Goal: Task Accomplishment & Management: Manage account settings

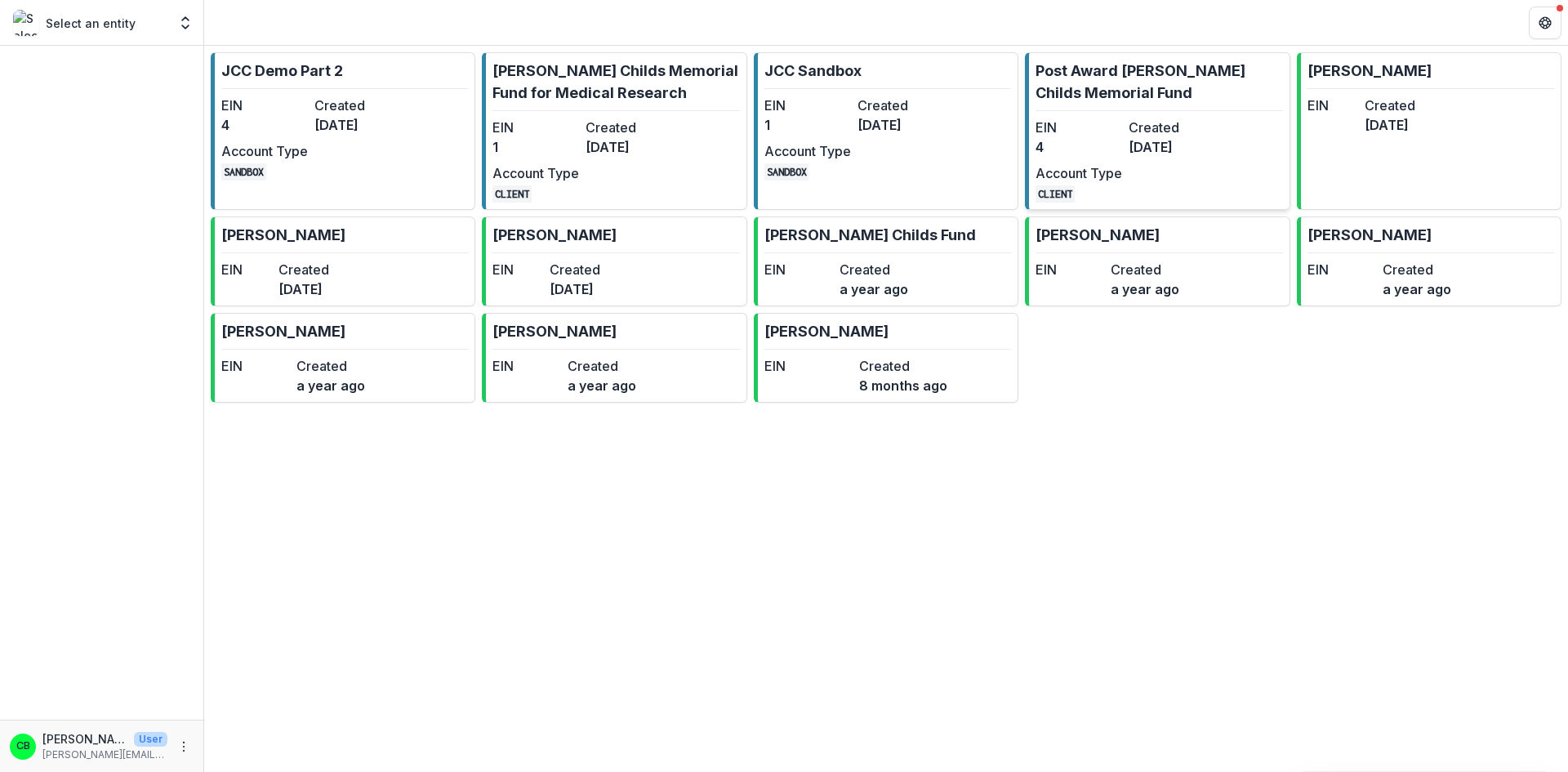
click at [1099, 112] on link "Post Award [PERSON_NAME] Childs Memorial Fund EIN 4 Created [DATE] Account Type…" at bounding box center [1157, 131] width 265 height 158
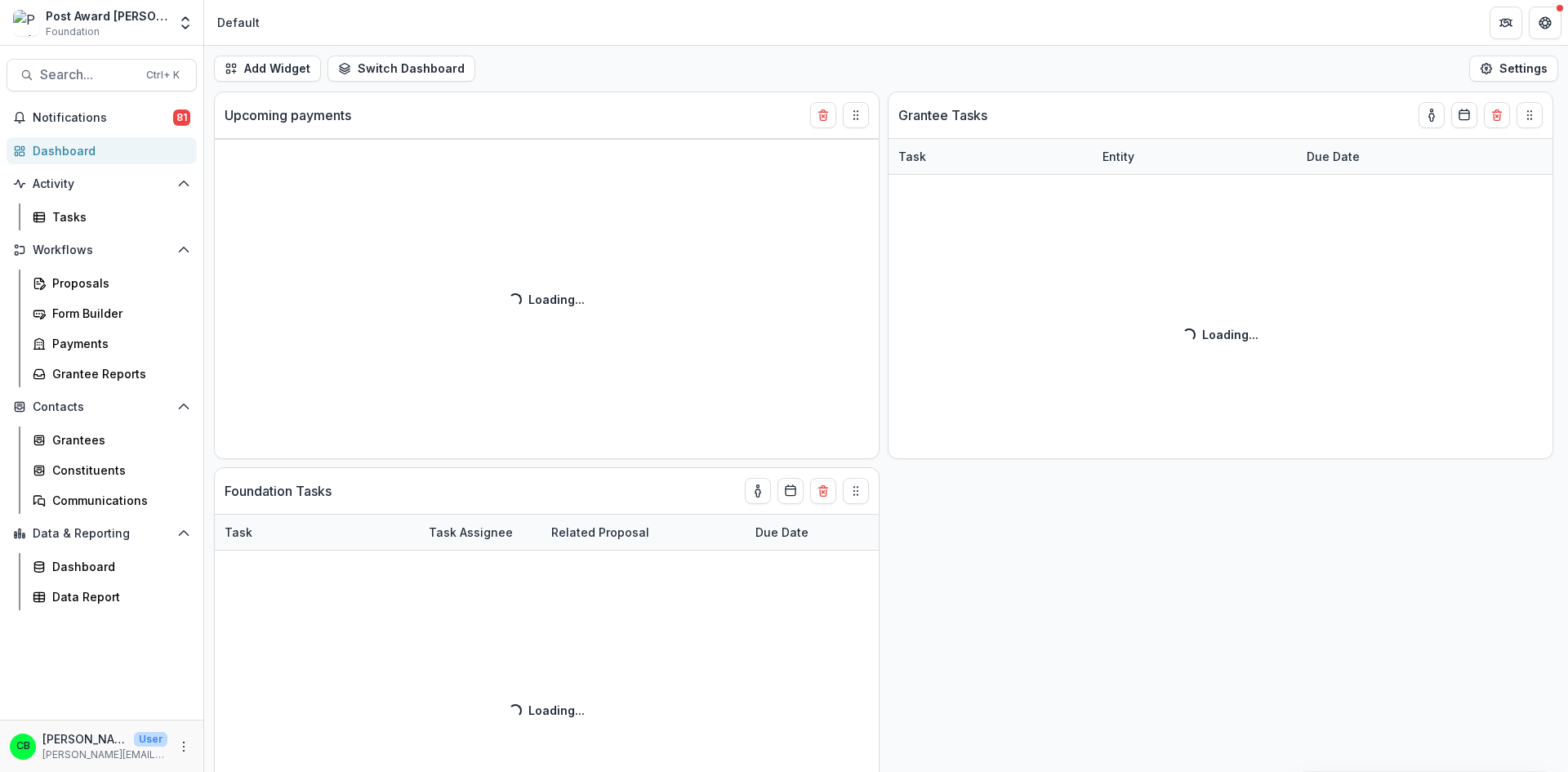
select select "******"
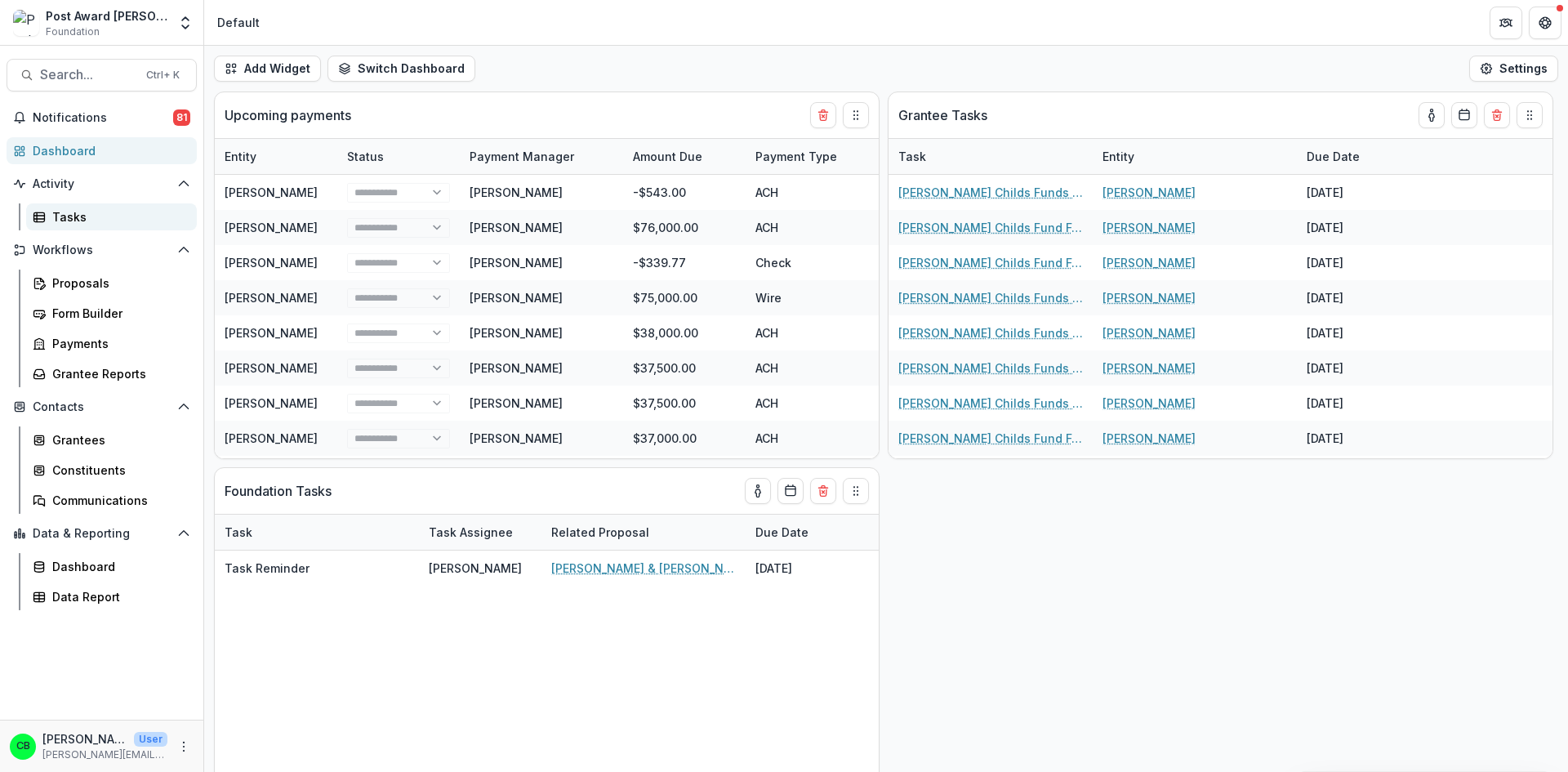
click at [79, 225] on div "Tasks" at bounding box center [118, 217] width 131 height 17
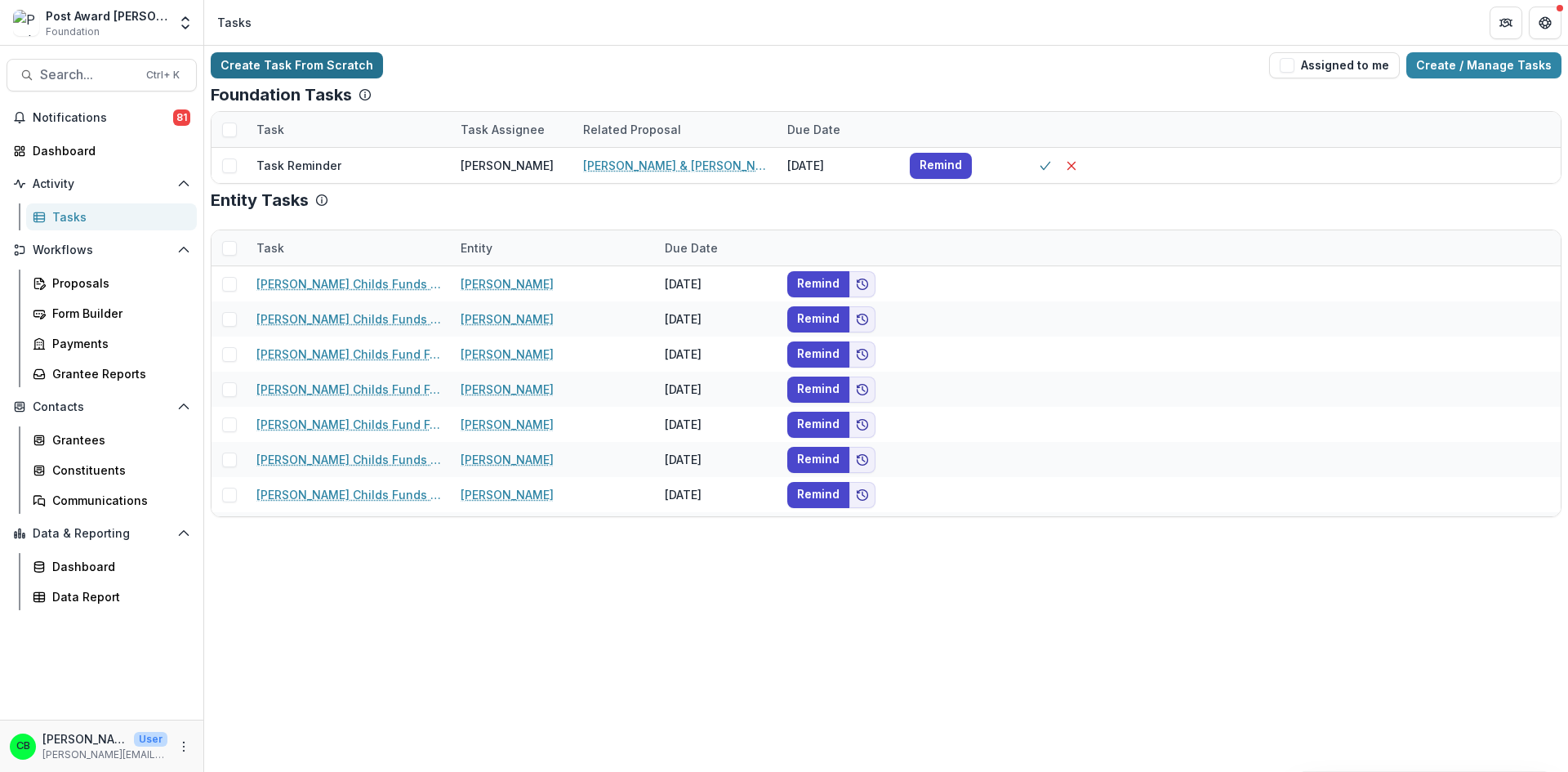
click at [340, 60] on link "Create Task From Scratch" at bounding box center [297, 65] width 173 height 26
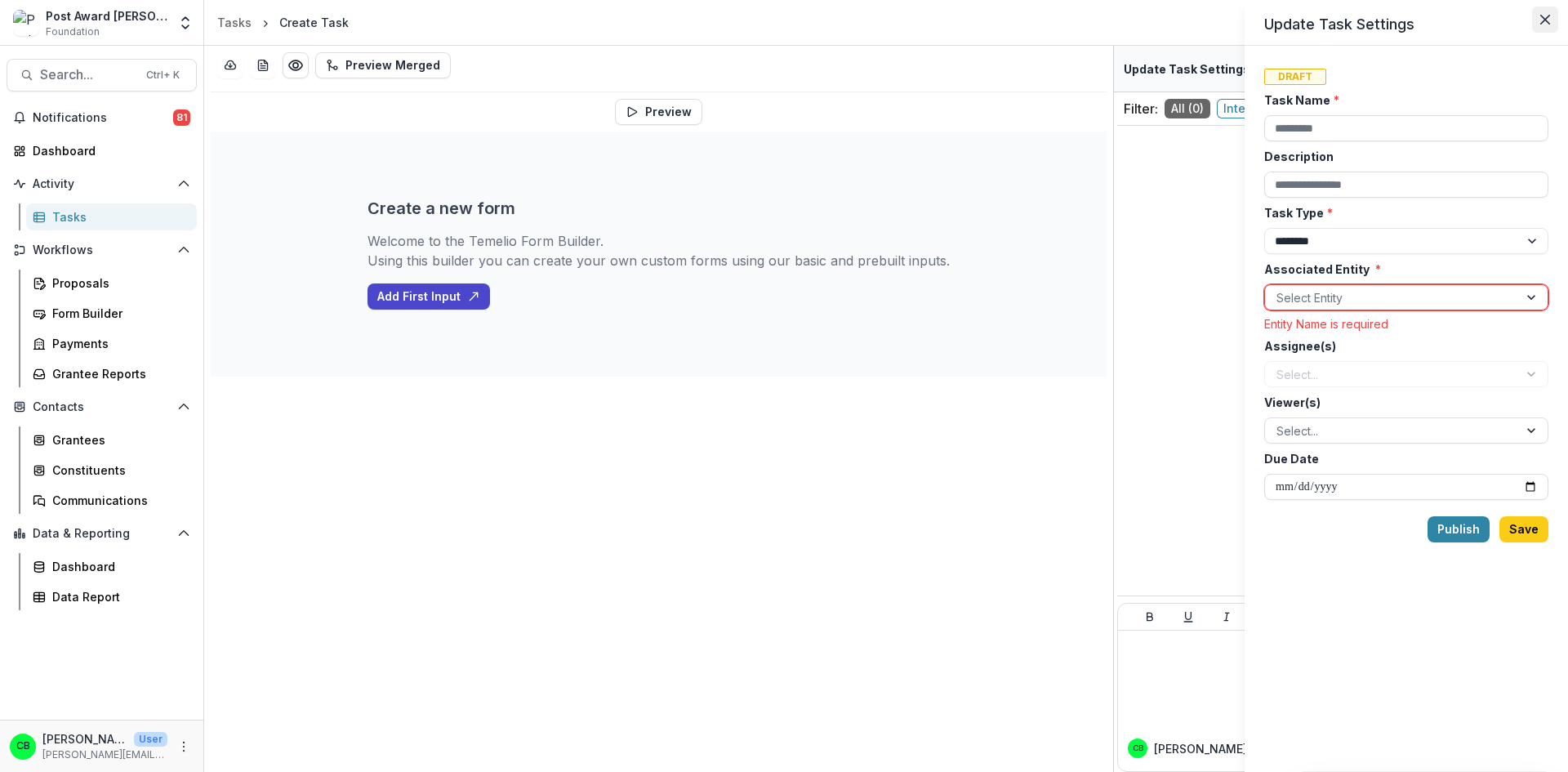
click at [1555, 17] on button "Close" at bounding box center [1544, 19] width 26 height 26
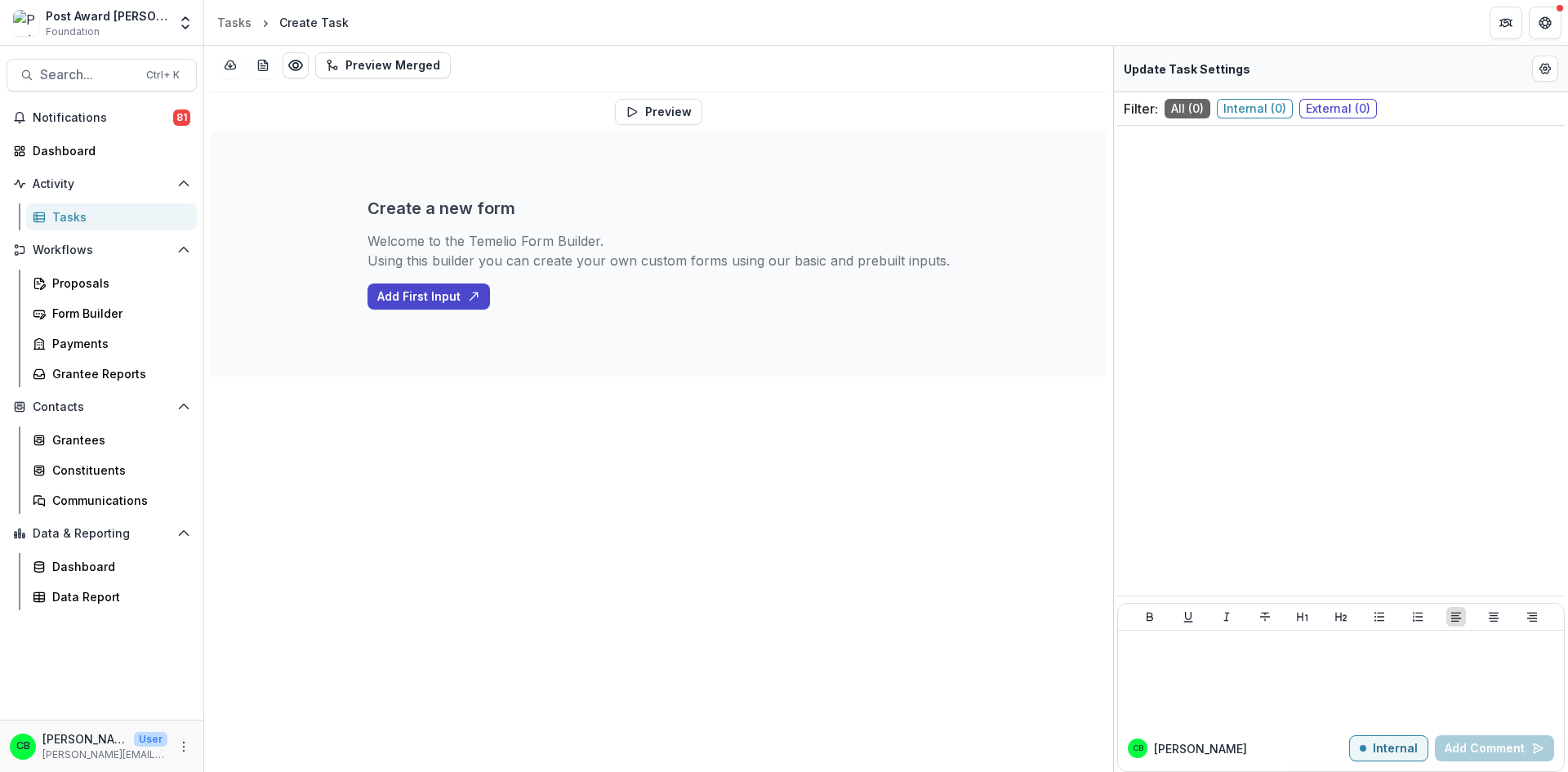
click at [88, 223] on div "Tasks" at bounding box center [118, 217] width 131 height 17
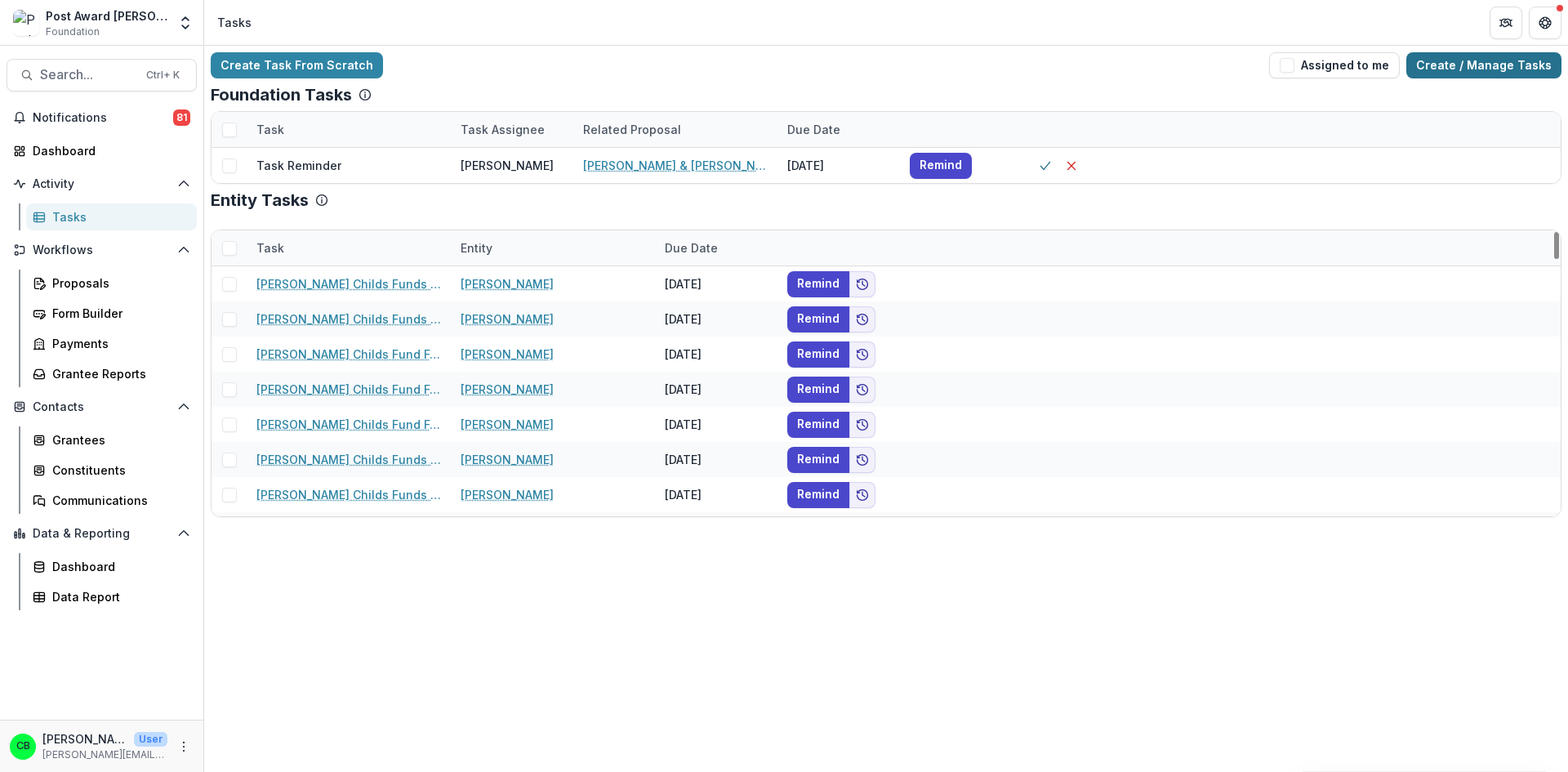
click at [1518, 67] on link "Create / Manage Tasks" at bounding box center [1484, 65] width 155 height 26
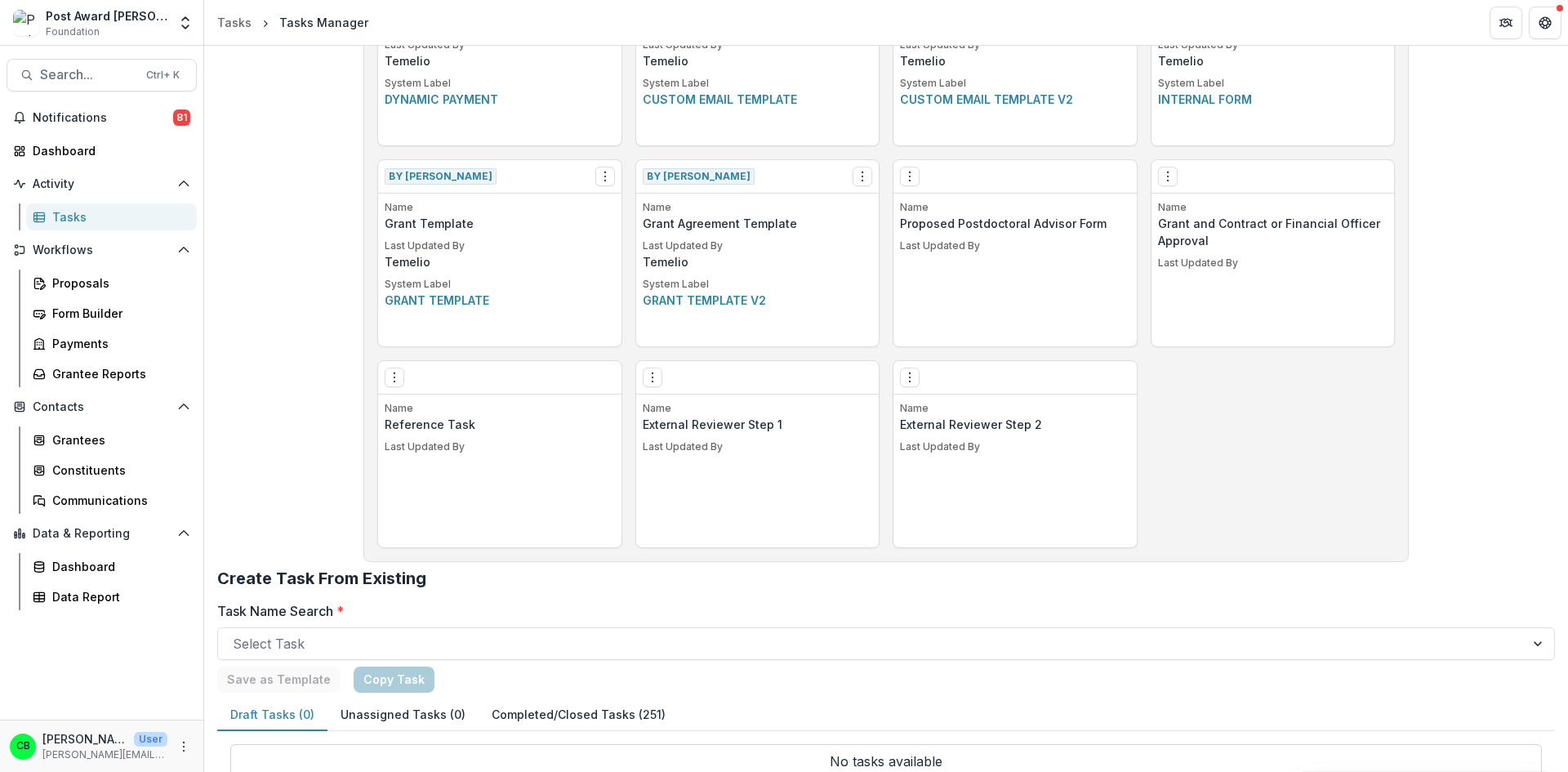
scroll to position [802, 0]
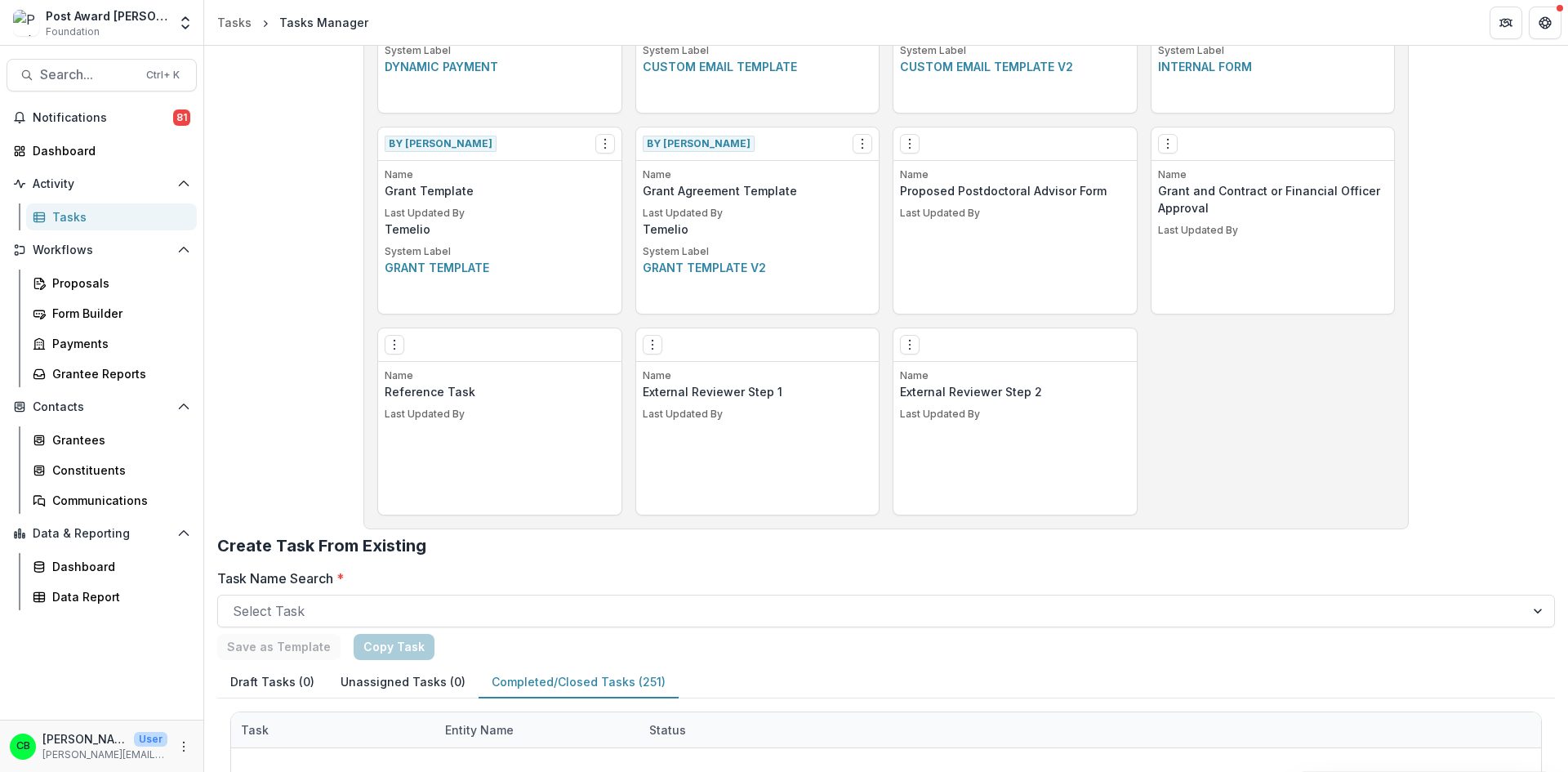
click at [555, 677] on button "Completed/Closed Tasks (251)" at bounding box center [578, 683] width 200 height 32
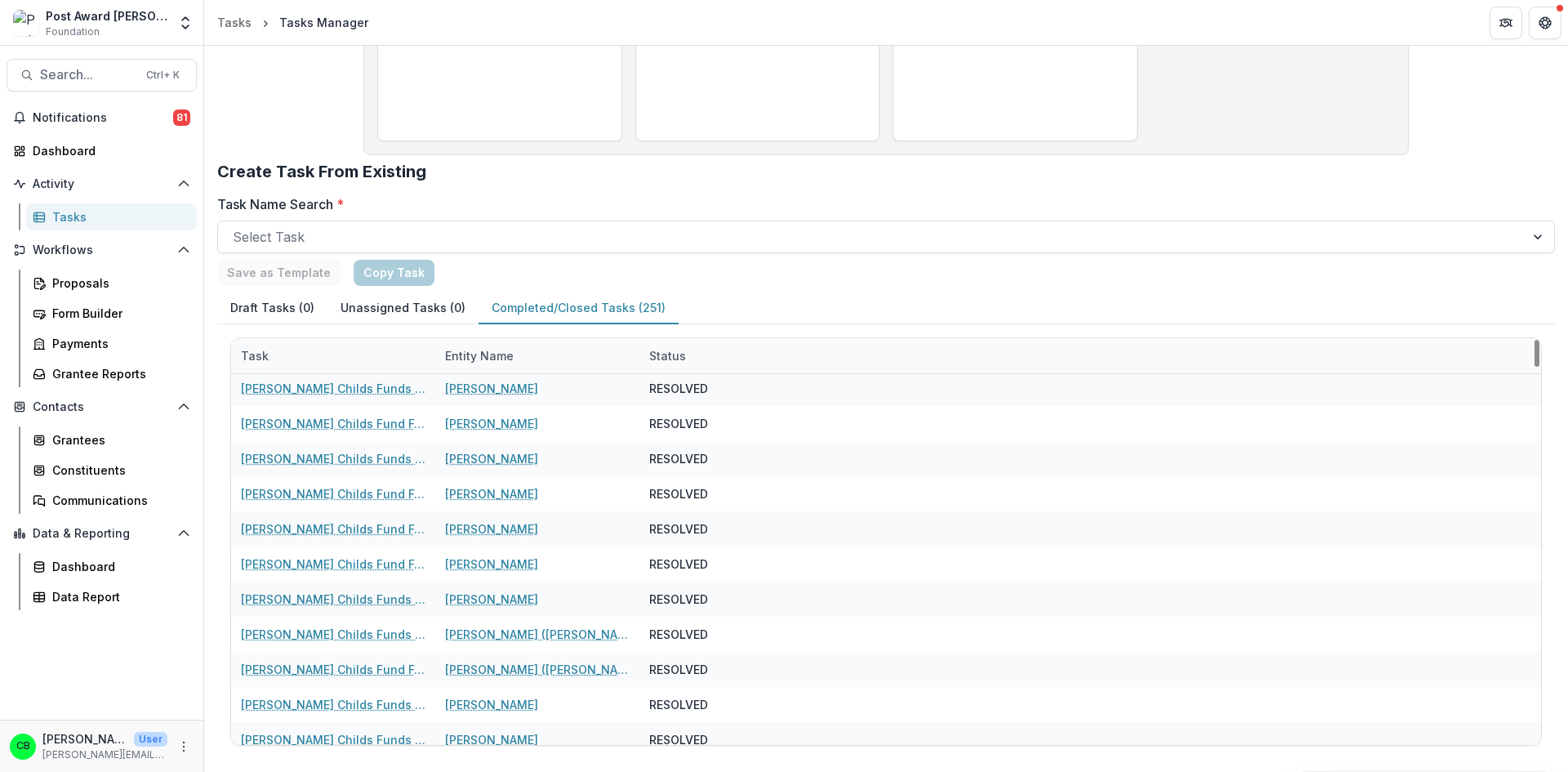
scroll to position [817, 0]
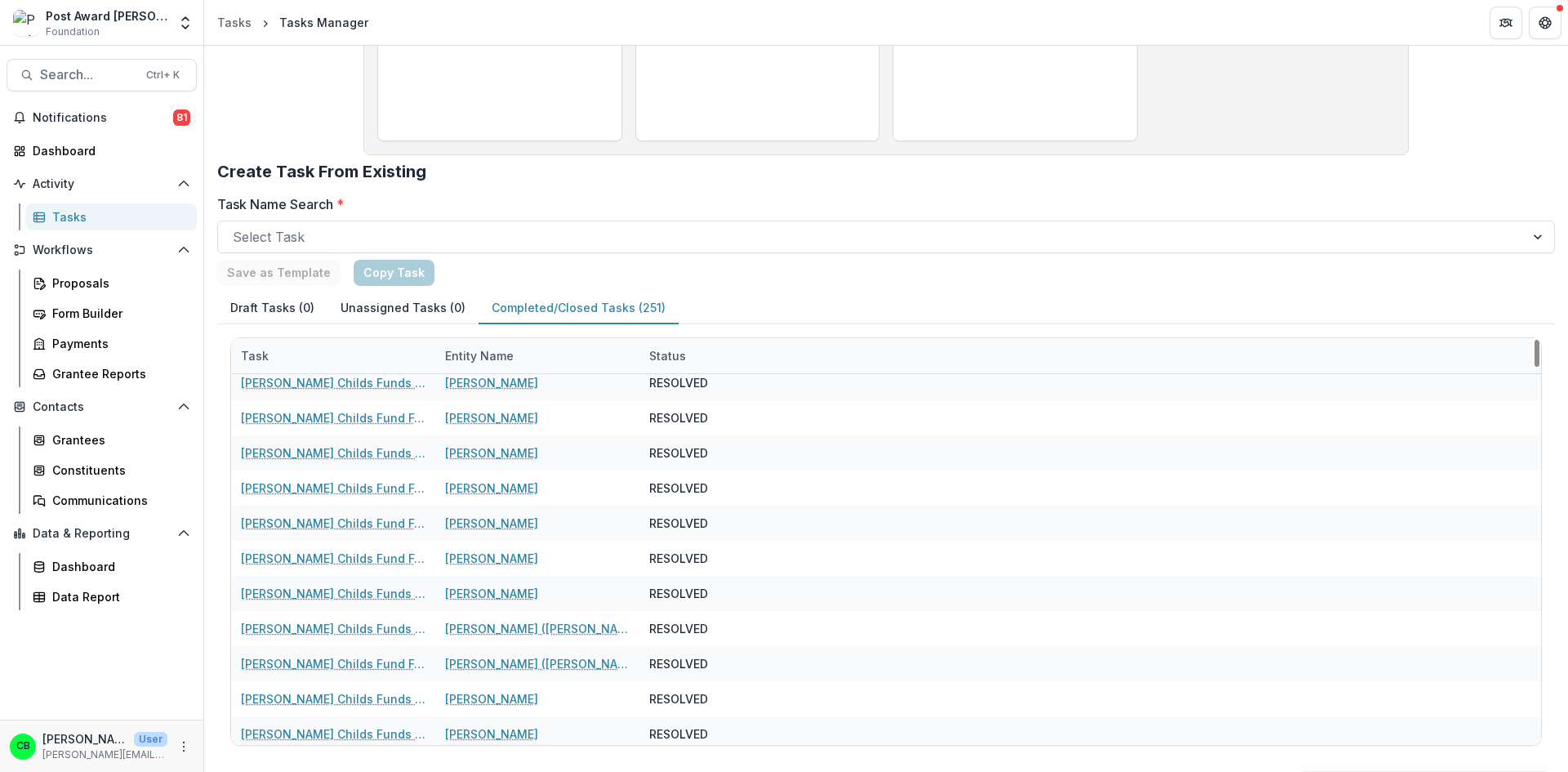
click at [496, 352] on div "Entity Name" at bounding box center [479, 356] width 88 height 17
click at [503, 398] on input at bounding box center [537, 393] width 196 height 26
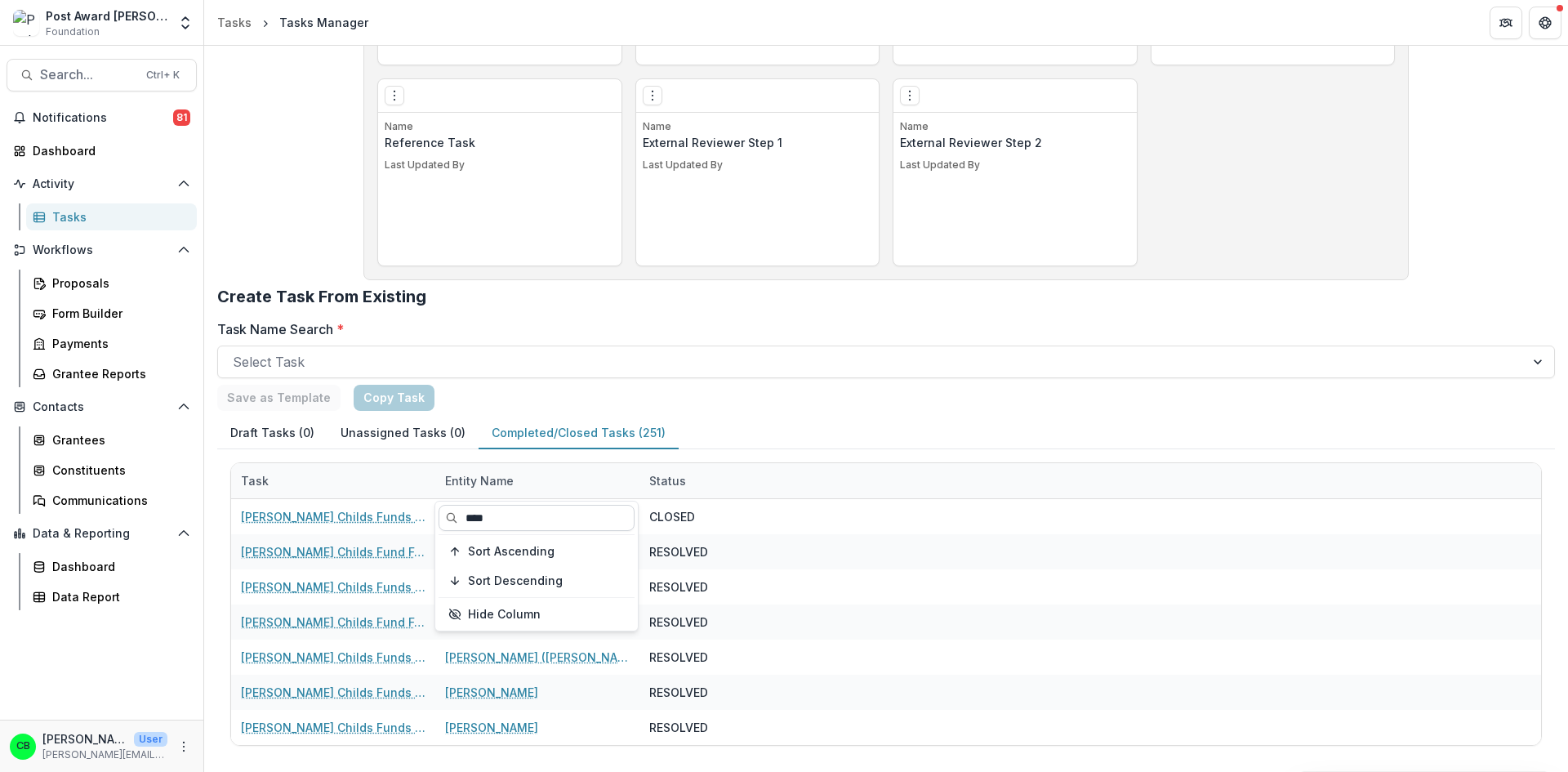
scroll to position [876, 0]
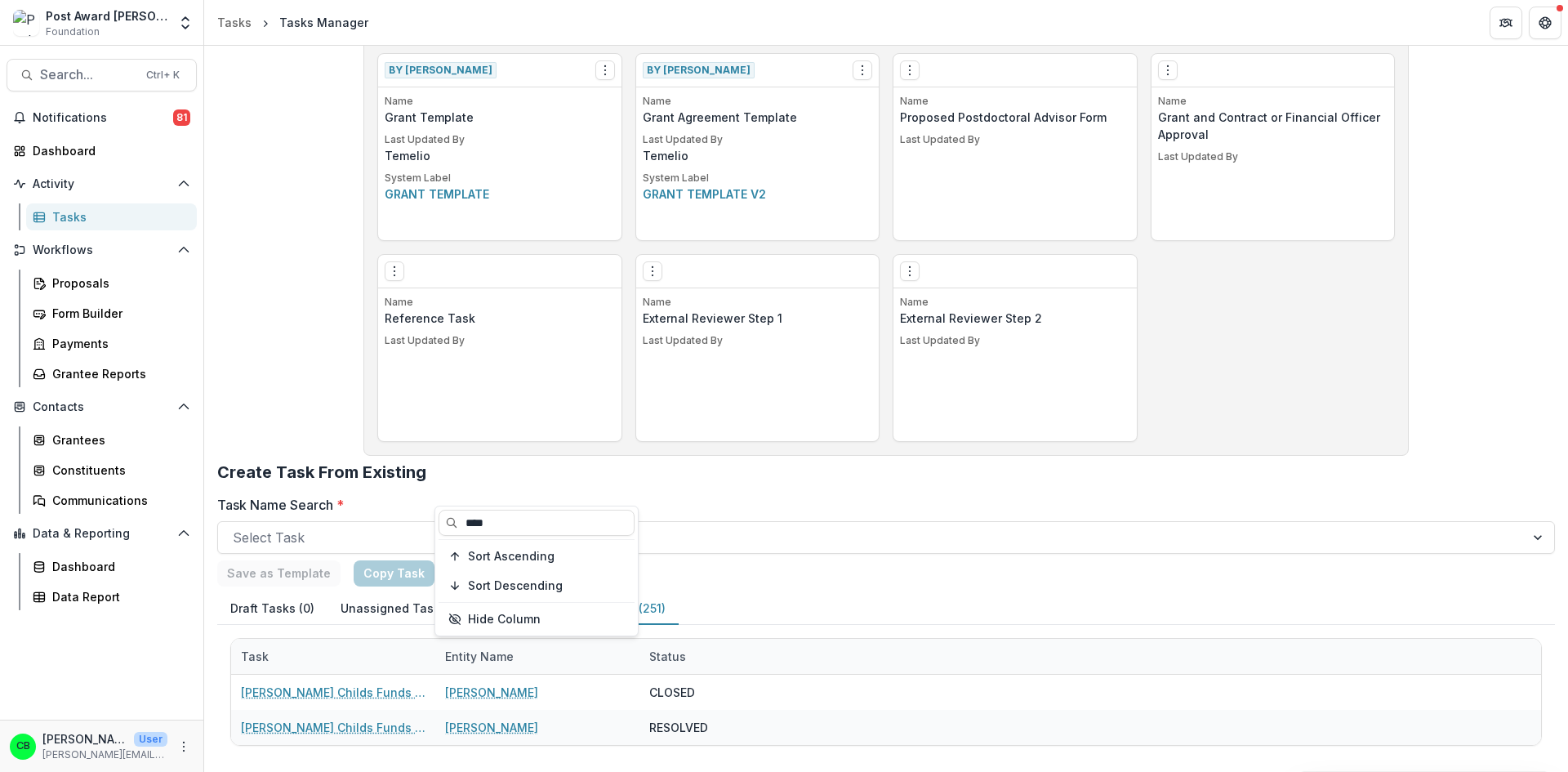
type input "****"
click at [702, 479] on h2 "Create Task From Existing" at bounding box center [886, 479] width 1338 height 33
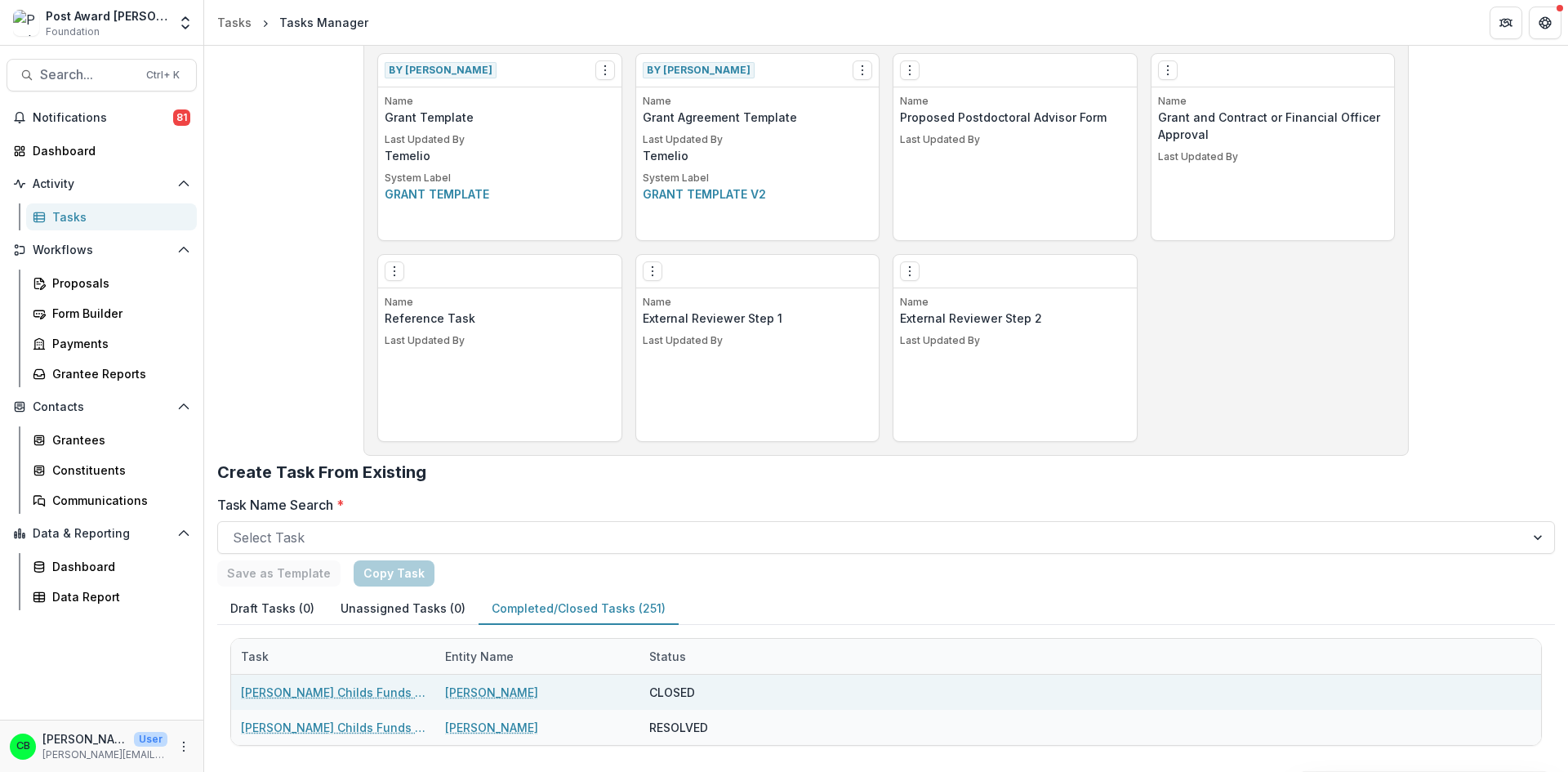
click at [326, 694] on link "[PERSON_NAME] Childs Funds Fellow’s Annual Progress Report" at bounding box center [333, 692] width 185 height 17
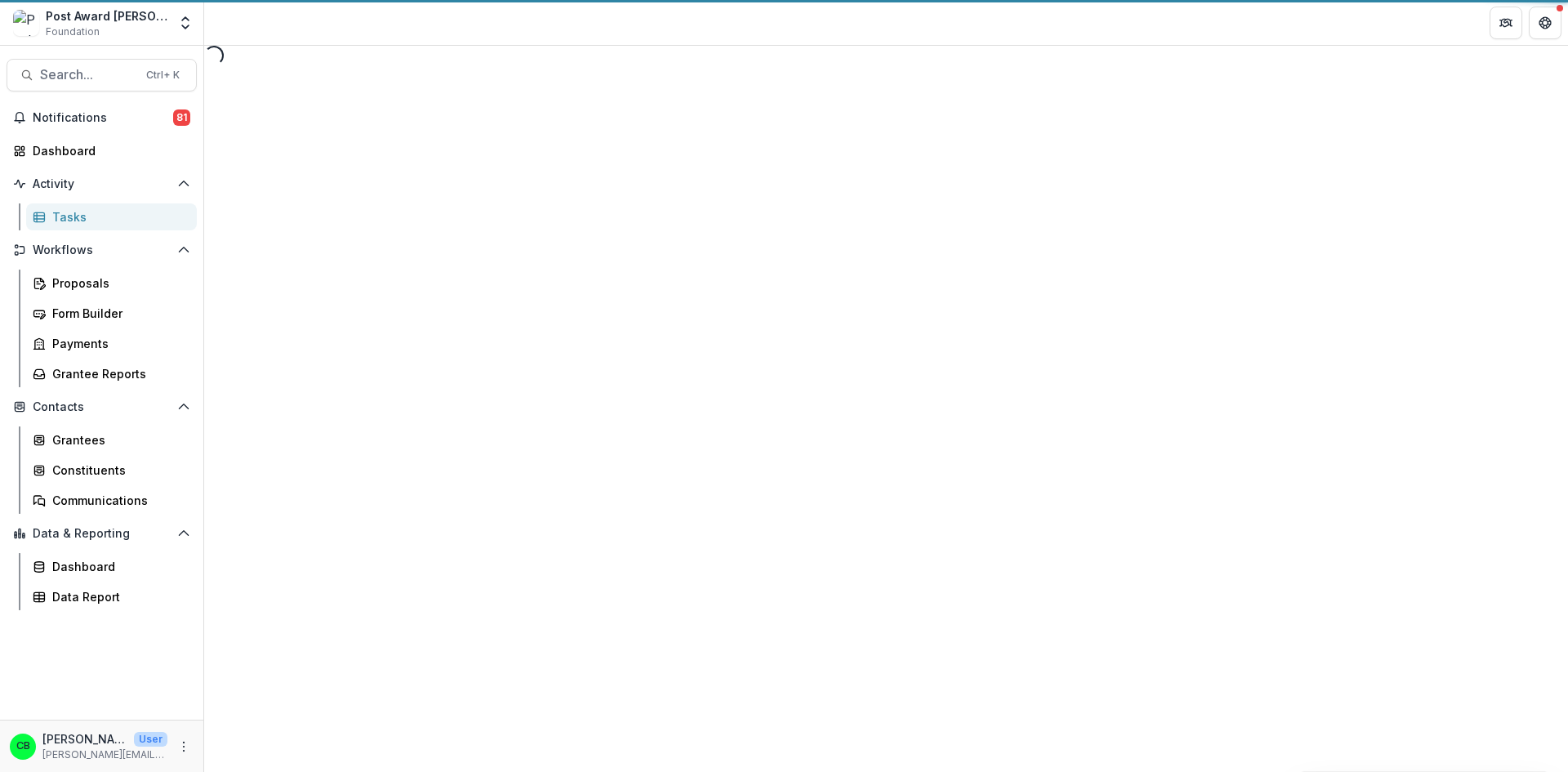
select select "********"
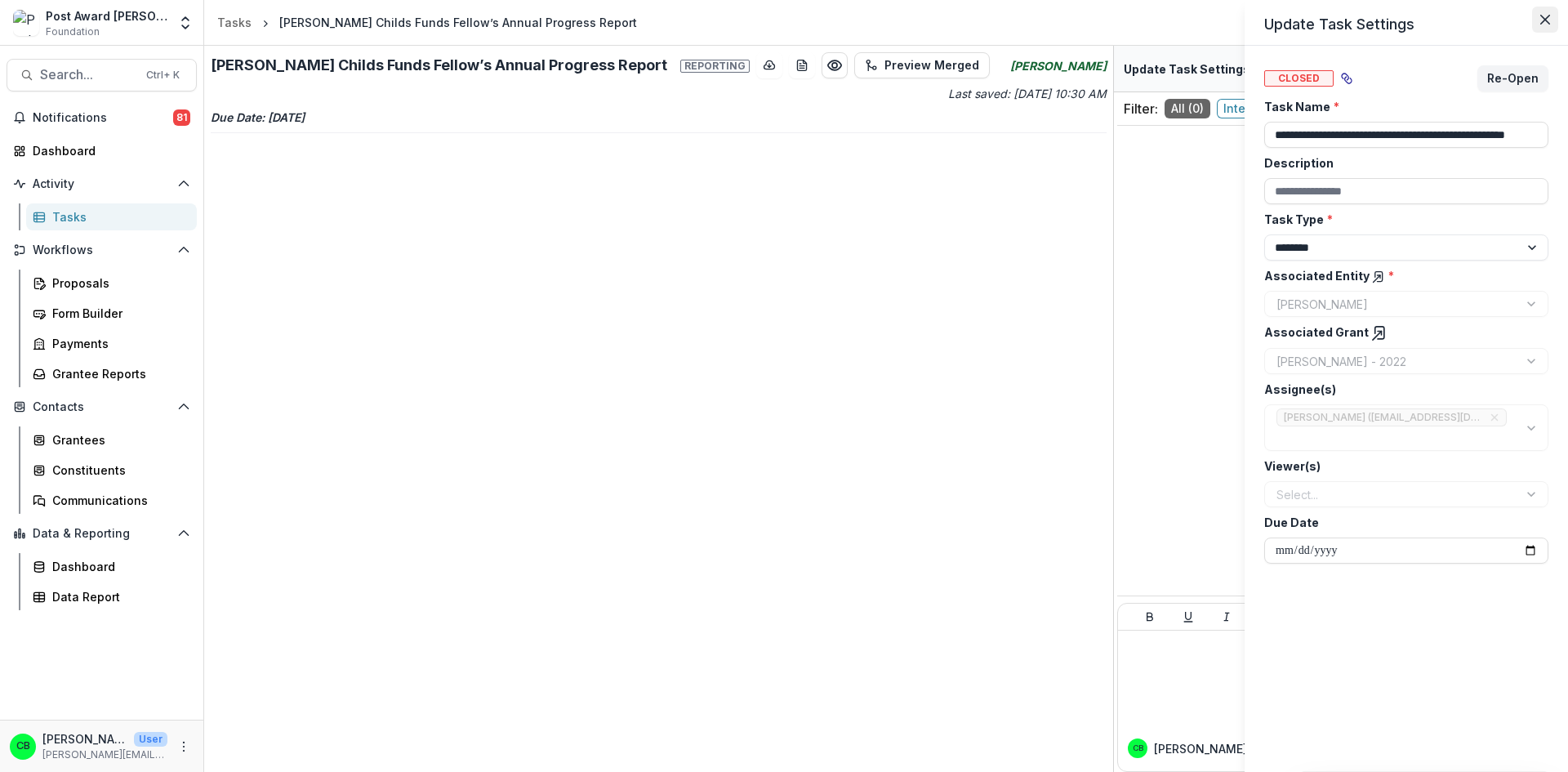
click at [1552, 15] on button "Close" at bounding box center [1544, 19] width 26 height 26
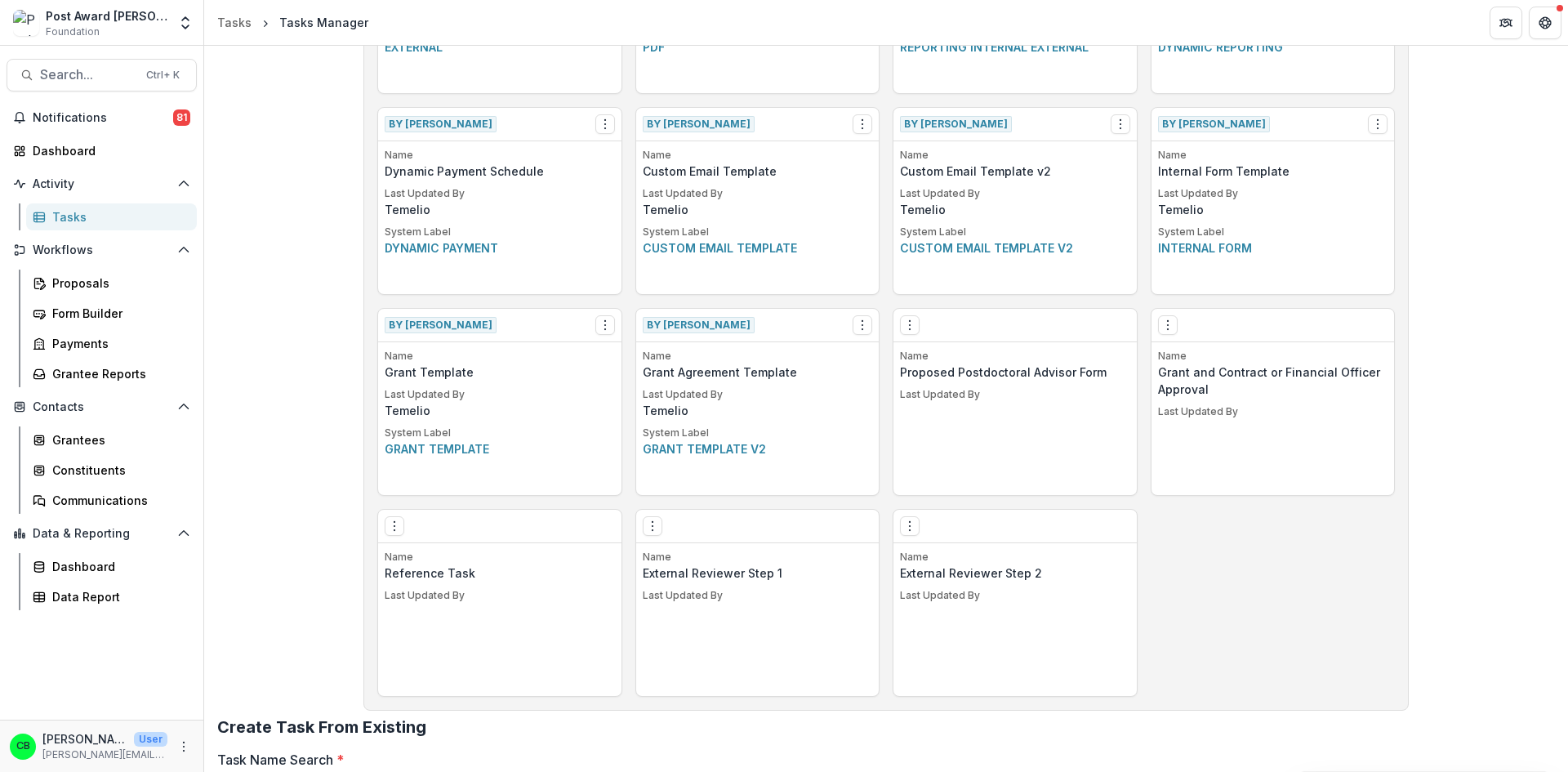
scroll to position [802, 0]
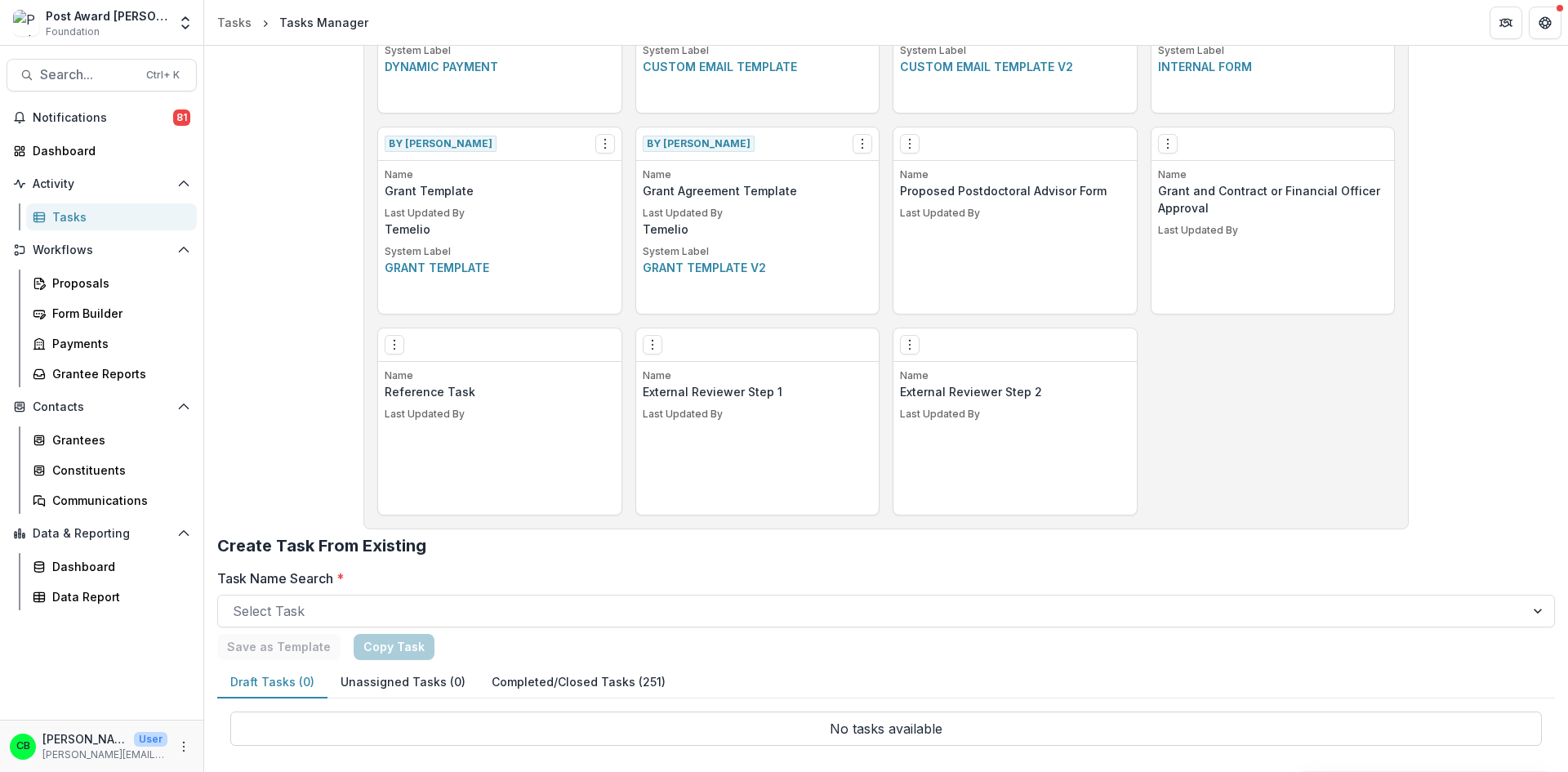
click at [520, 684] on button "Completed/Closed Tasks (251)" at bounding box center [578, 683] width 200 height 32
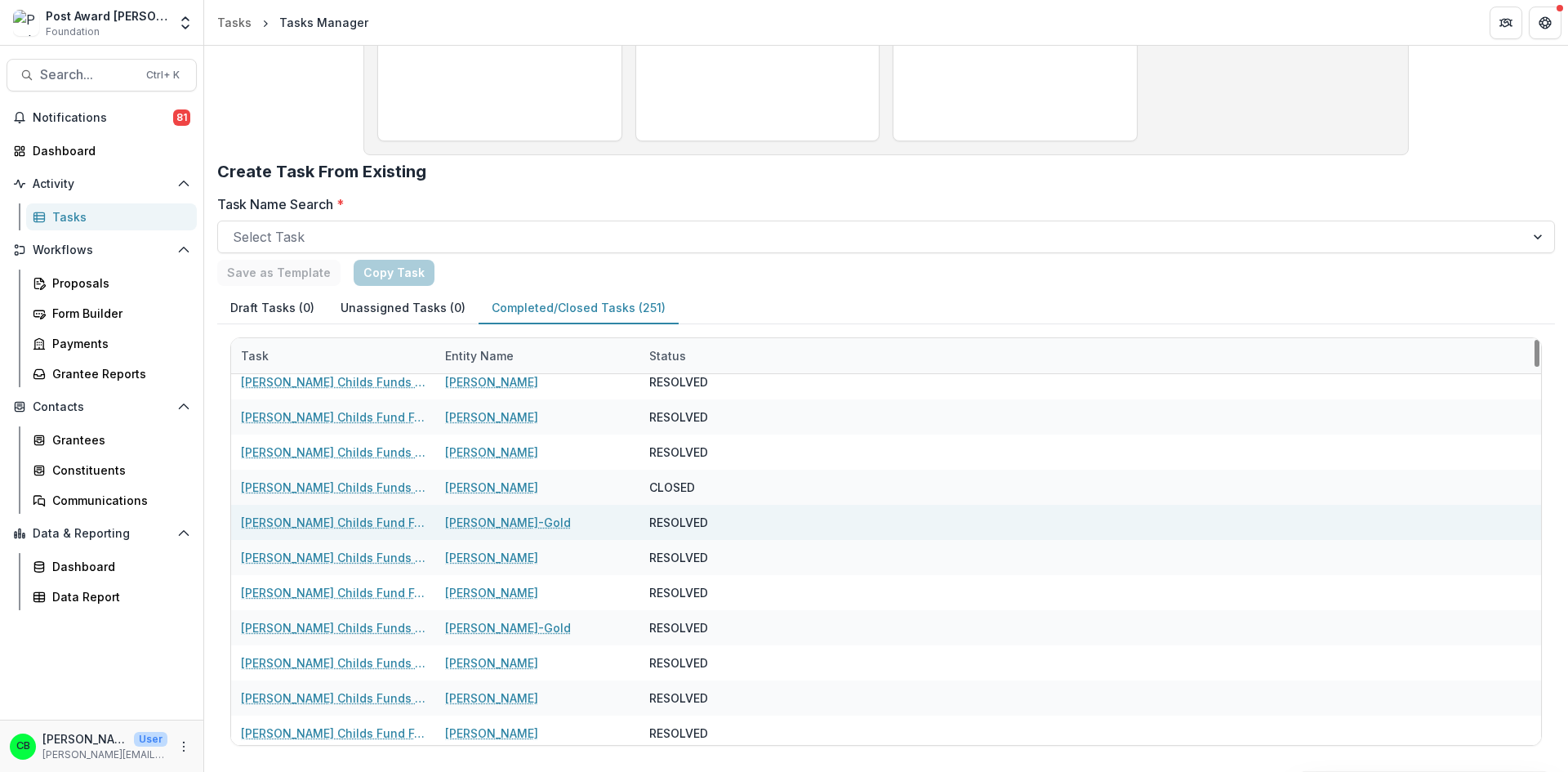
scroll to position [2042, 0]
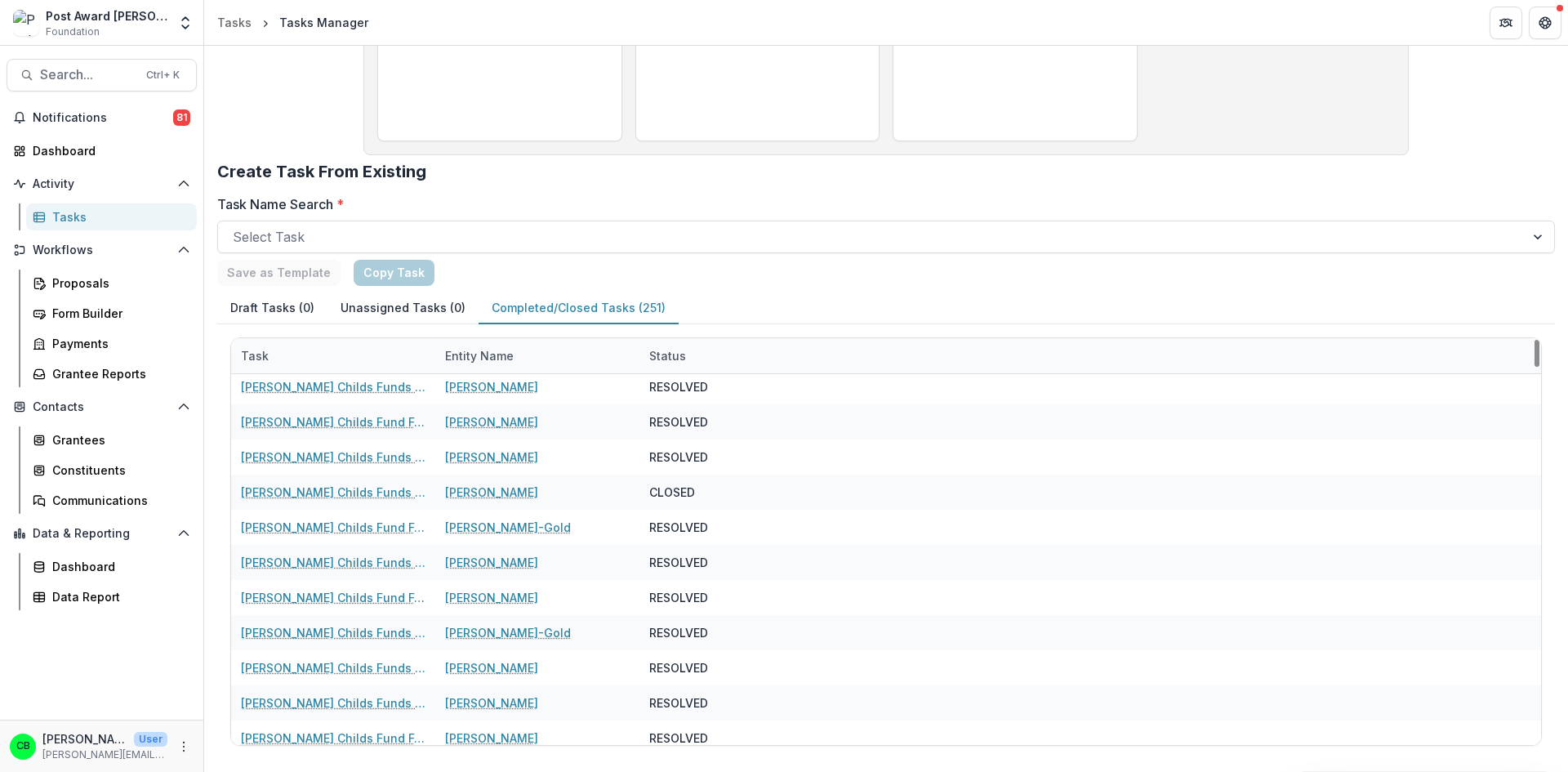
click at [679, 362] on div "Status" at bounding box center [667, 356] width 56 height 17
click at [683, 395] on input at bounding box center [741, 393] width 196 height 26
click at [695, 426] on span "Sort Ascending" at bounding box center [715, 426] width 87 height 13
click at [718, 425] on span "Sort Ascending" at bounding box center [715, 426] width 87 height 13
click at [726, 300] on div "Draft Tasks (0) Unassigned Tasks (0) Completed/Closed Tasks (251)" at bounding box center [886, 308] width 1338 height 32
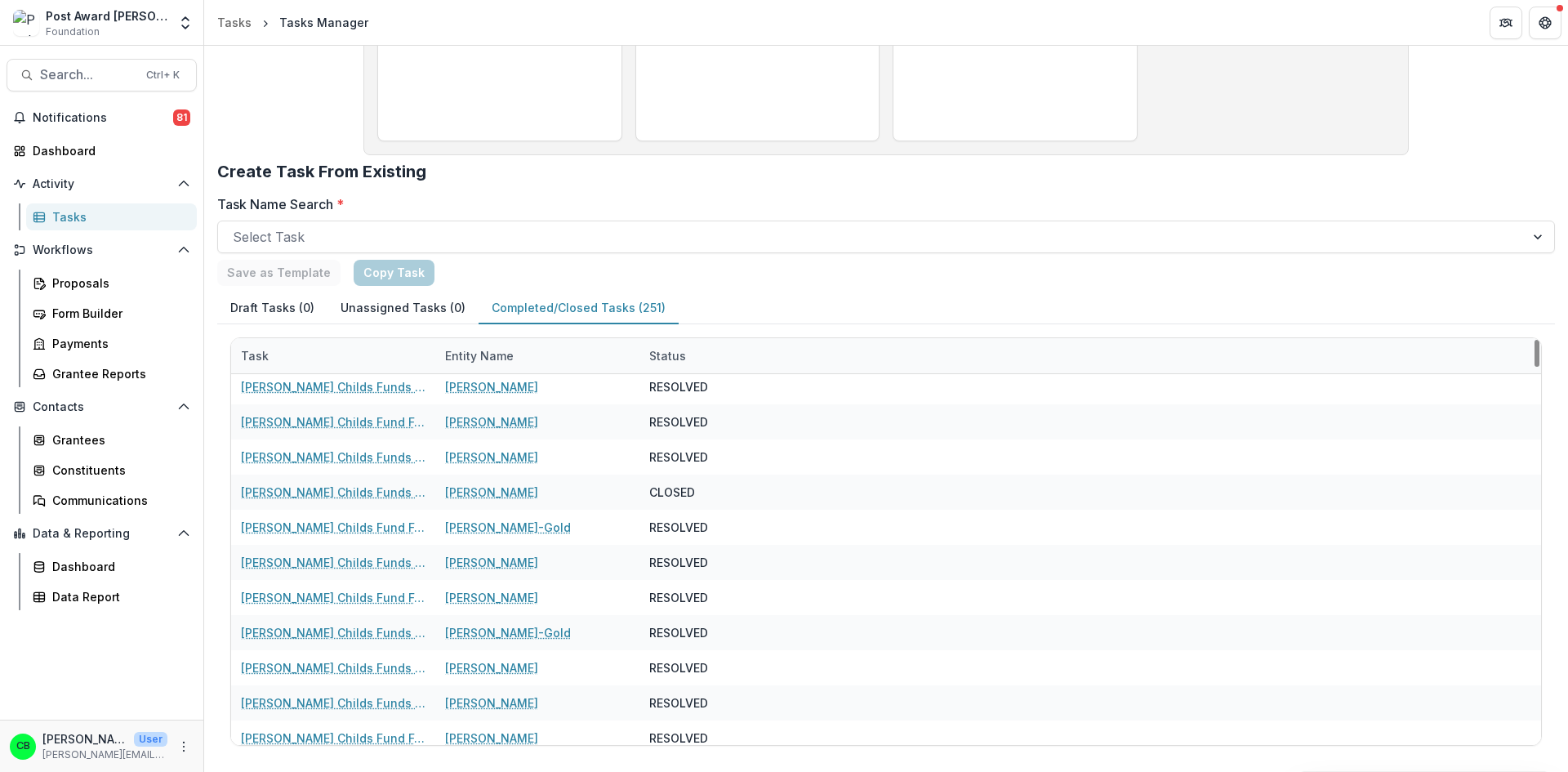
click at [680, 359] on div "Status" at bounding box center [667, 356] width 56 height 17
click at [686, 386] on input at bounding box center [741, 393] width 196 height 26
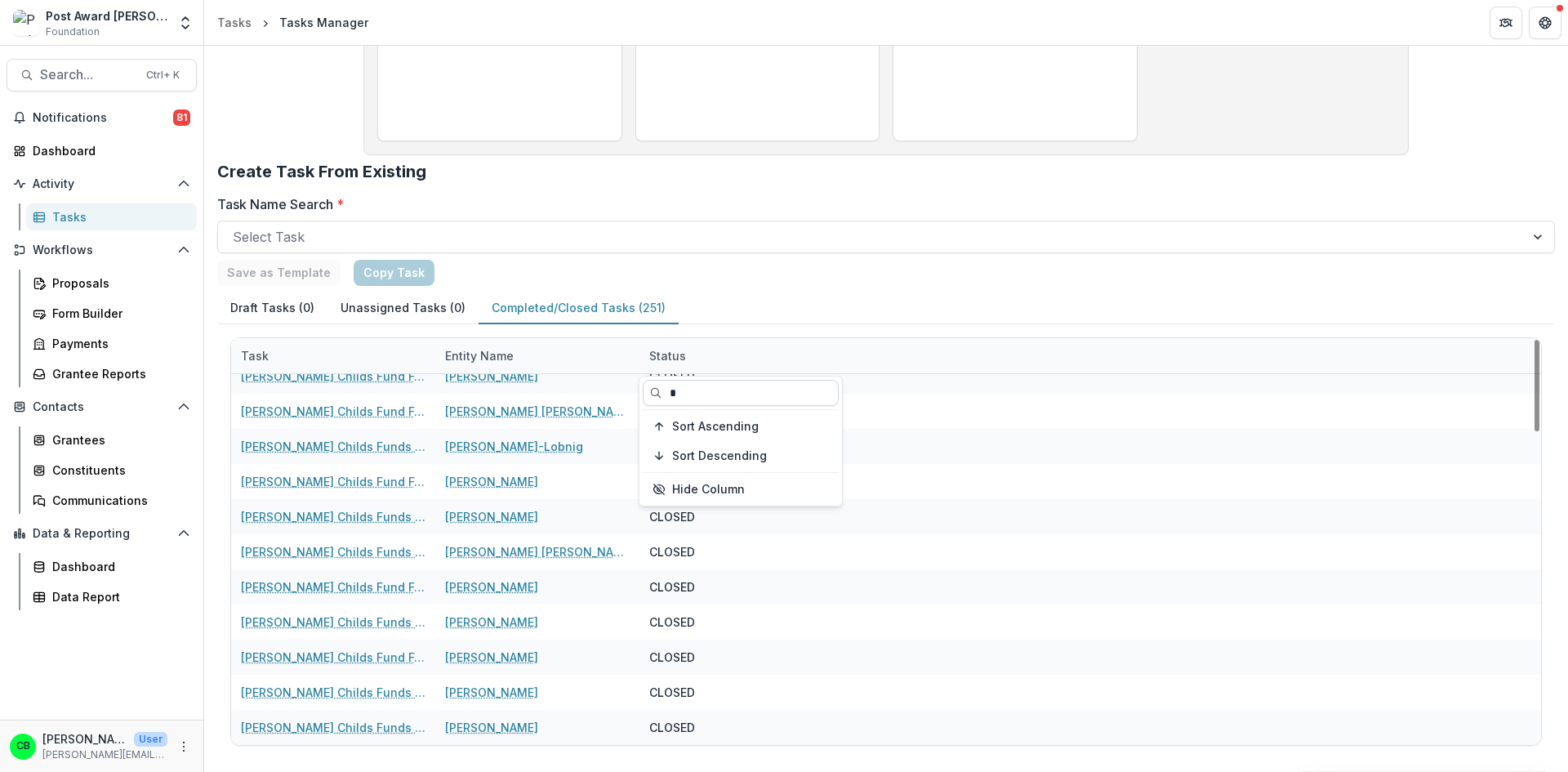
scroll to position [1386, 0]
type input "******"
click at [758, 278] on div "Save as Template Copy Task" at bounding box center [886, 272] width 1338 height 26
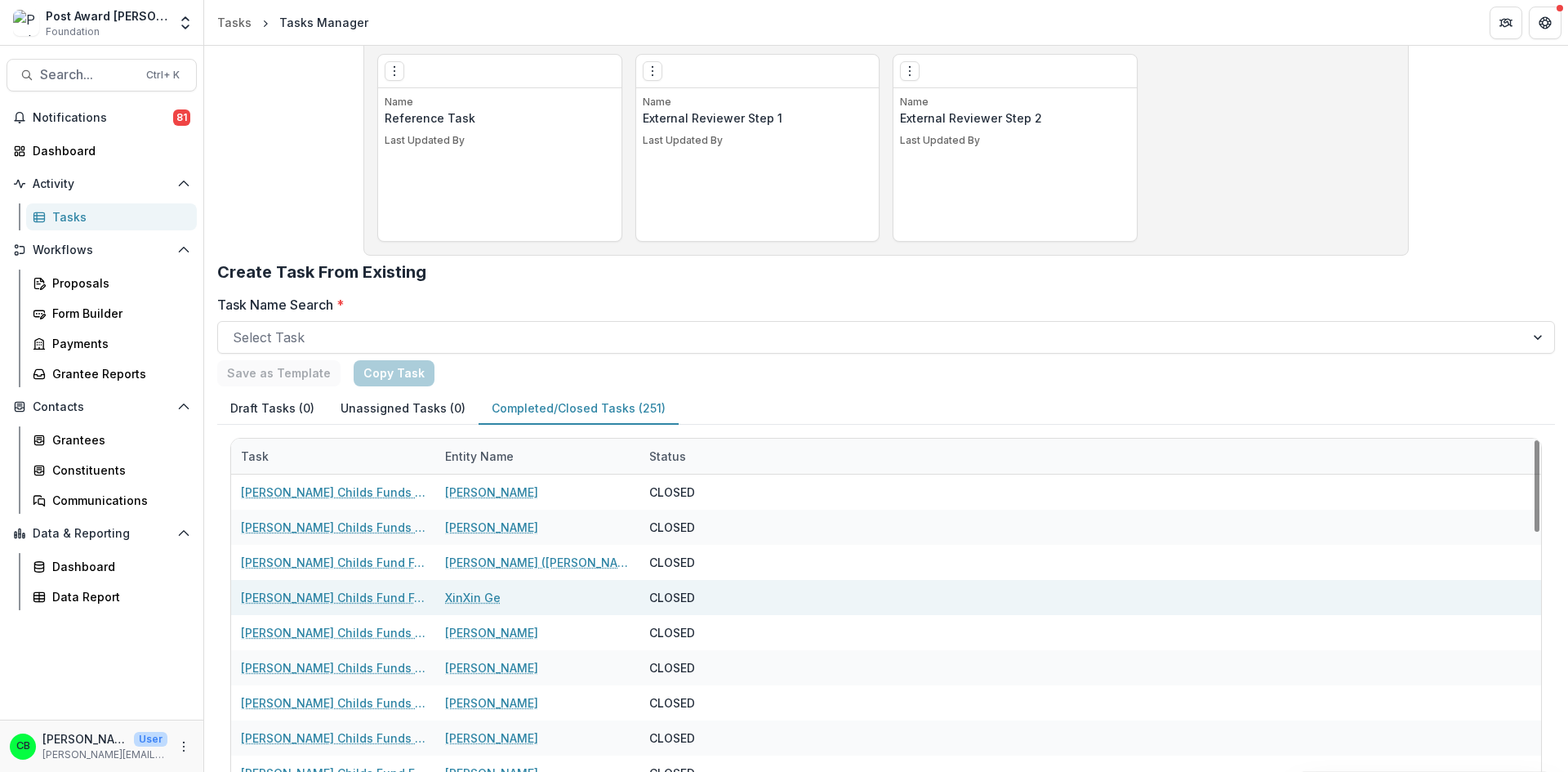
scroll to position [1095, 0]
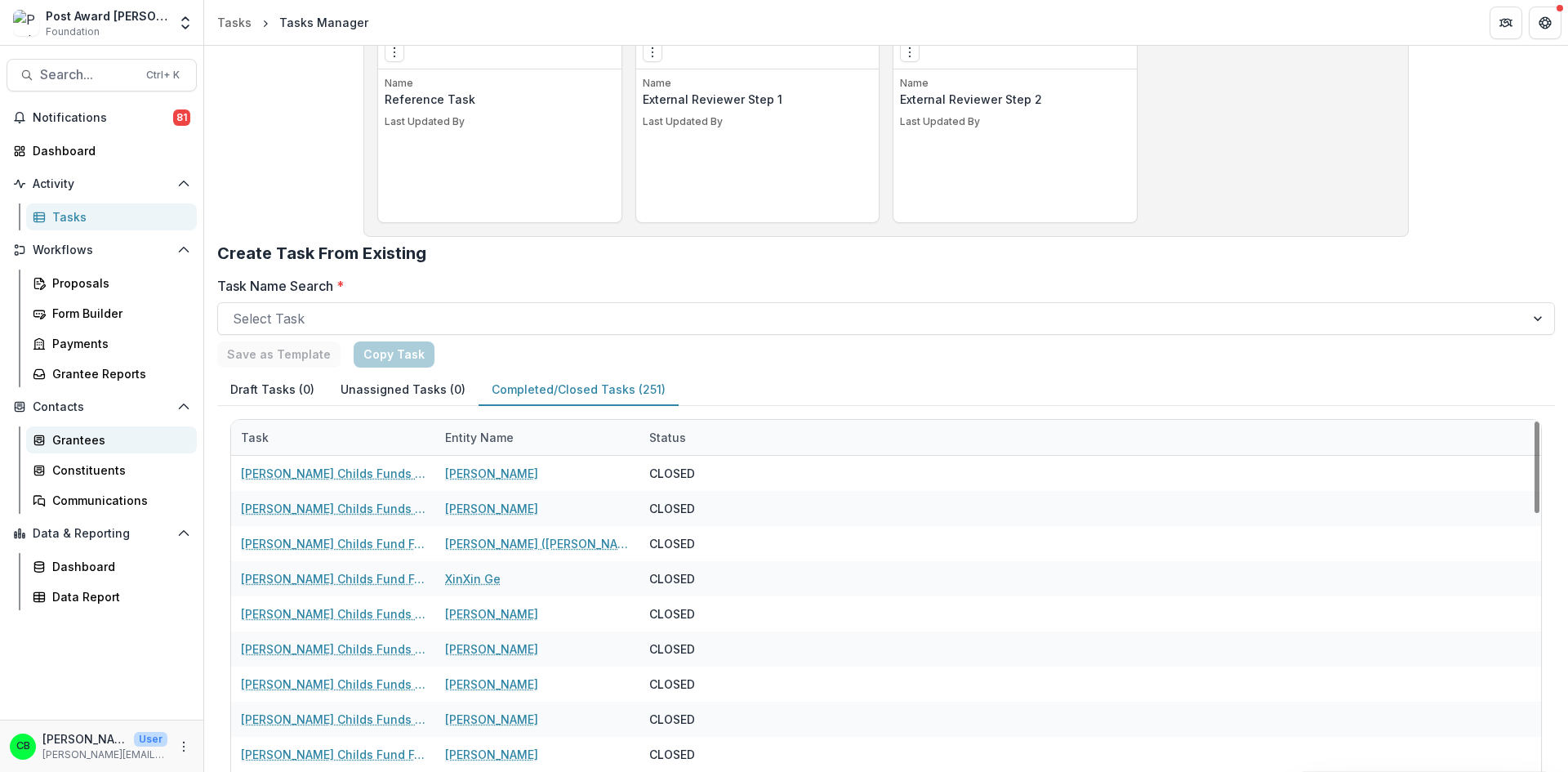
click at [84, 442] on div "Grantees" at bounding box center [118, 440] width 131 height 17
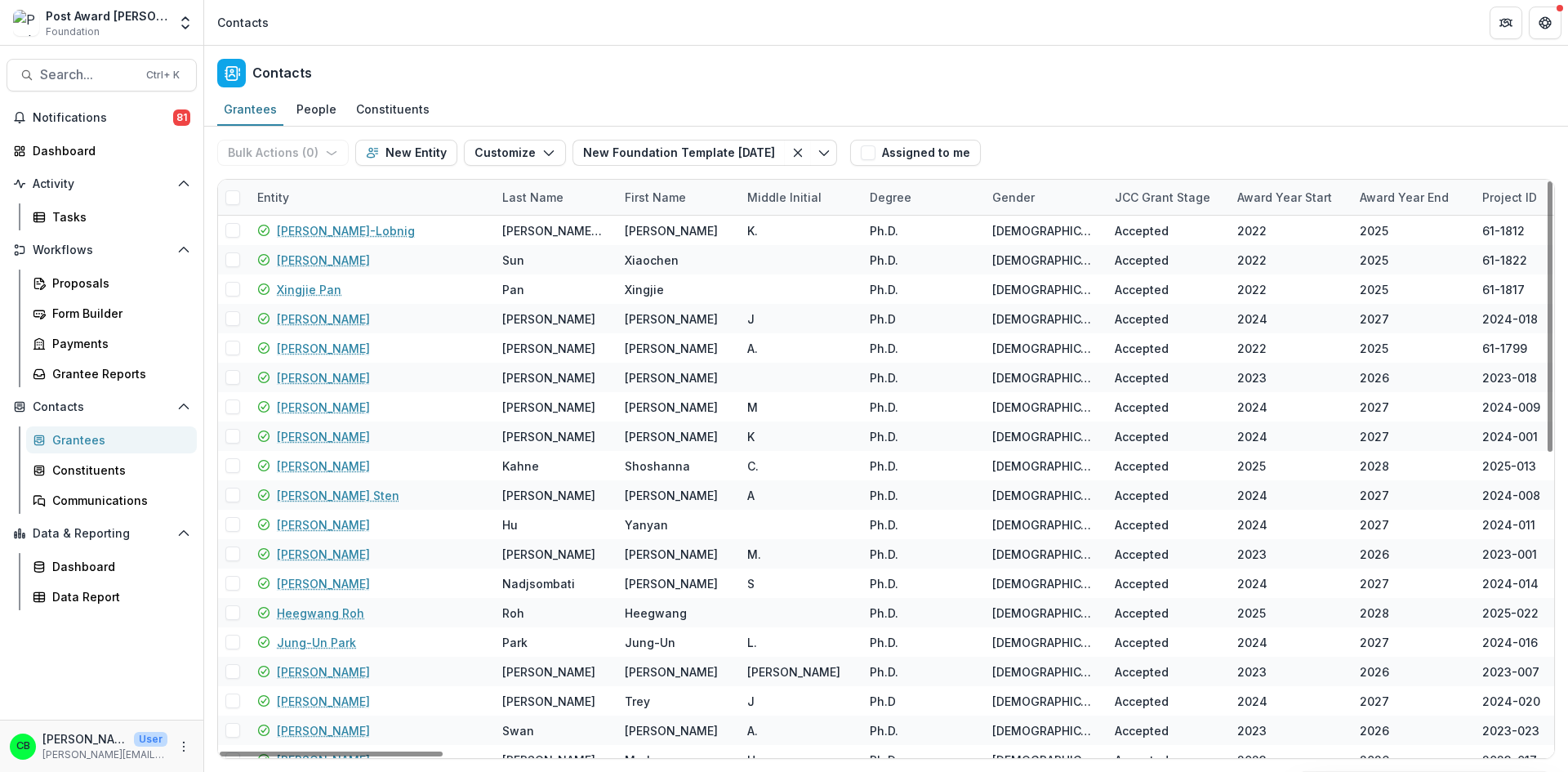
click at [346, 194] on div "Entity" at bounding box center [370, 197] width 245 height 35
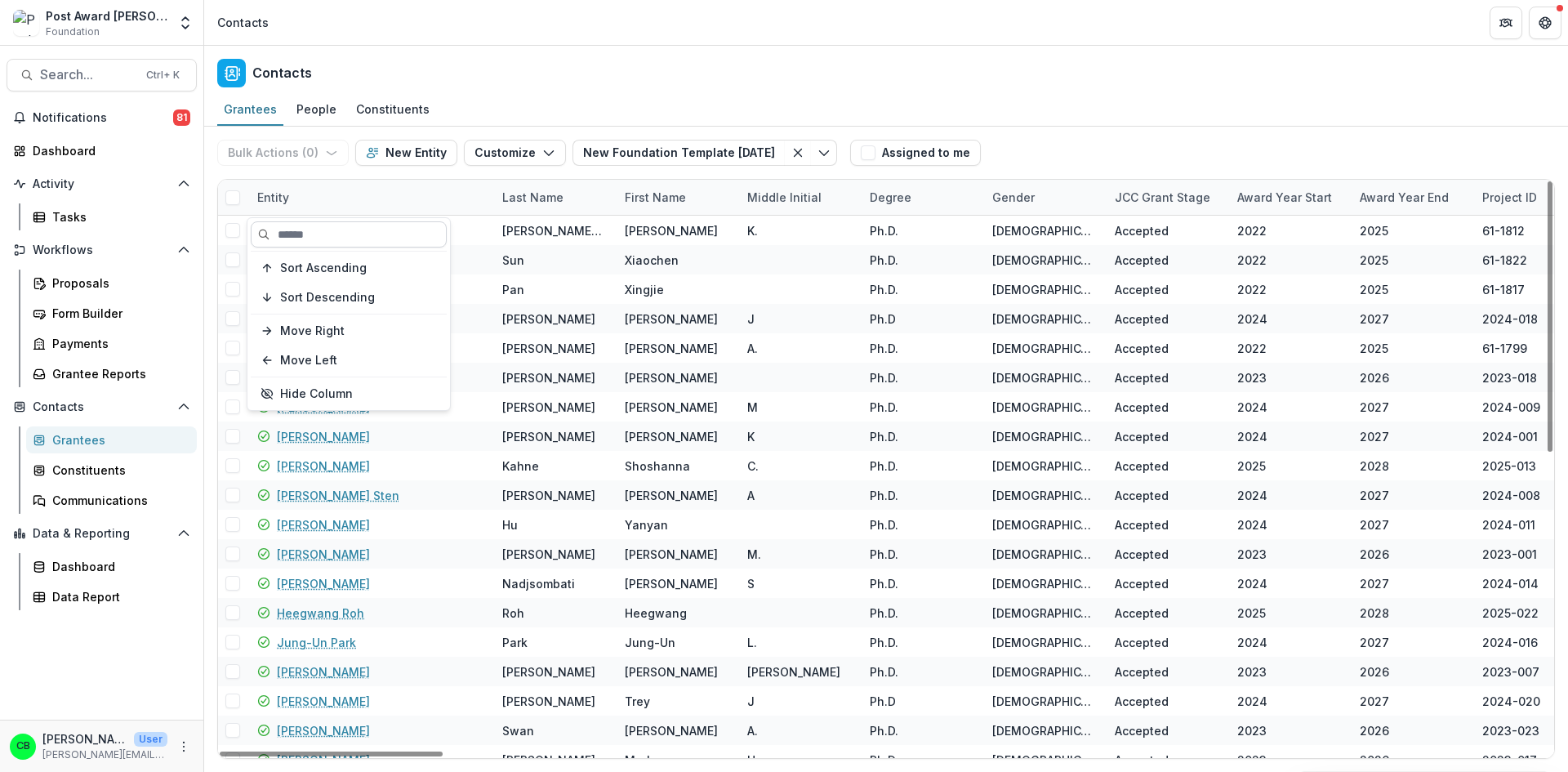
click at [336, 237] on input at bounding box center [349, 234] width 196 height 26
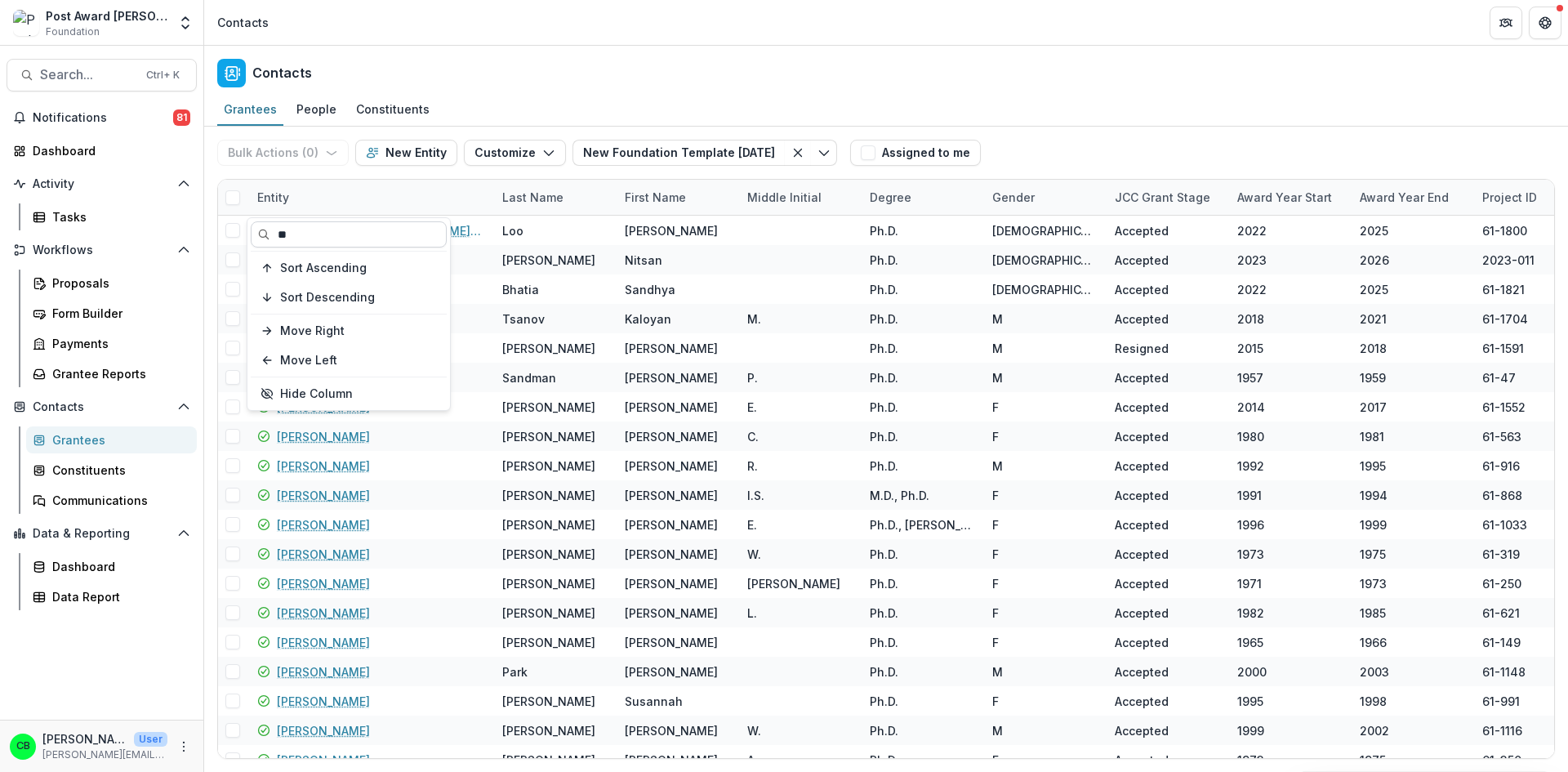
type input "*"
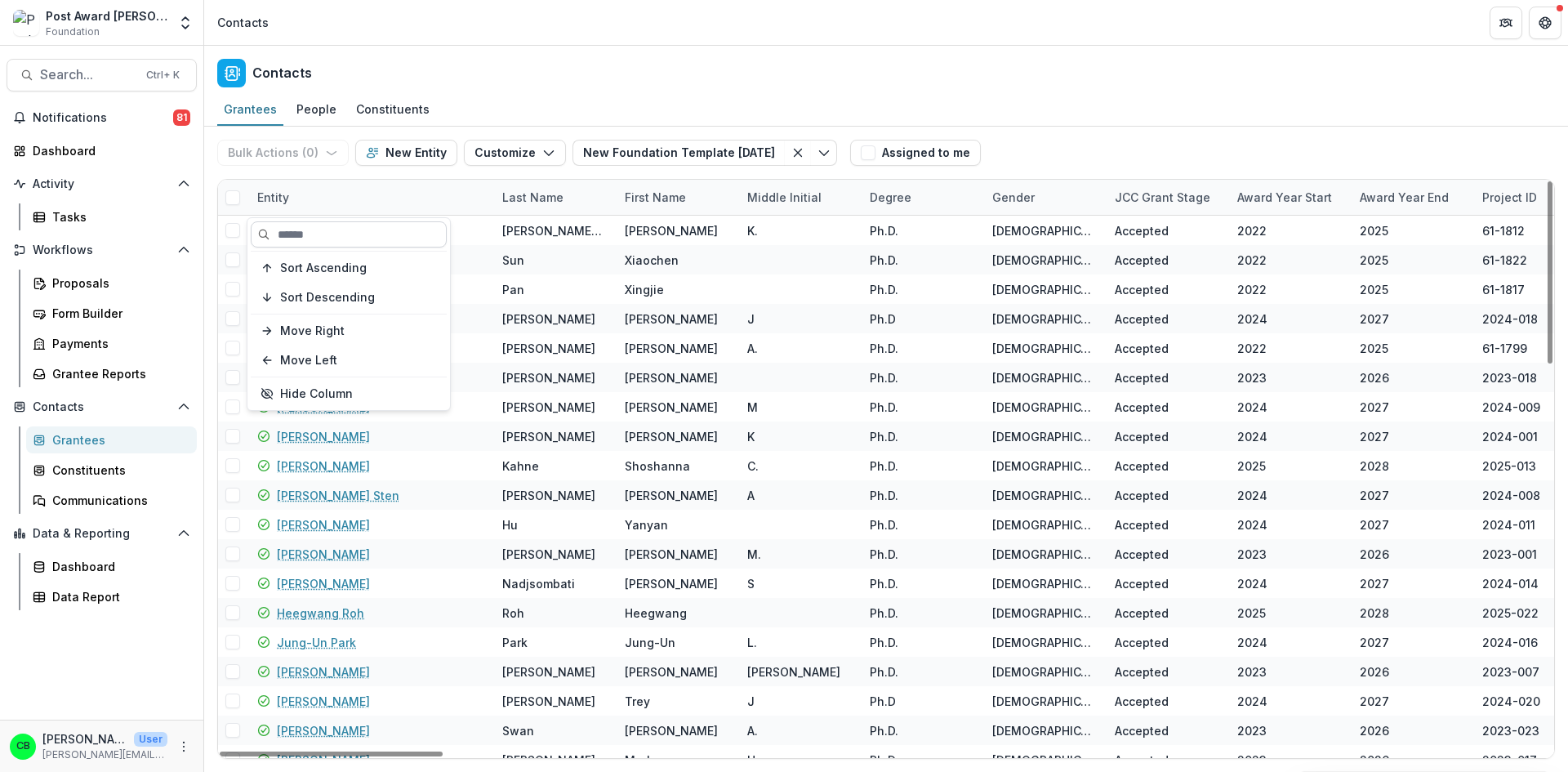
click at [308, 233] on input at bounding box center [349, 234] width 196 height 26
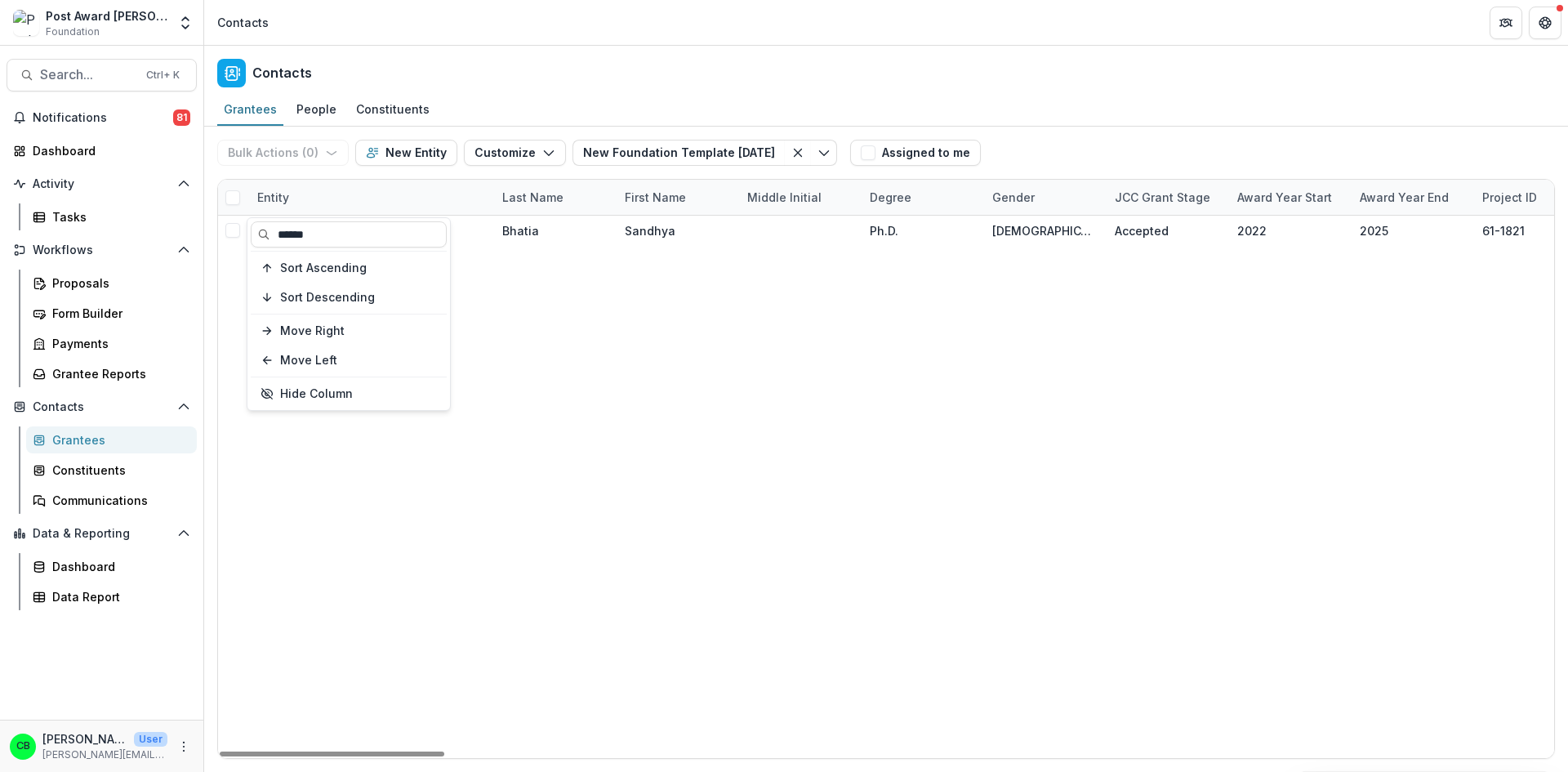
type input "******"
click at [561, 93] on div "Contacts" at bounding box center [886, 69] width 1364 height 48
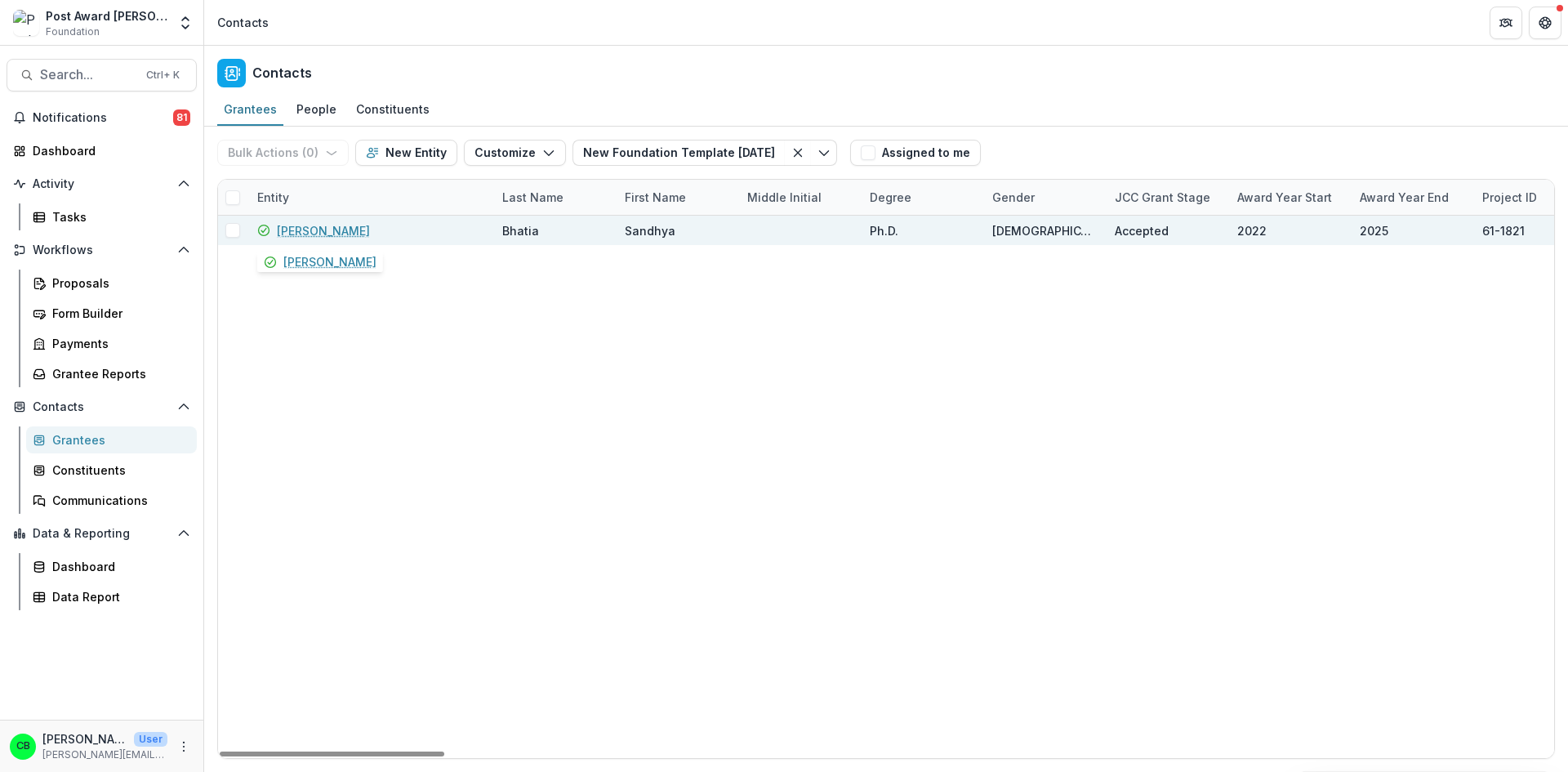
click at [318, 224] on link "[PERSON_NAME]" at bounding box center [324, 231] width 94 height 17
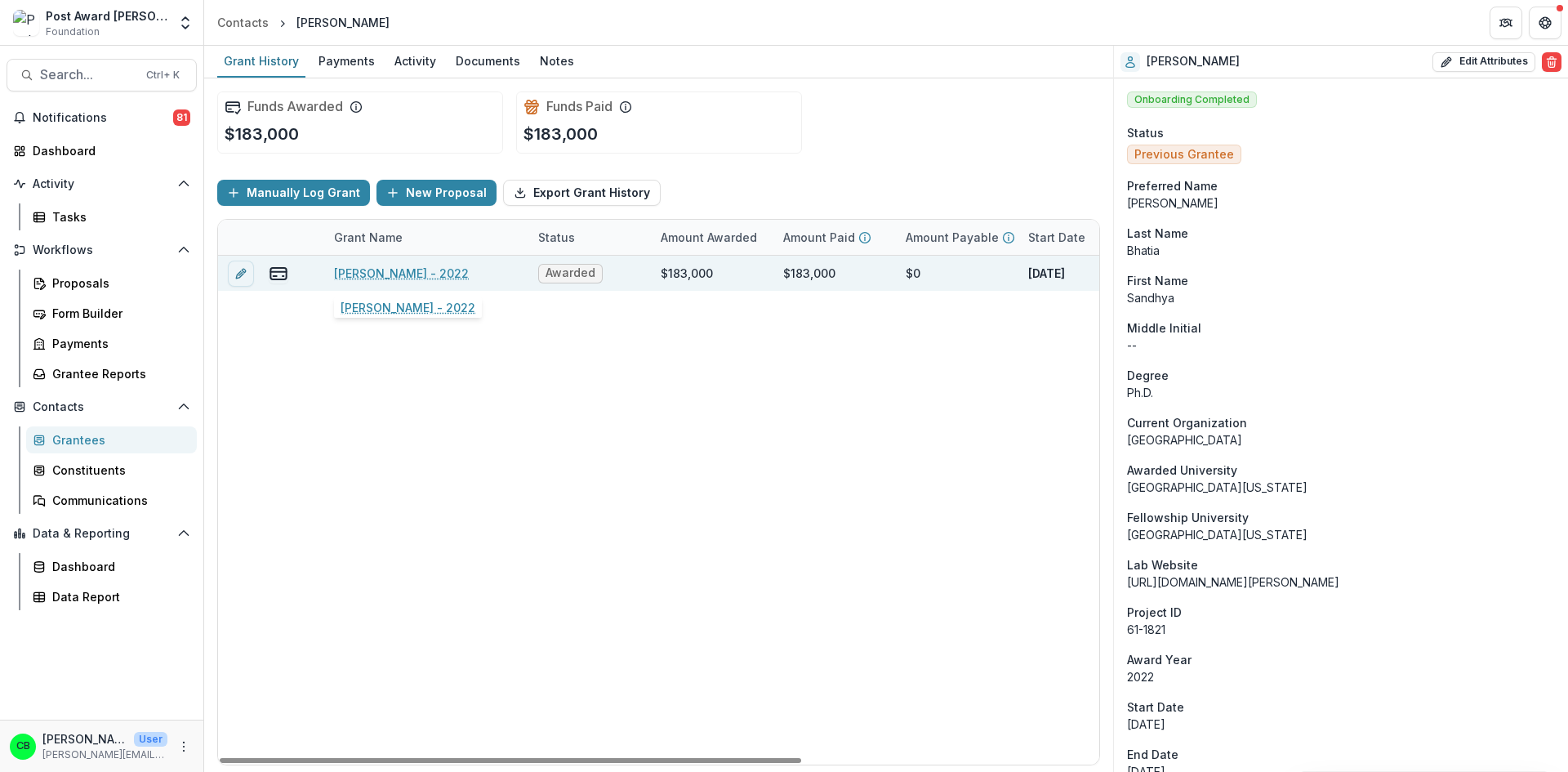
click at [383, 277] on link "[PERSON_NAME] - 2022" at bounding box center [401, 273] width 135 height 17
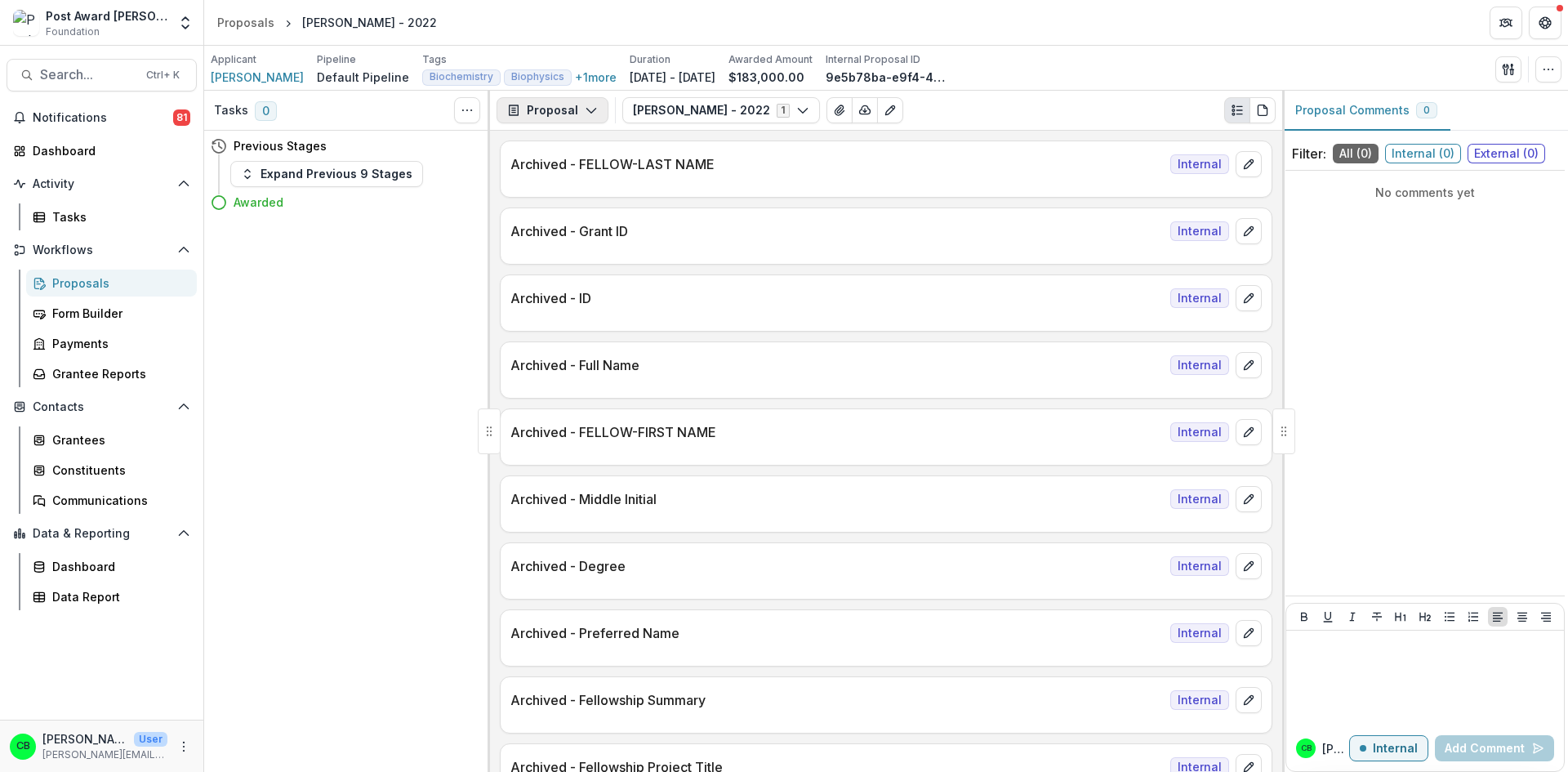
click at [590, 103] on button "Proposal" at bounding box center [552, 110] width 112 height 26
click at [583, 199] on div "Reports" at bounding box center [603, 201] width 149 height 17
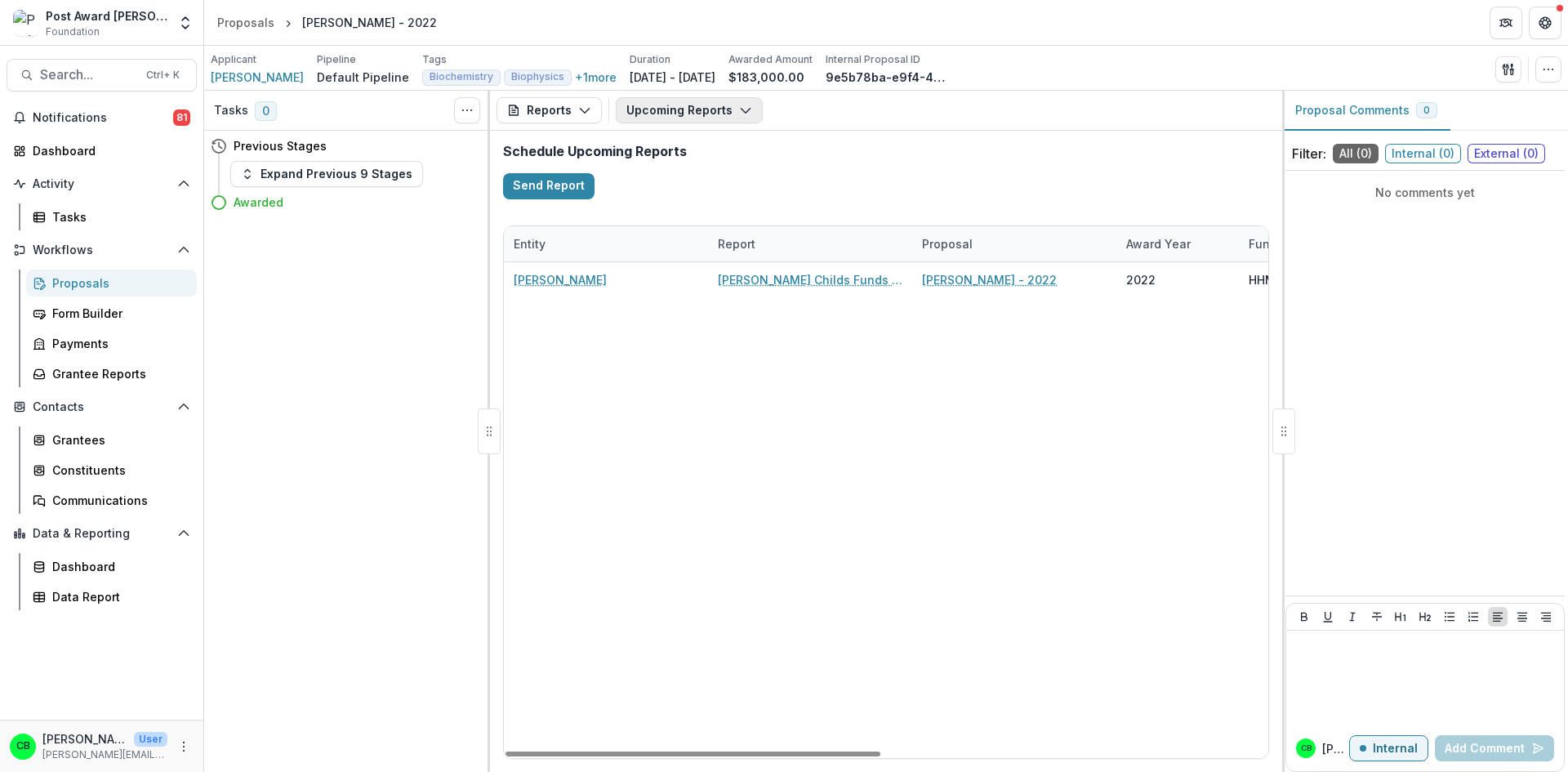
click at [709, 107] on button "Upcoming Reports" at bounding box center [689, 110] width 147 height 26
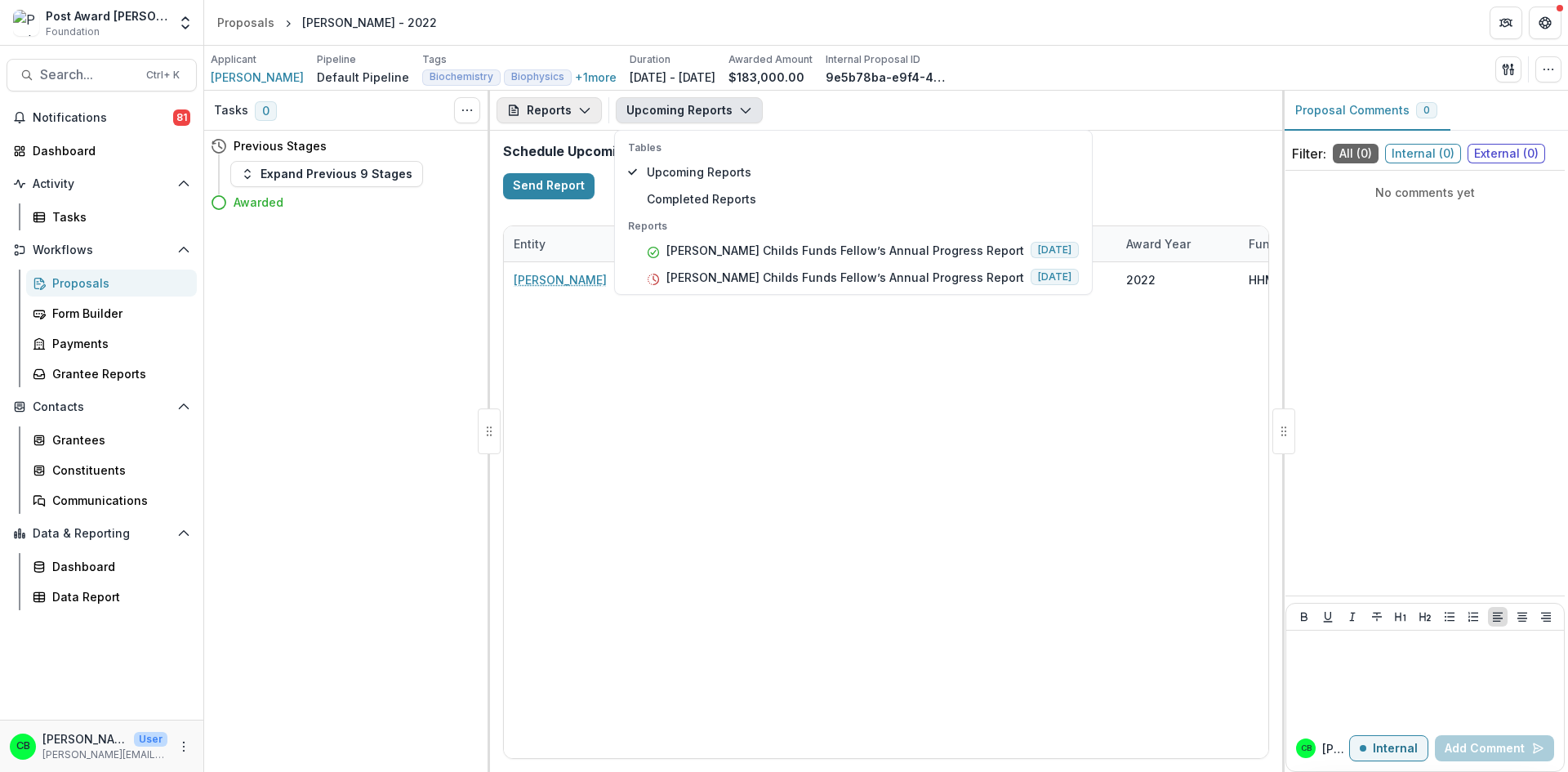
click at [571, 109] on button "Reports" at bounding box center [549, 110] width 105 height 26
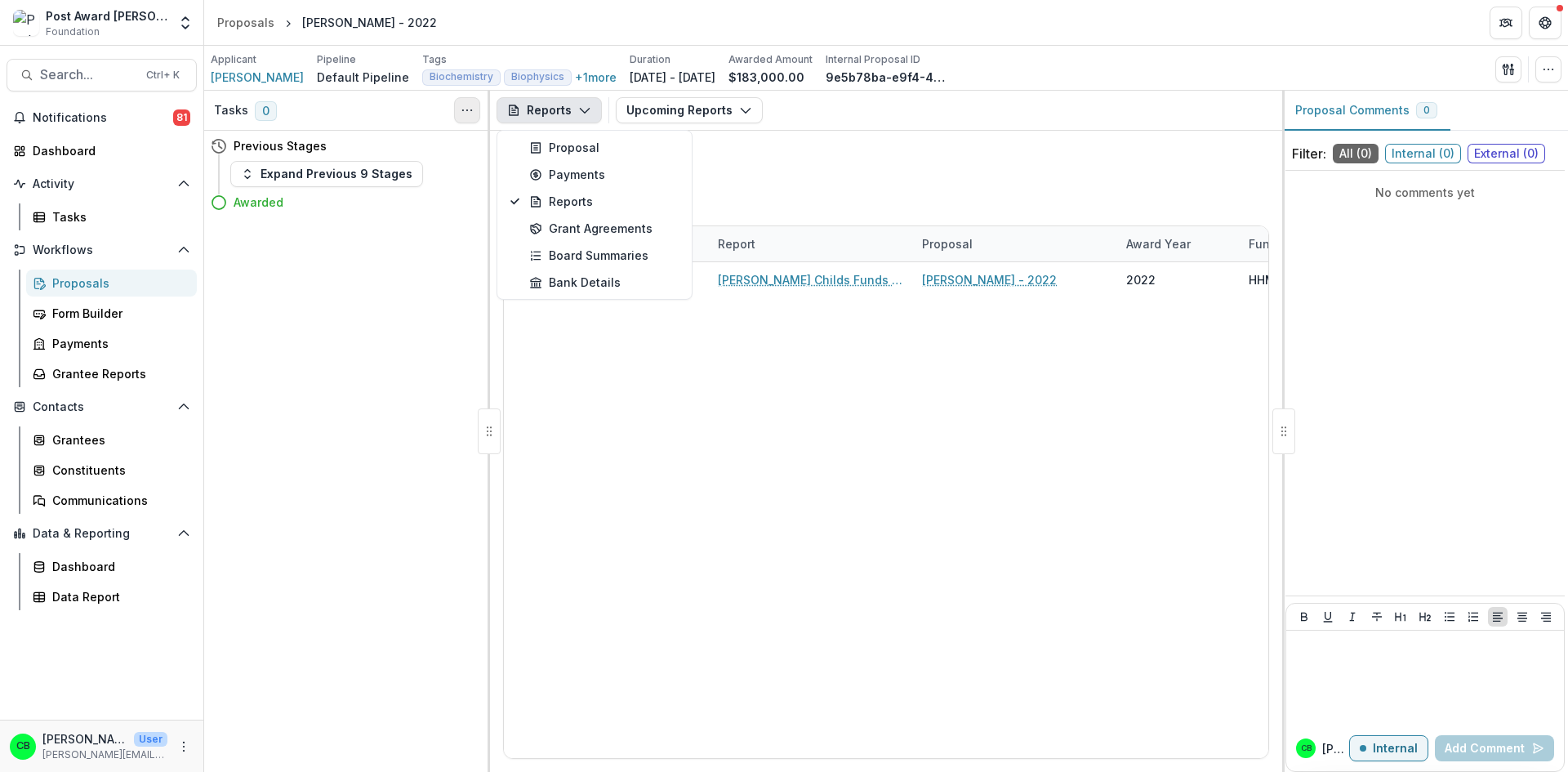
click at [470, 110] on icon "Toggle View Cancelled Tasks" at bounding box center [468, 110] width 13 height 13
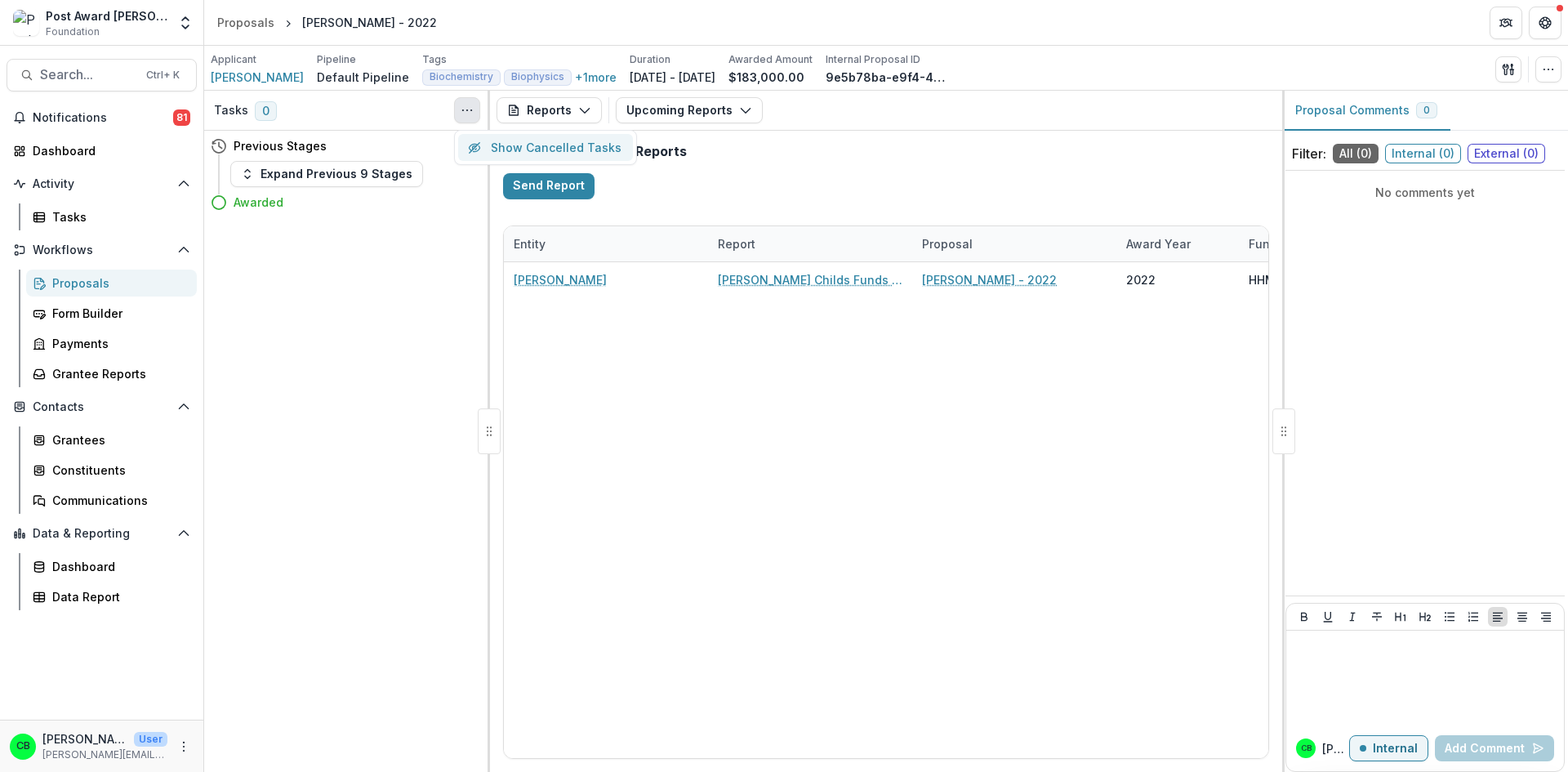
click at [516, 142] on button "Show Cancelled Tasks" at bounding box center [545, 147] width 174 height 27
click at [287, 171] on button "Expand Previous 9 Stages" at bounding box center [326, 174] width 193 height 26
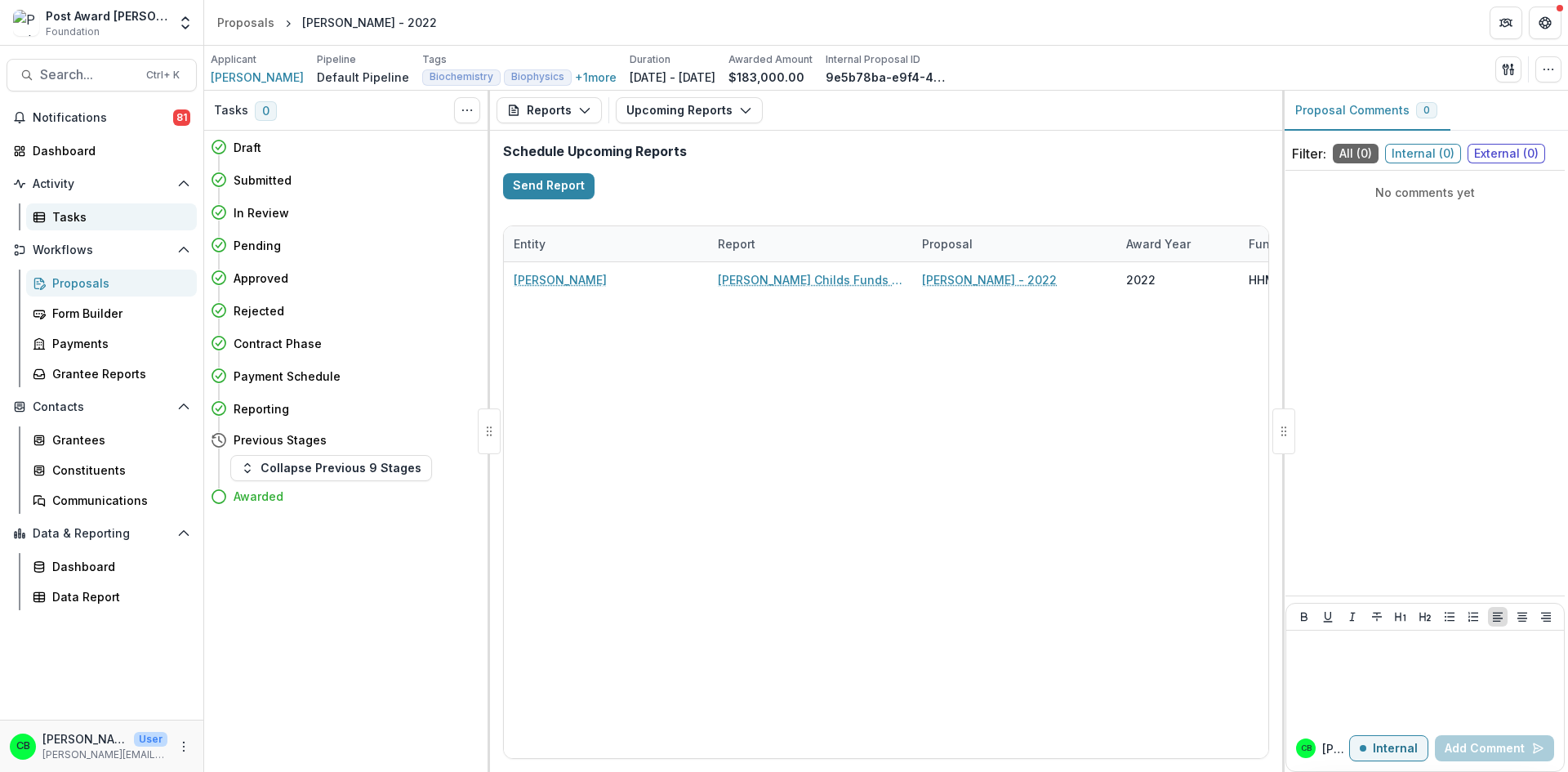
click at [78, 215] on div "Tasks" at bounding box center [118, 217] width 131 height 17
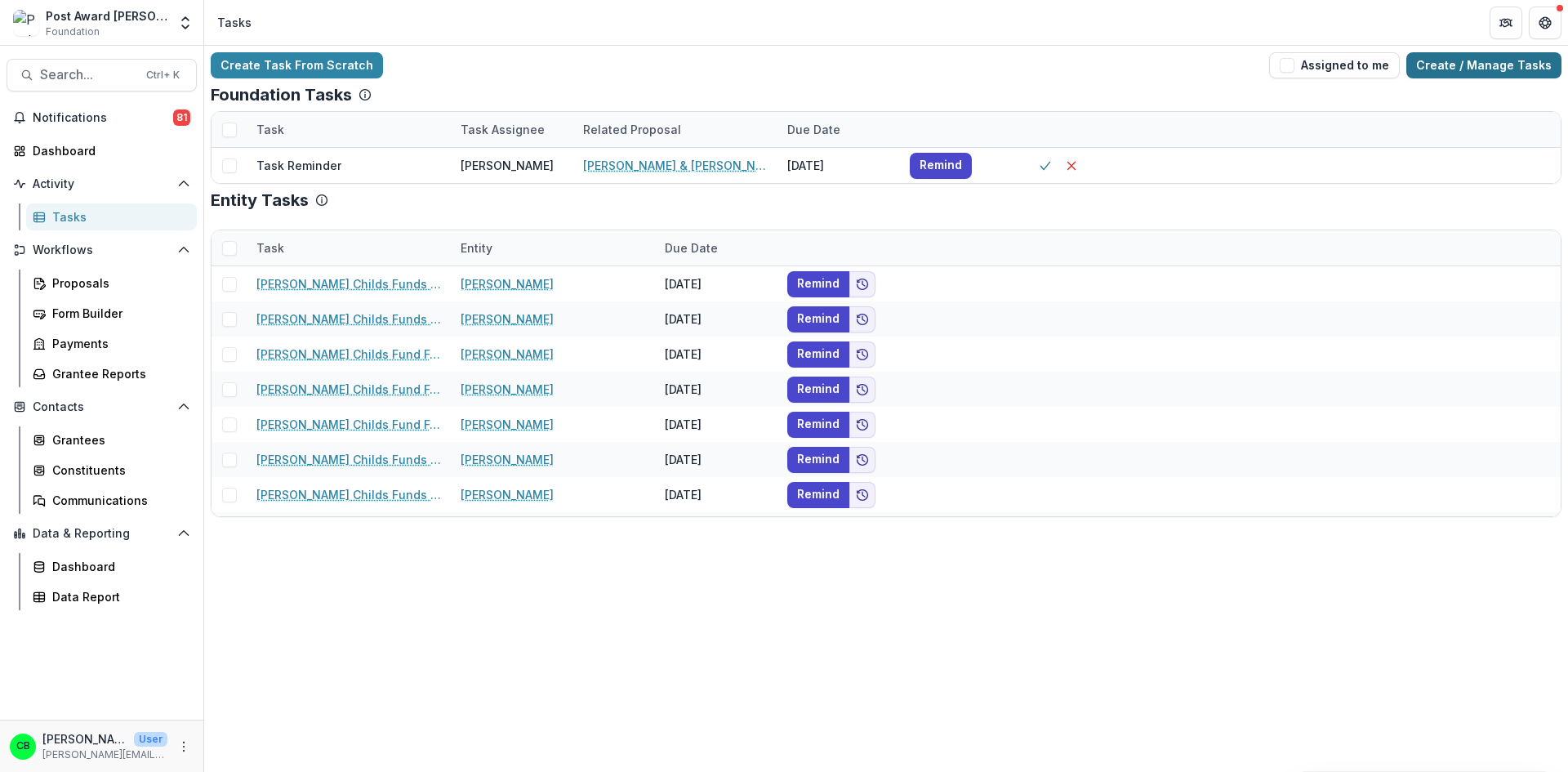
click at [1504, 63] on link "Create / Manage Tasks" at bounding box center [1484, 65] width 155 height 26
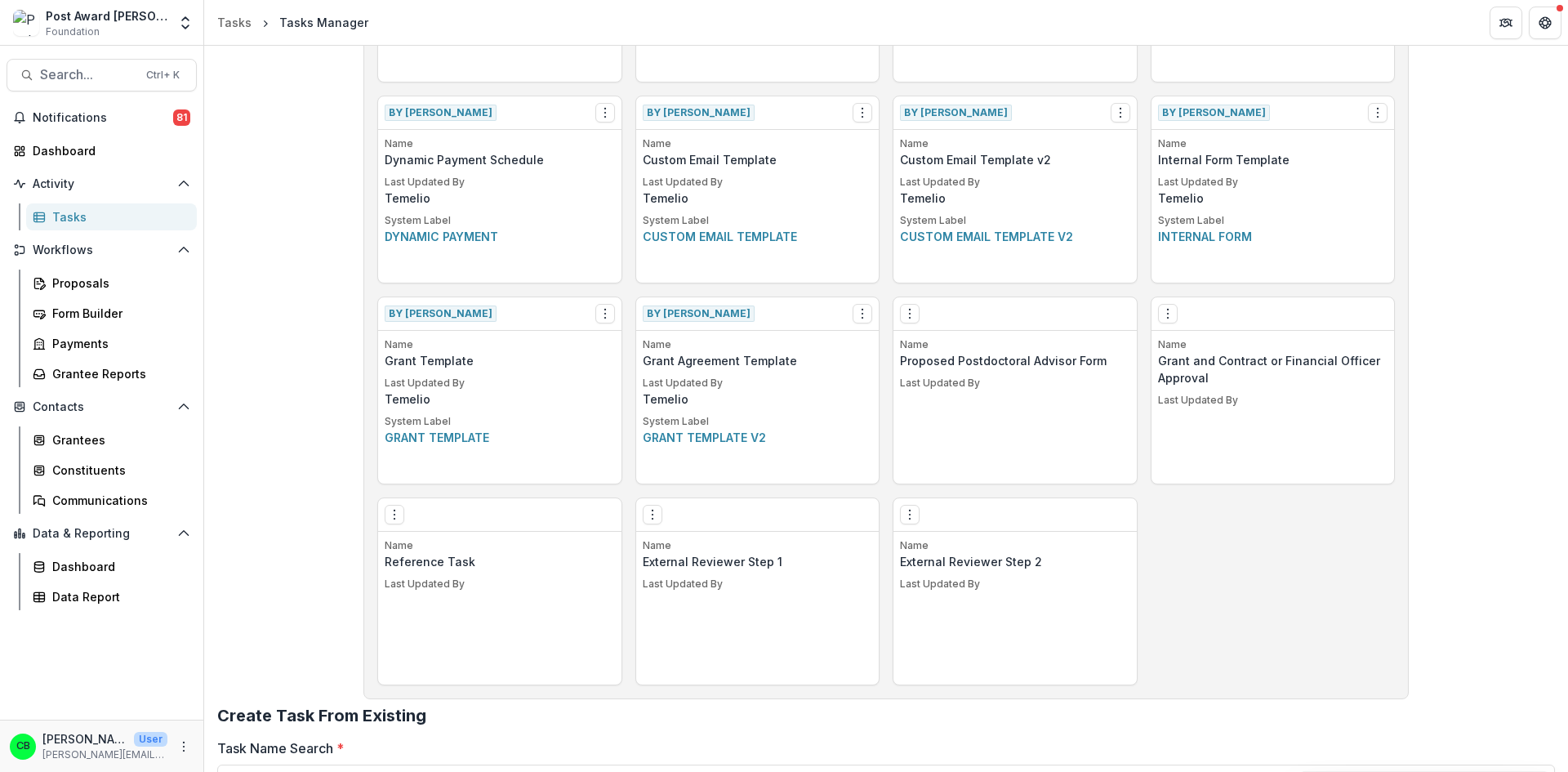
scroll to position [802, 0]
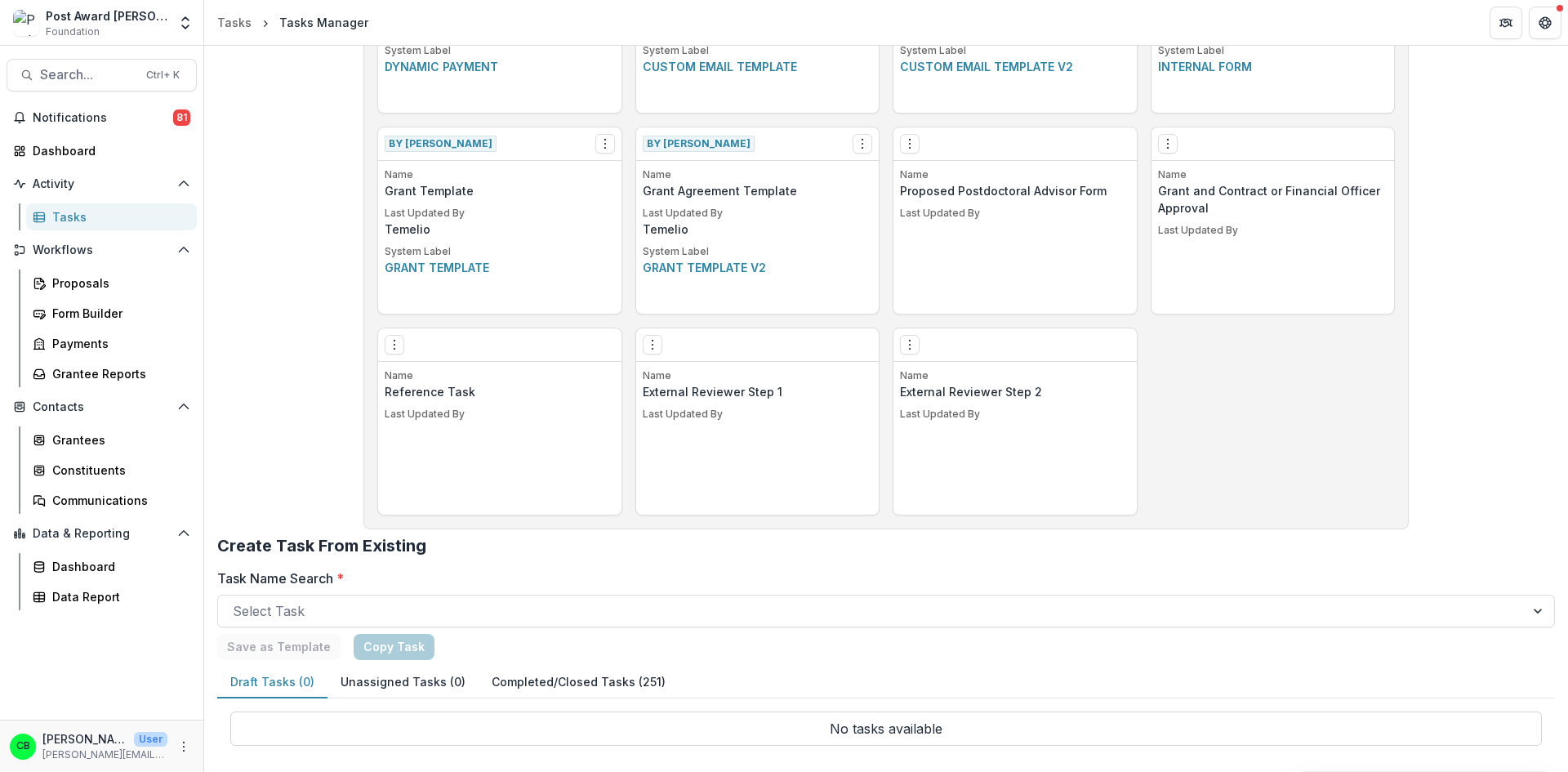
click at [565, 677] on button "Completed/Closed Tasks (251)" at bounding box center [578, 683] width 200 height 32
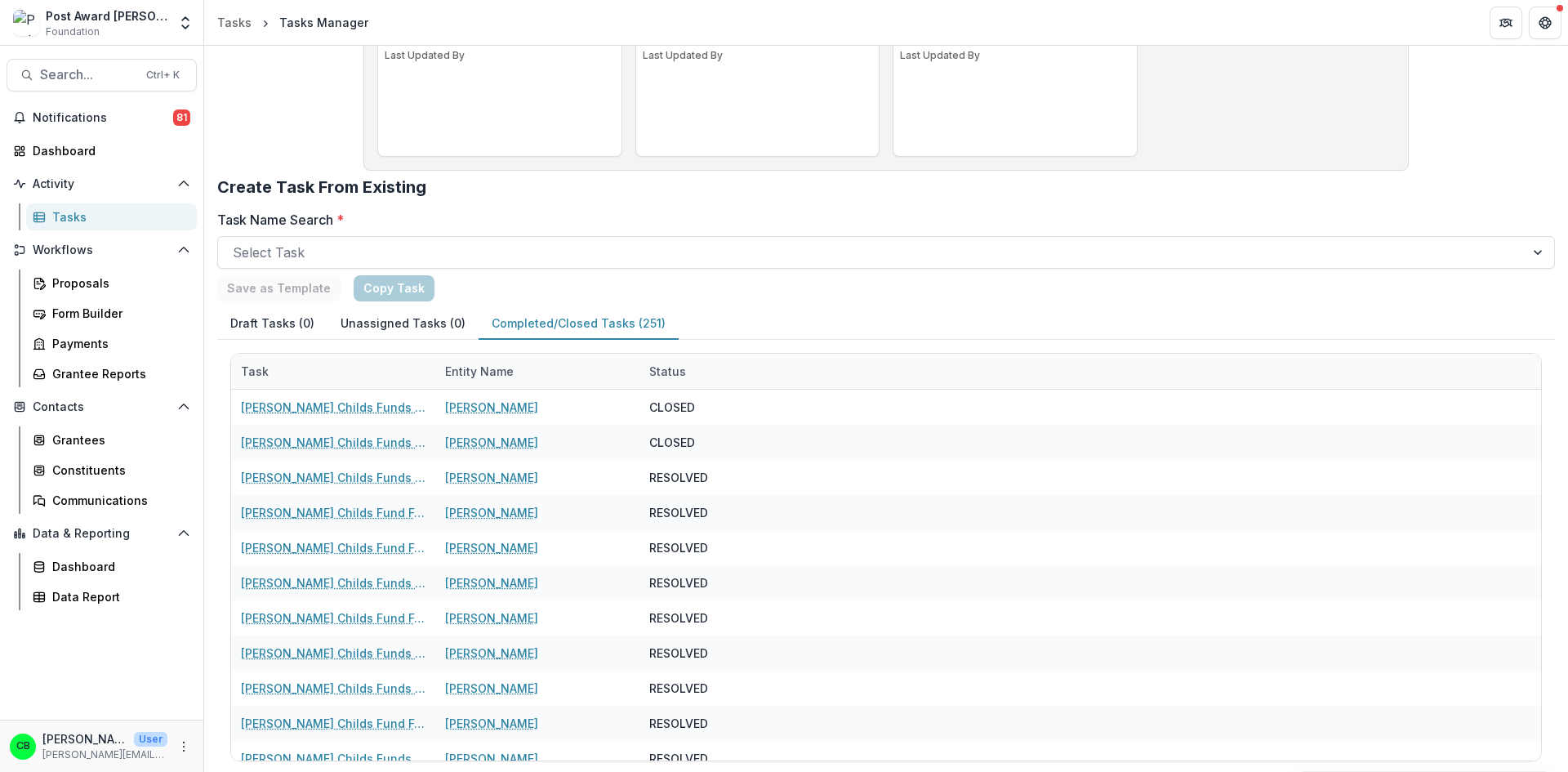
scroll to position [1177, 0]
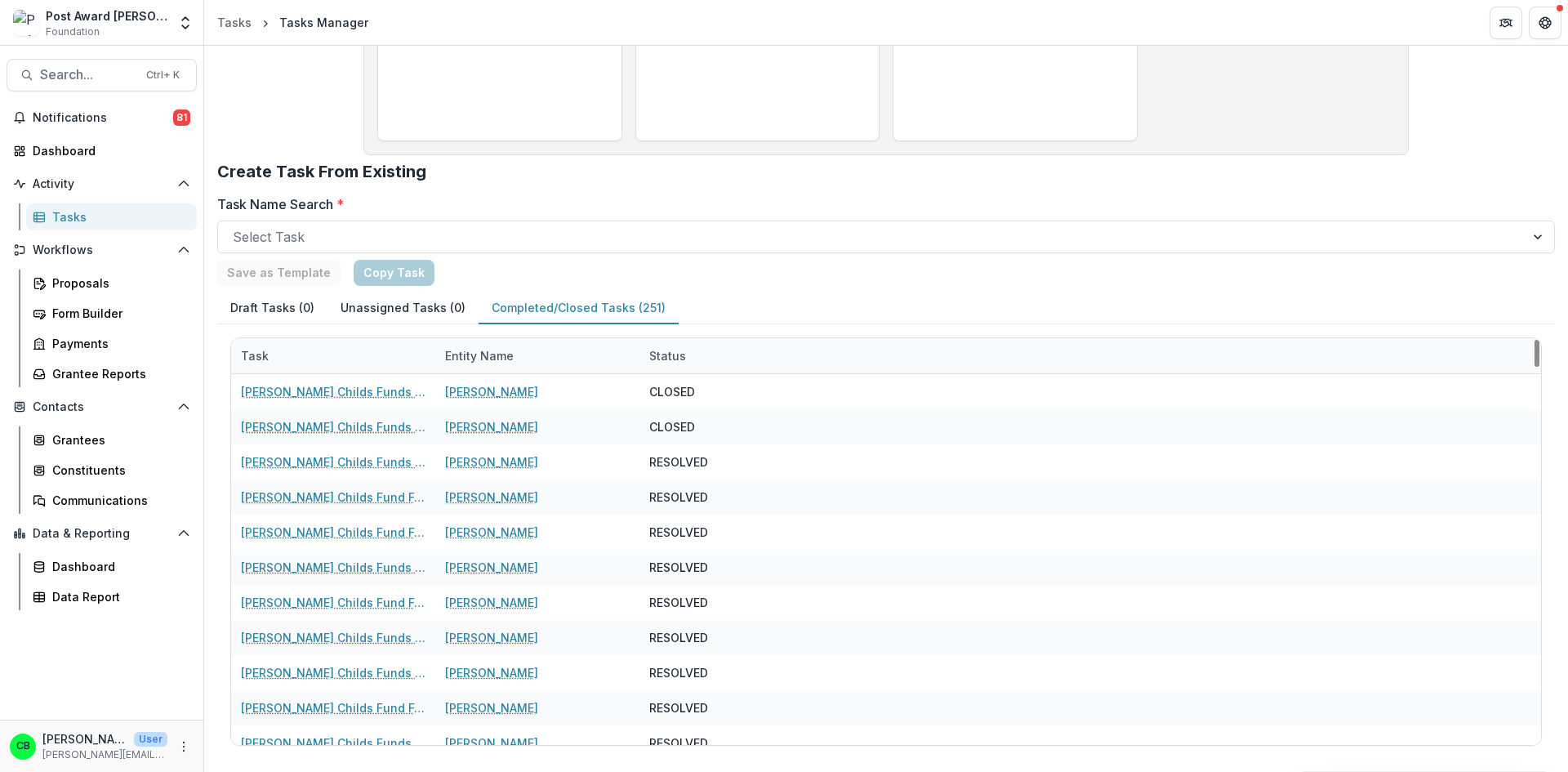
click at [497, 355] on div "Entity Name" at bounding box center [479, 356] width 88 height 17
click at [499, 386] on input at bounding box center [537, 393] width 196 height 26
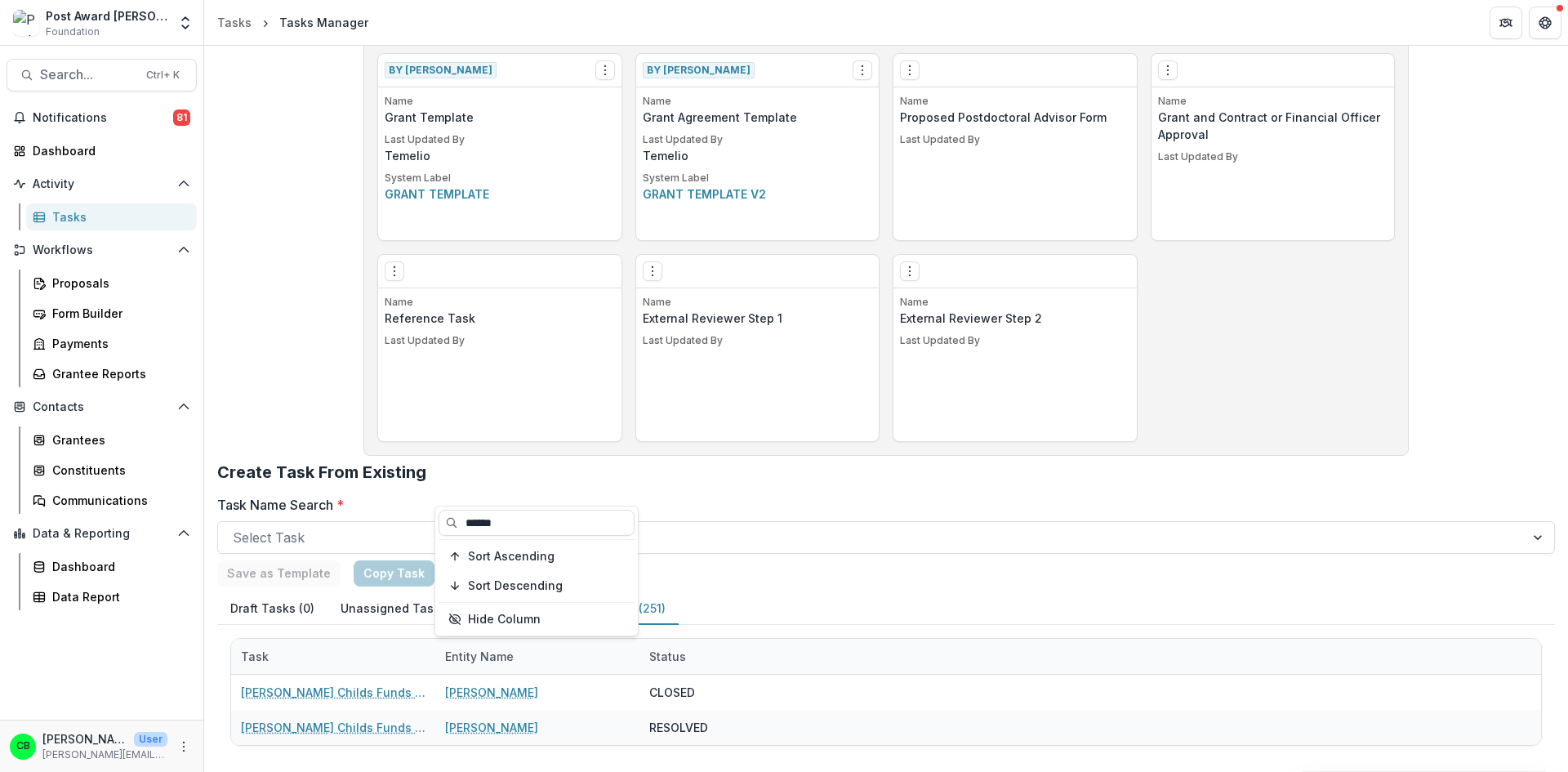
type input "******"
click at [715, 481] on h2 "Create Task From Existing" at bounding box center [886, 479] width 1338 height 33
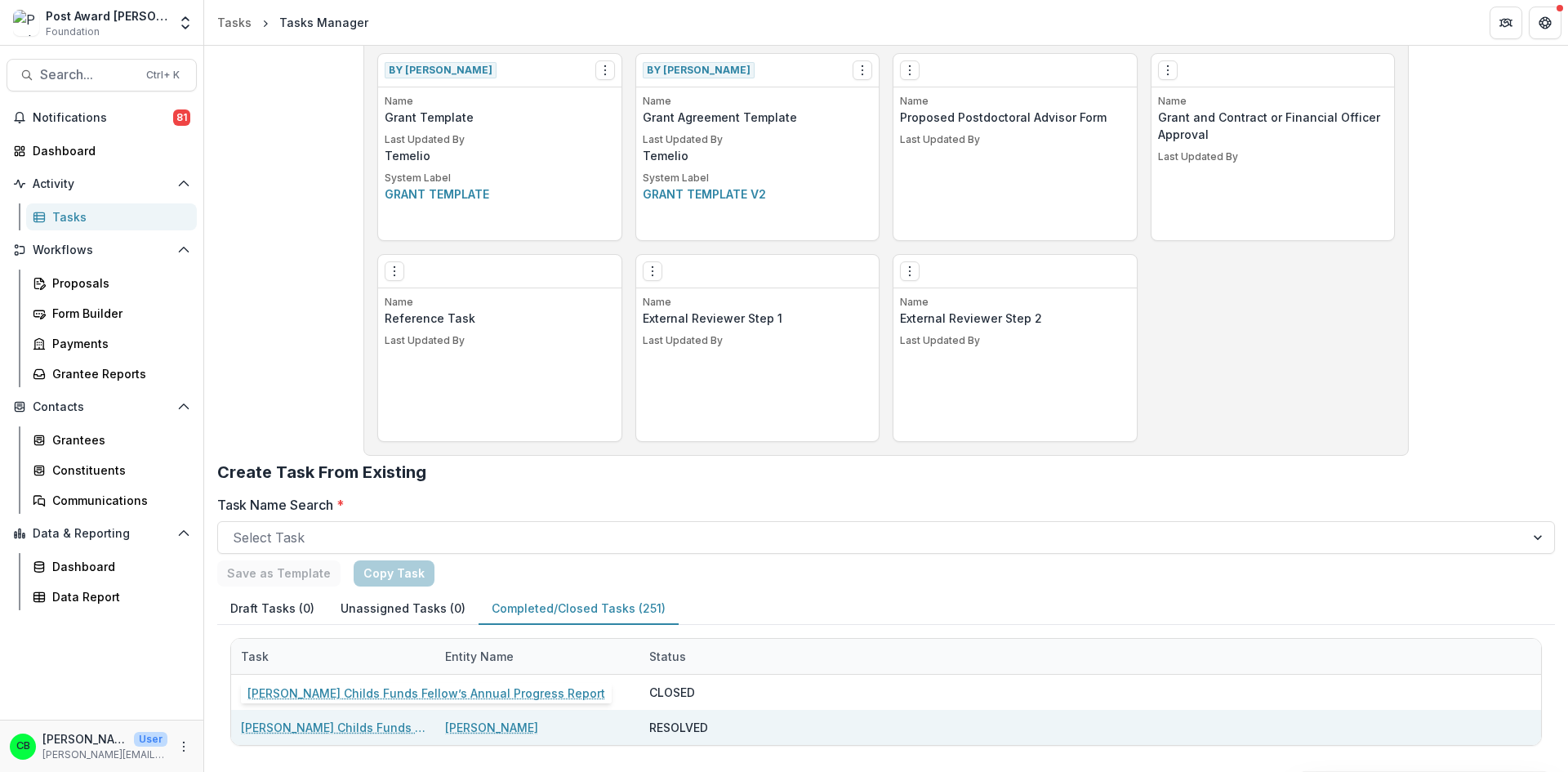
click at [365, 725] on link "[PERSON_NAME] Childs Funds Fellow’s Annual Progress Report" at bounding box center [333, 727] width 185 height 17
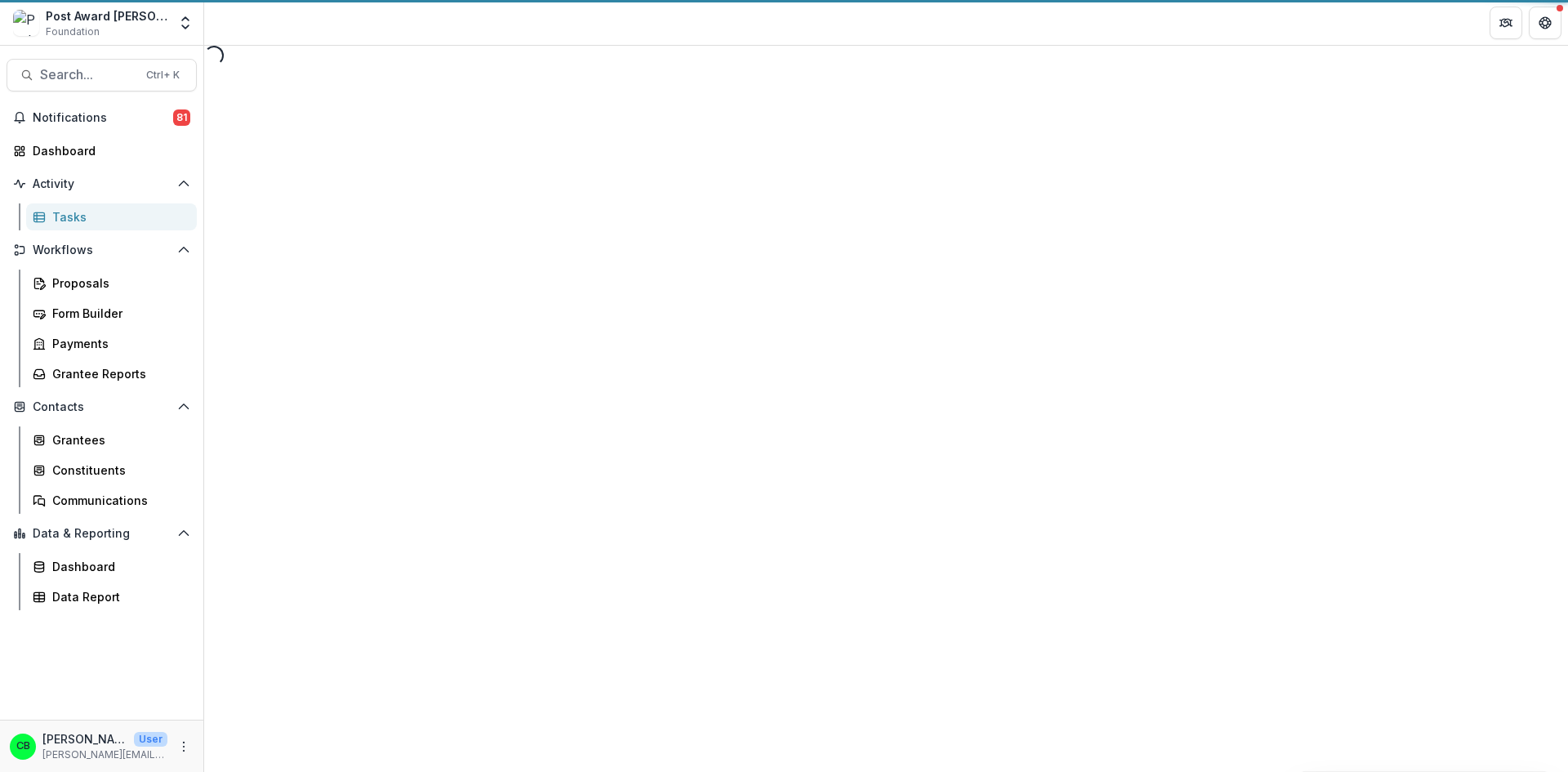
select select "********"
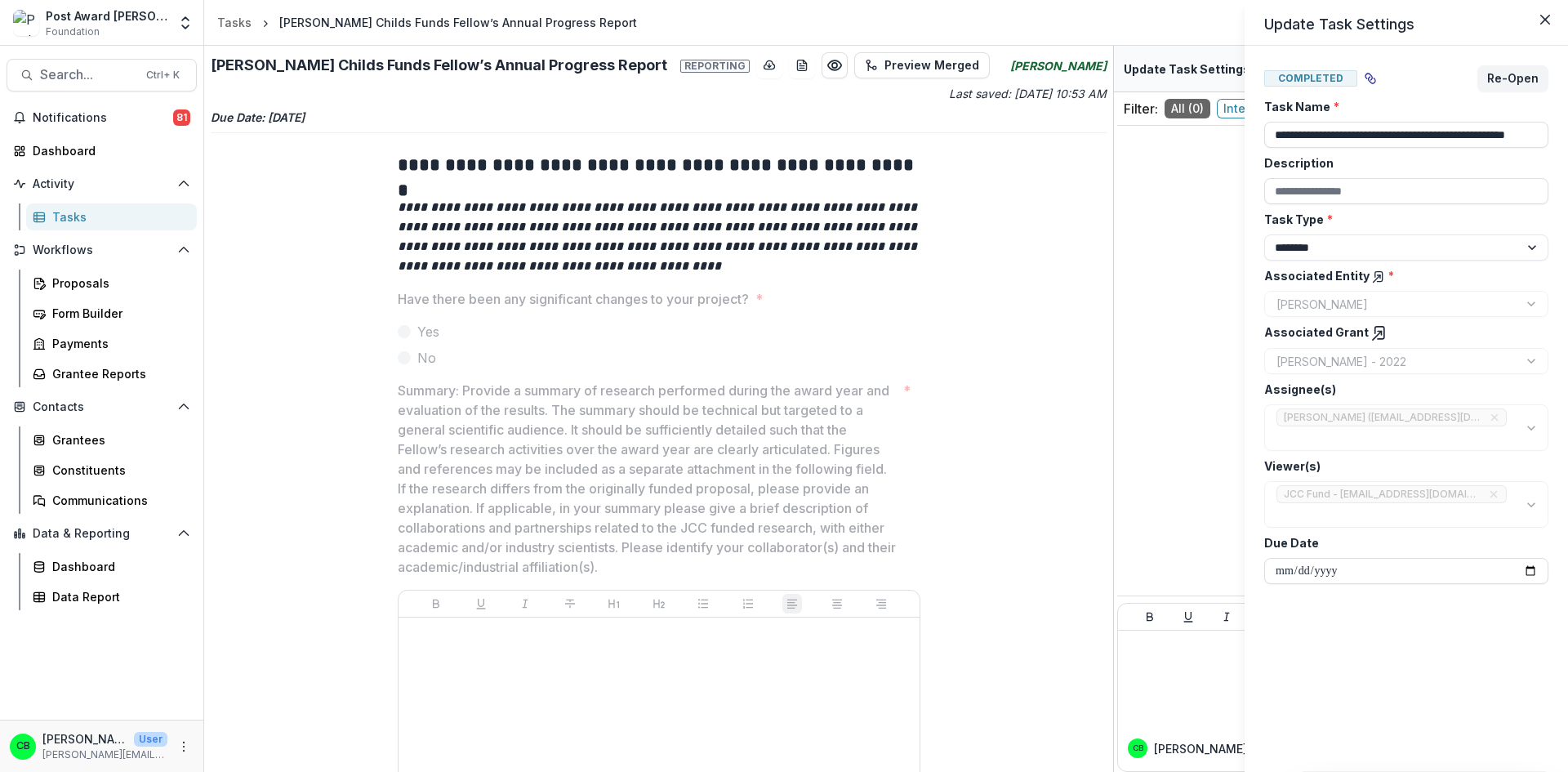
click at [723, 66] on div "**********" at bounding box center [784, 386] width 1568 height 772
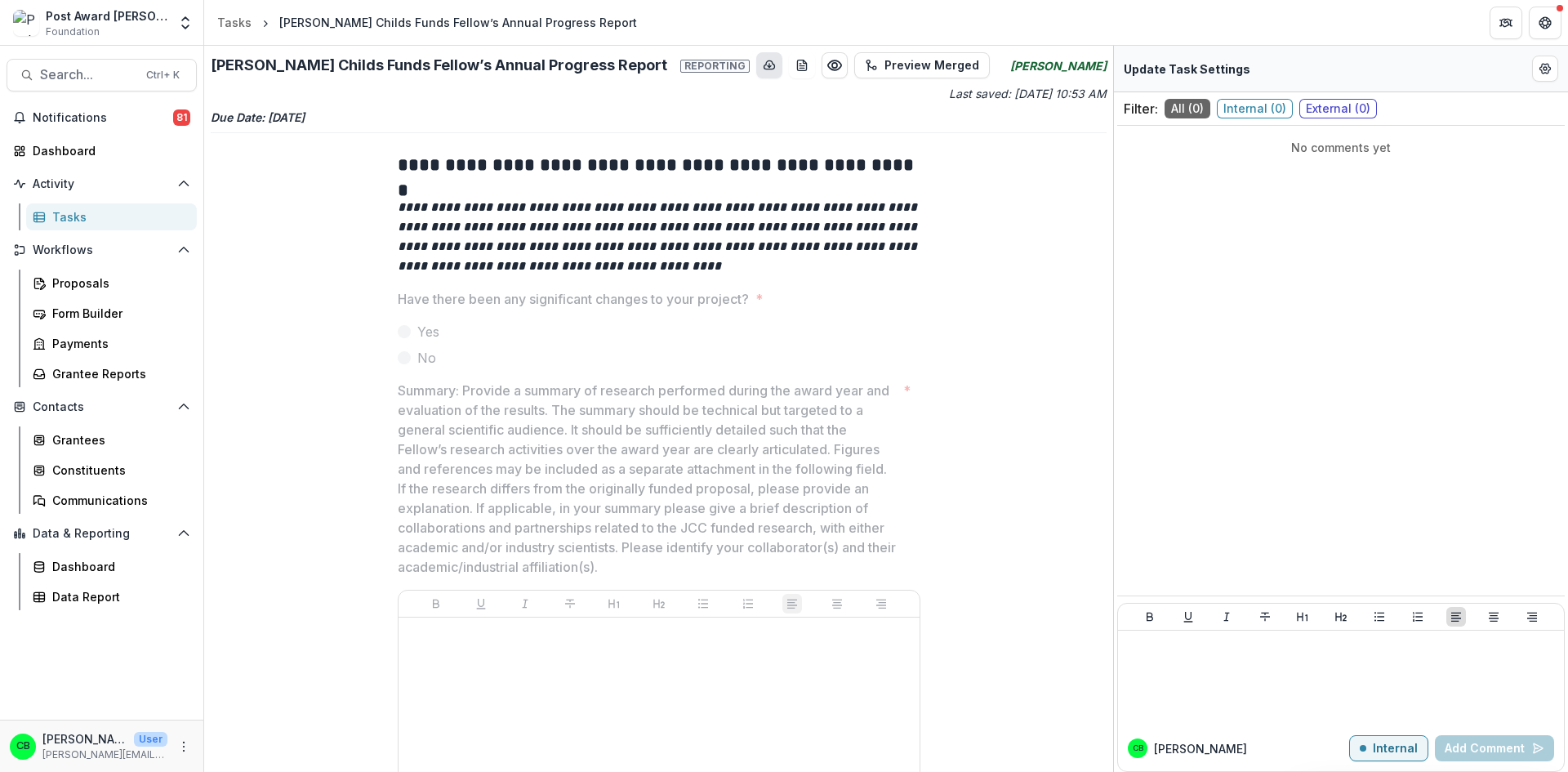
click at [769, 67] on line "download-button" at bounding box center [769, 66] width 0 height 3
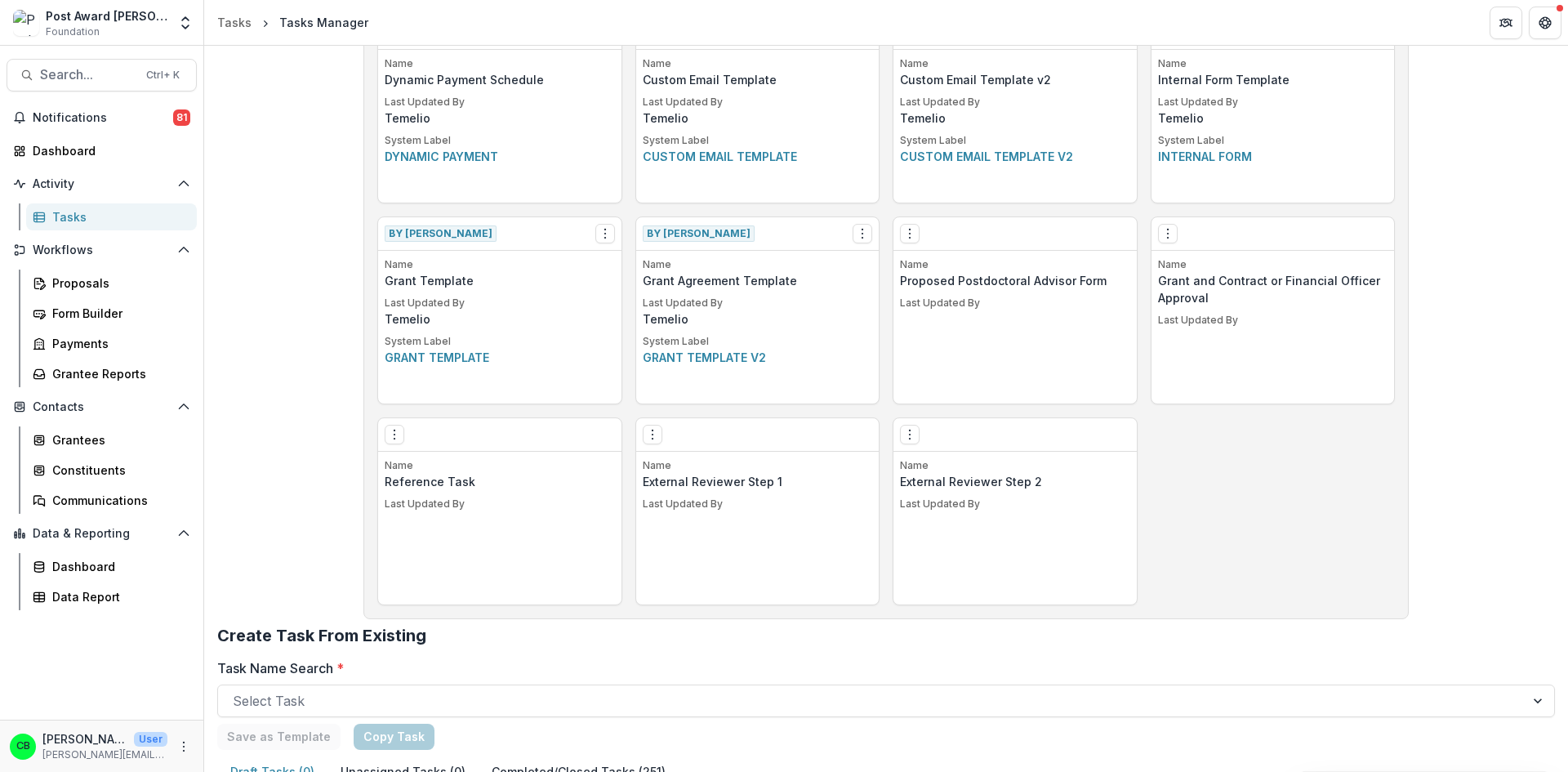
scroll to position [802, 0]
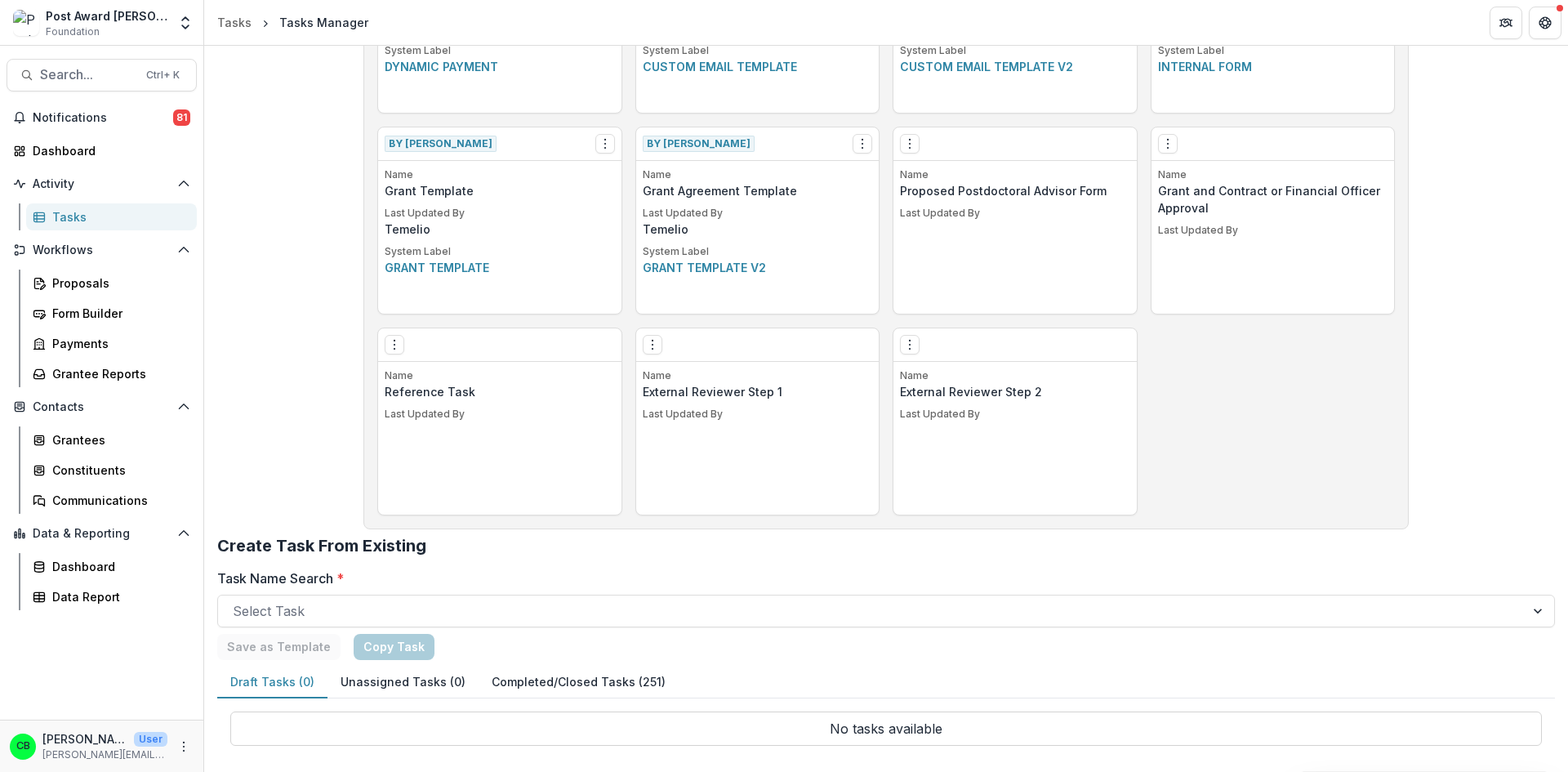
click at [543, 678] on button "Completed/Closed Tasks (251)" at bounding box center [578, 683] width 200 height 32
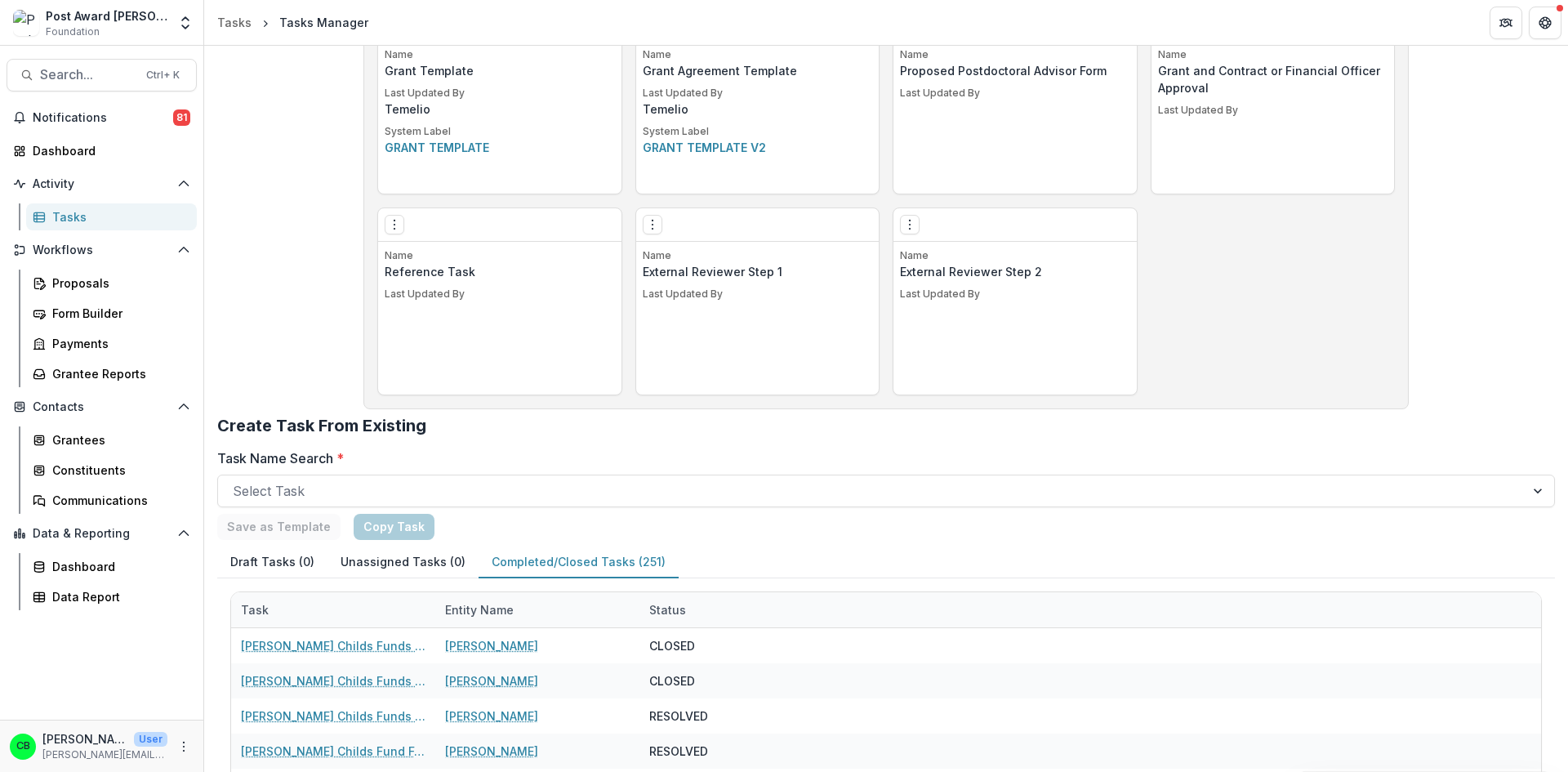
scroll to position [1048, 0]
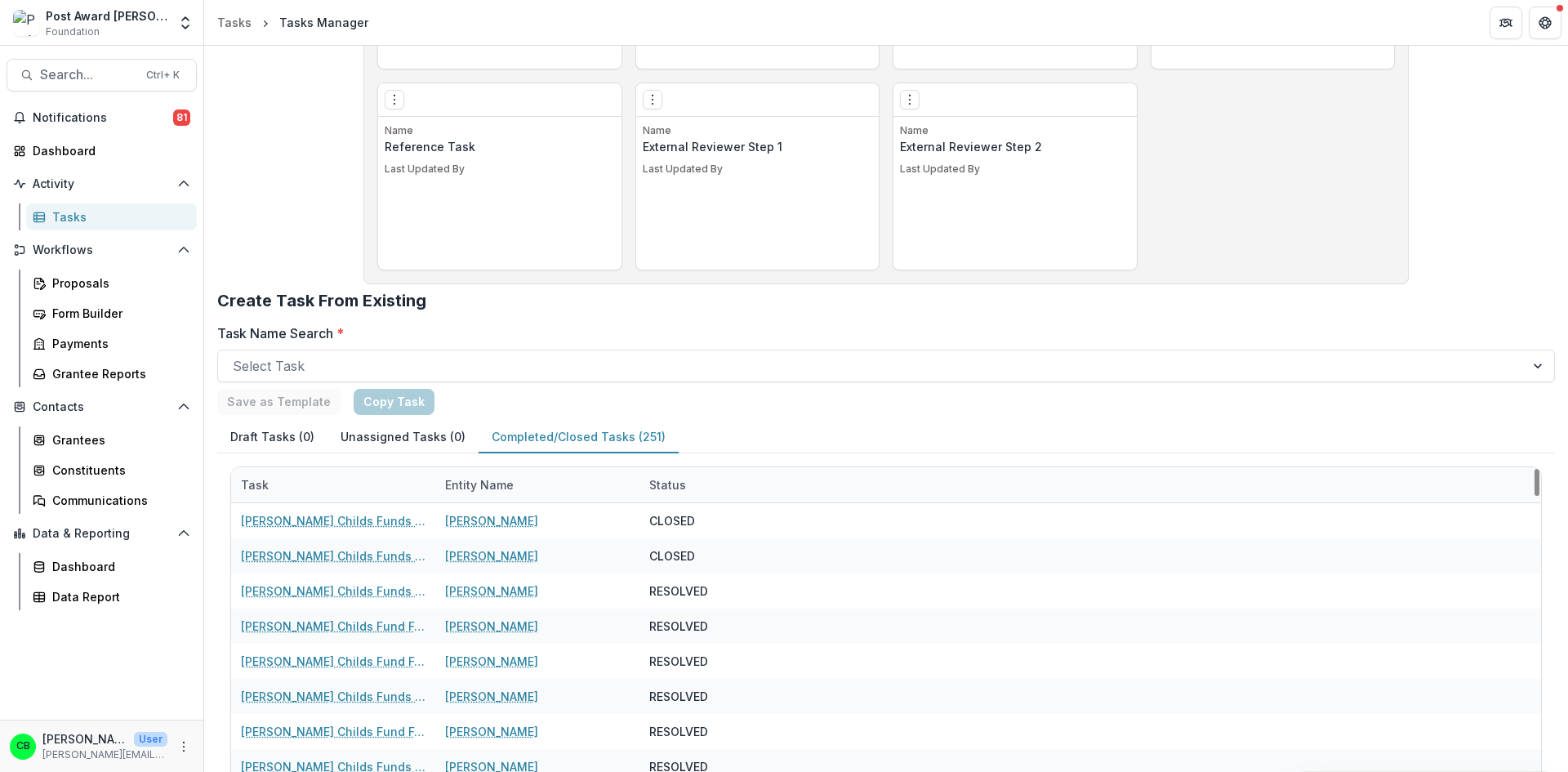
click at [471, 474] on div "Entity Name" at bounding box center [538, 485] width 204 height 35
click at [479, 517] on input at bounding box center [537, 522] width 196 height 26
drag, startPoint x: 489, startPoint y: 524, endPoint x: 439, endPoint y: 525, distance: 50.0
click at [439, 525] on input "***" at bounding box center [537, 522] width 196 height 26
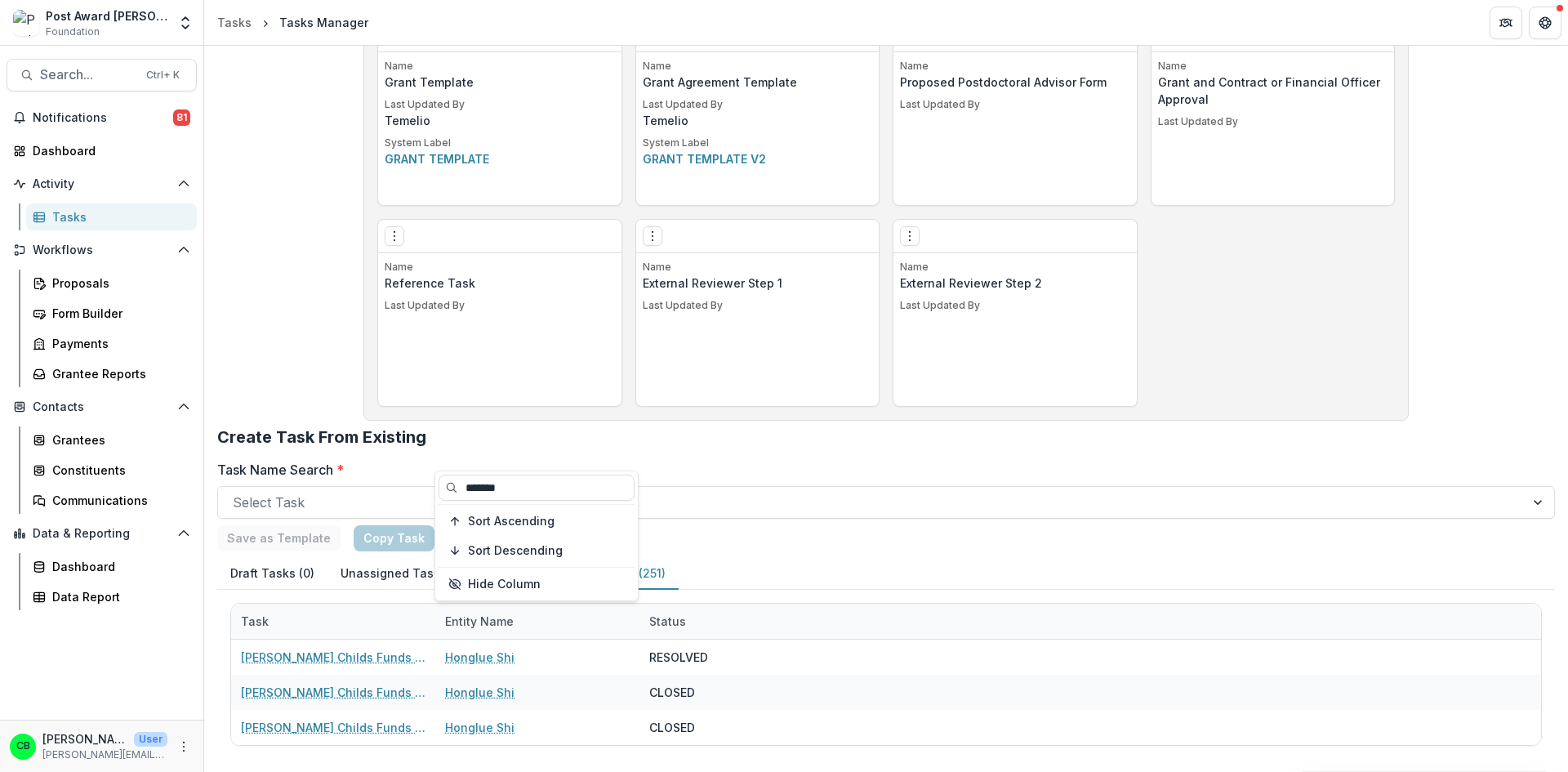
type input "*******"
click at [735, 457] on h2 "Create Task From Existing" at bounding box center [886, 443] width 1338 height 33
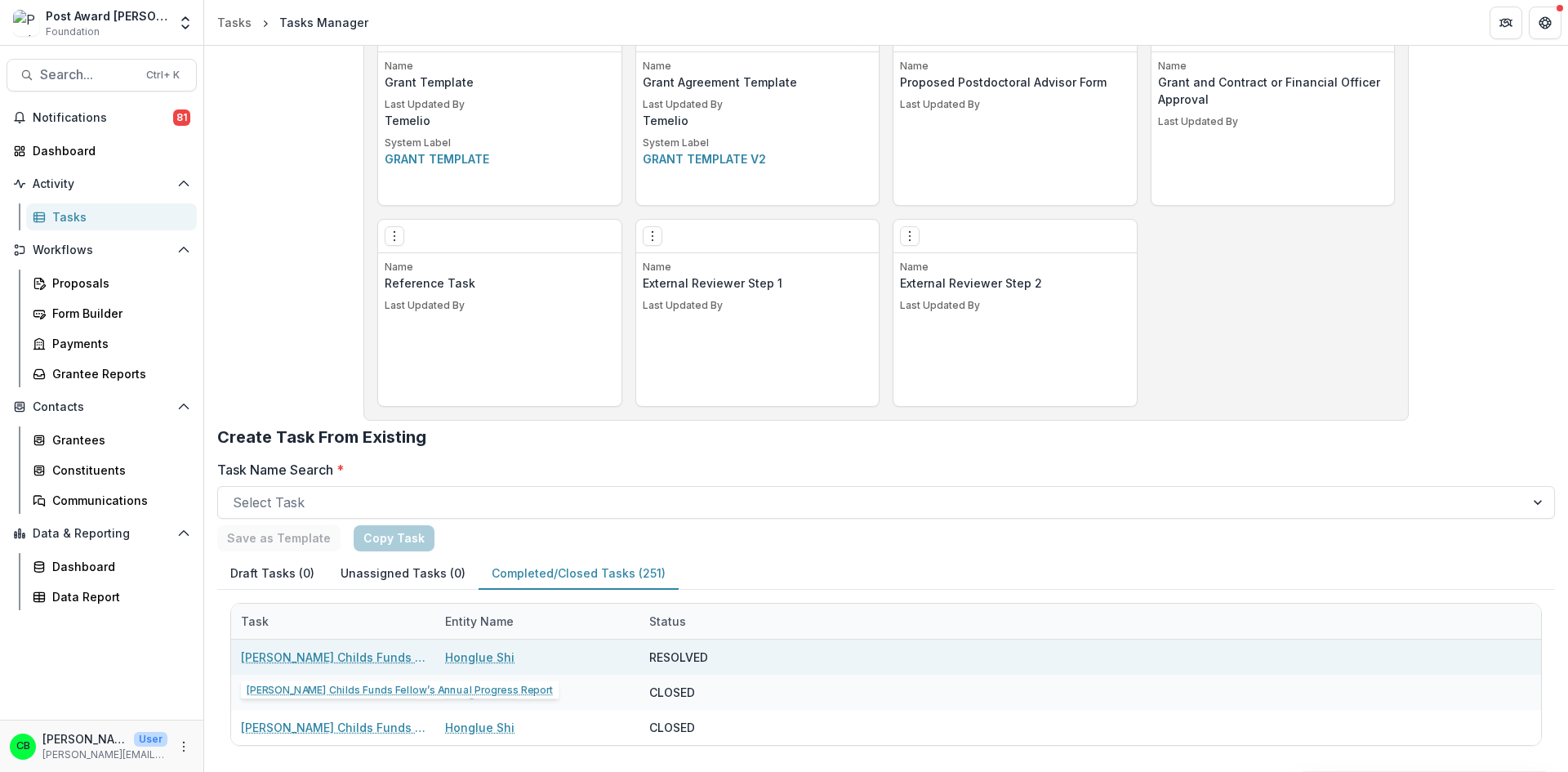
click at [358, 658] on link "[PERSON_NAME] Childs Funds Fellow’s Annual Progress Report" at bounding box center [333, 657] width 185 height 17
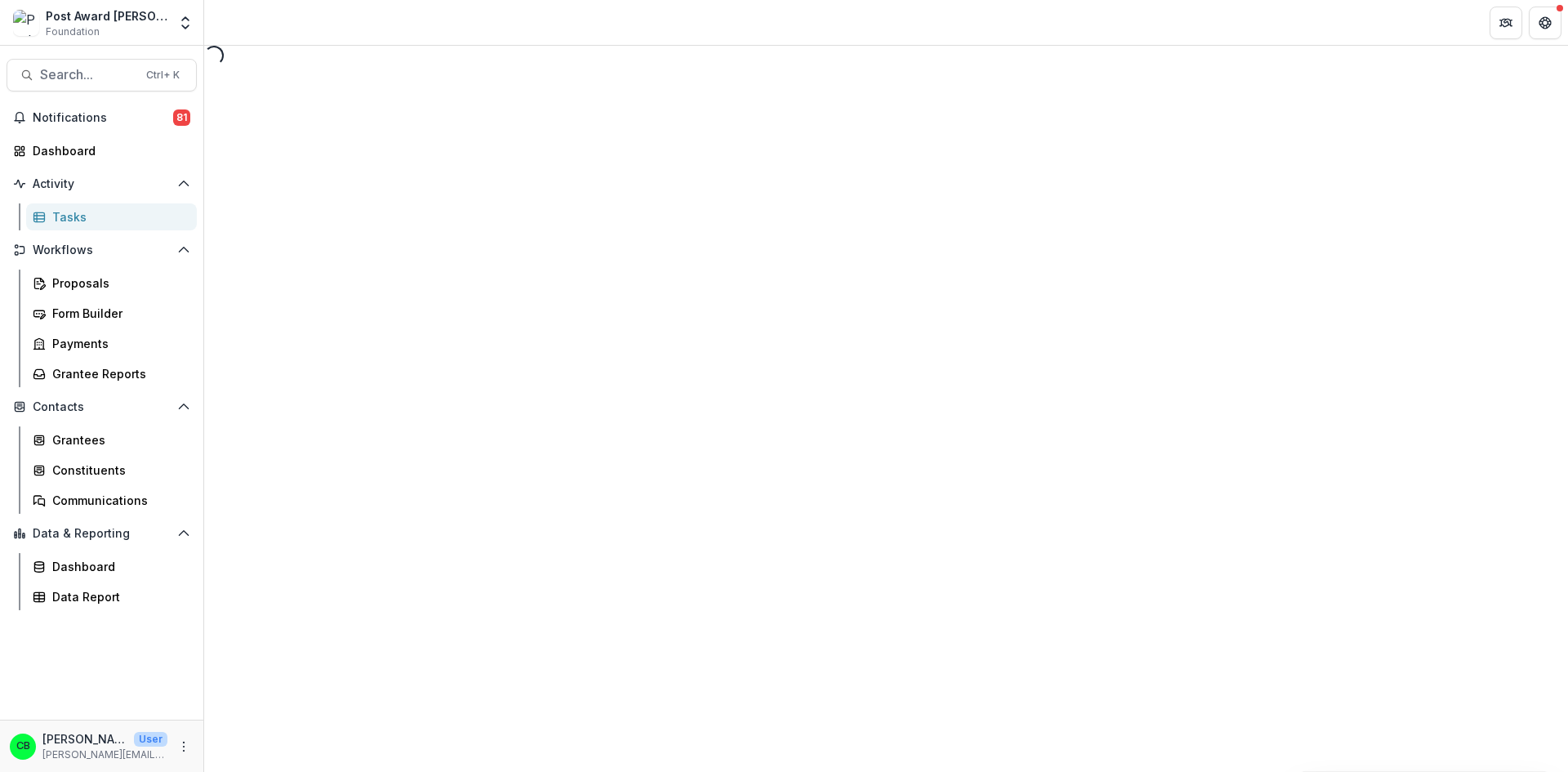
select select "********"
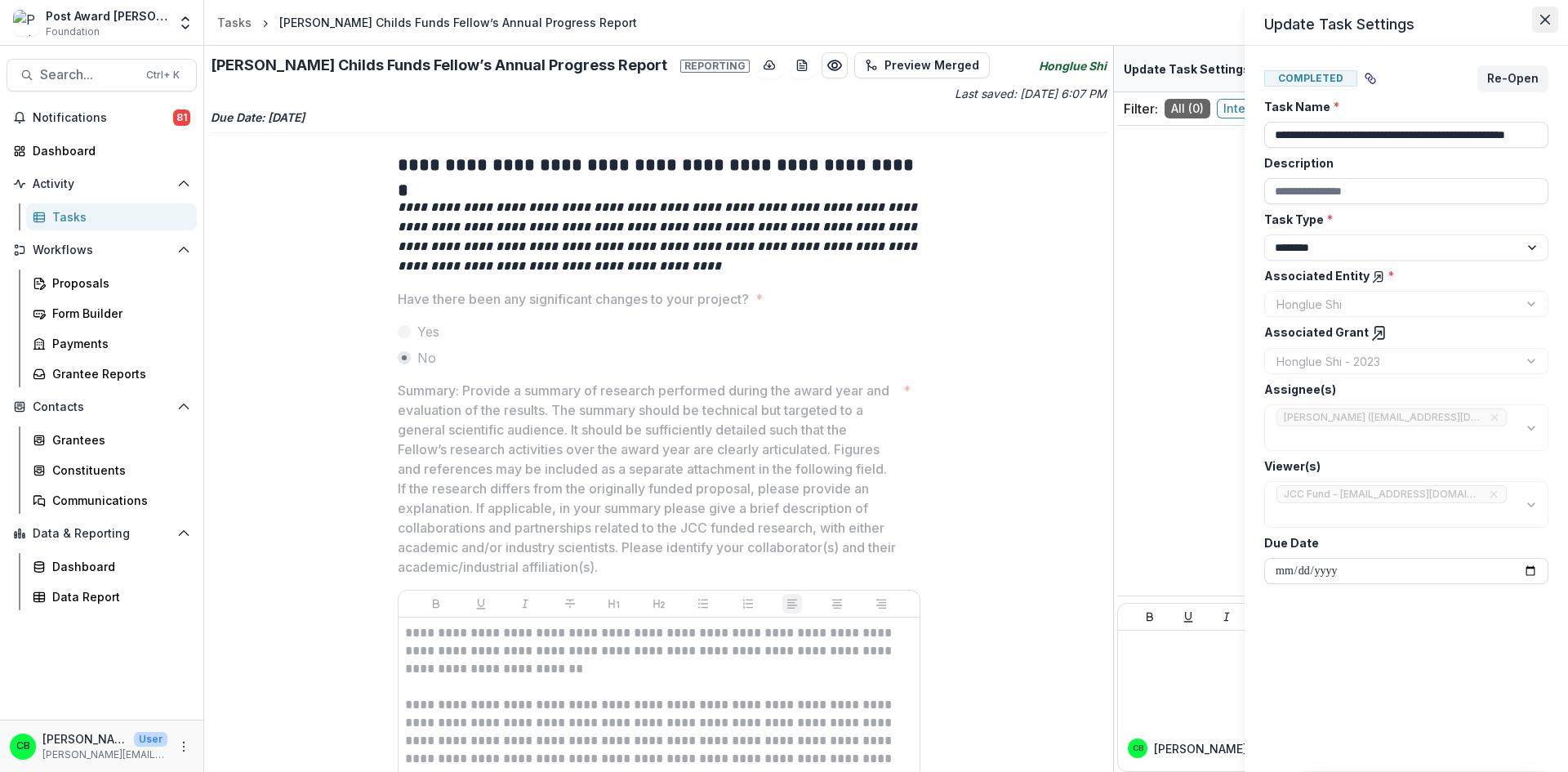
click at [1541, 21] on icon "Close" at bounding box center [1545, 19] width 10 height 10
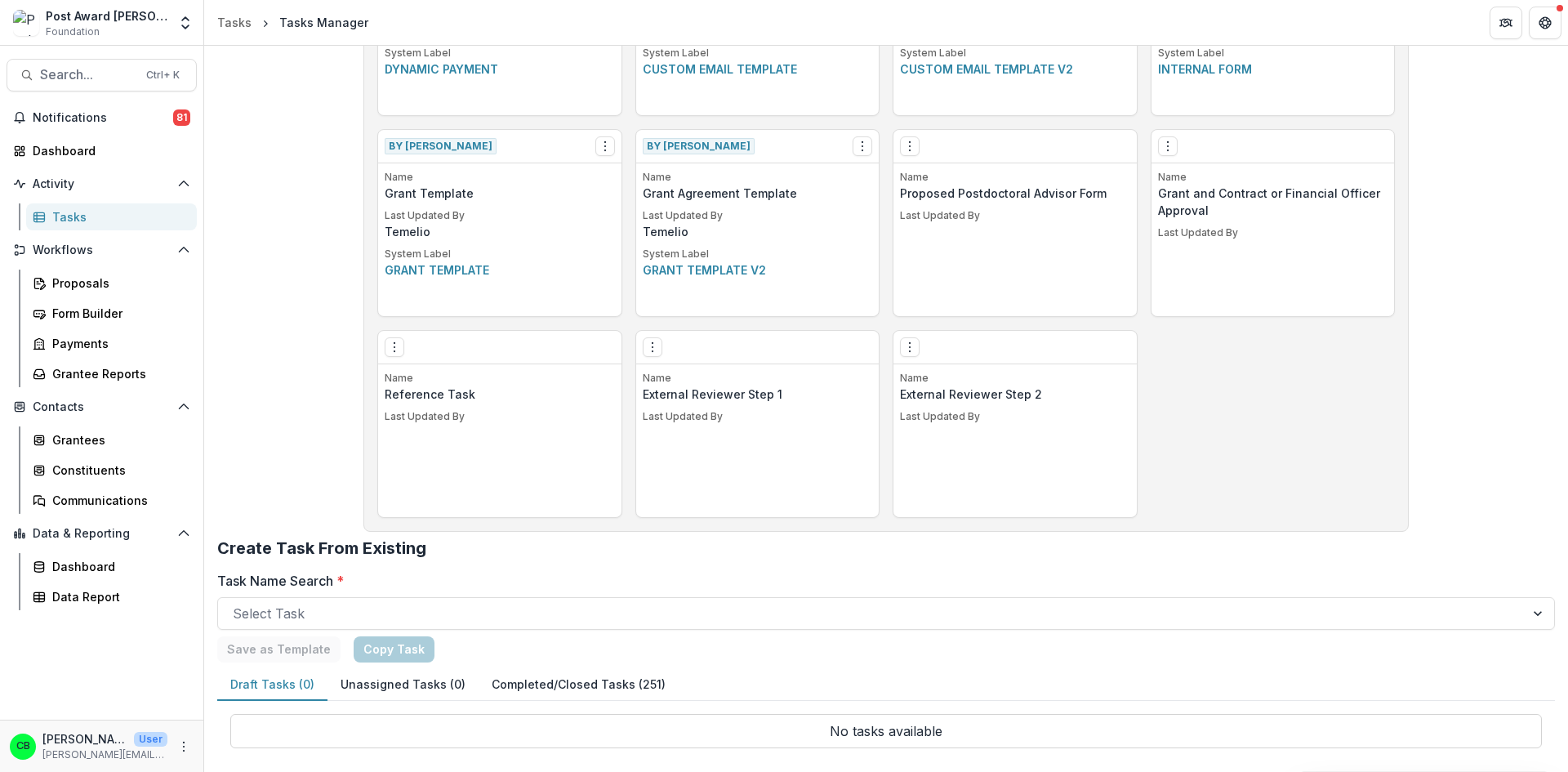
scroll to position [802, 0]
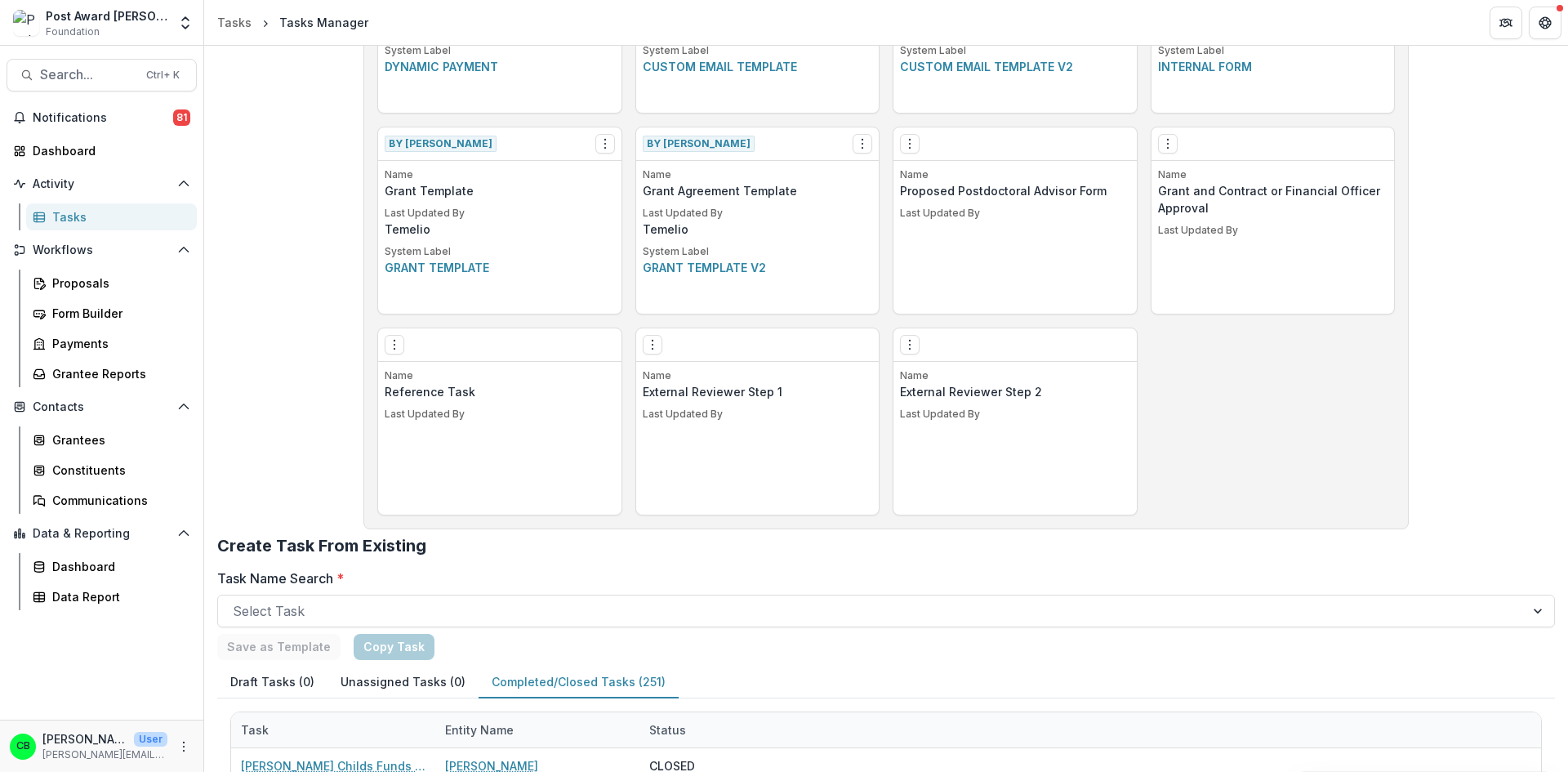
click at [540, 678] on button "Completed/Closed Tasks (251)" at bounding box center [578, 683] width 200 height 32
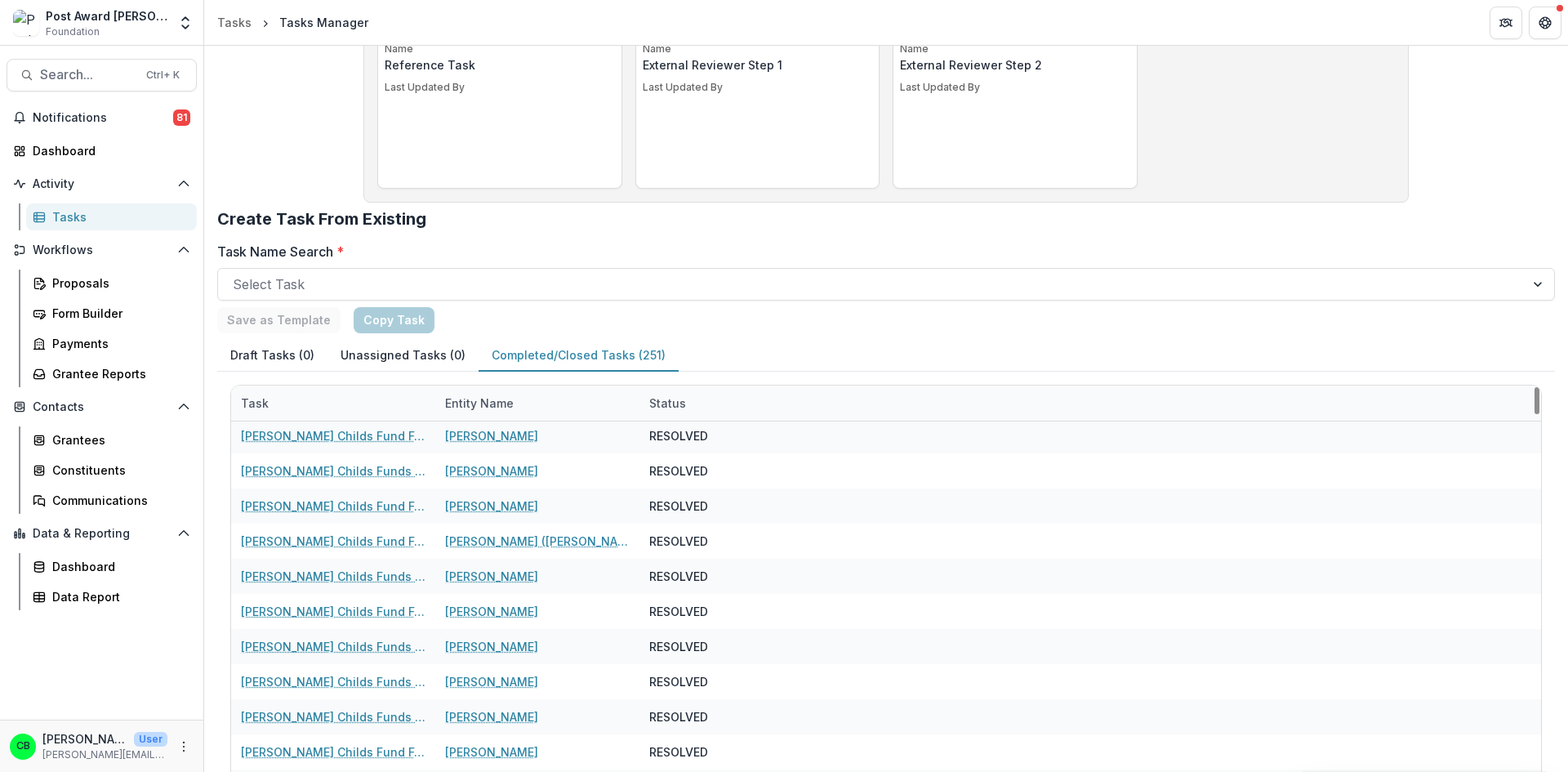
scroll to position [245, 0]
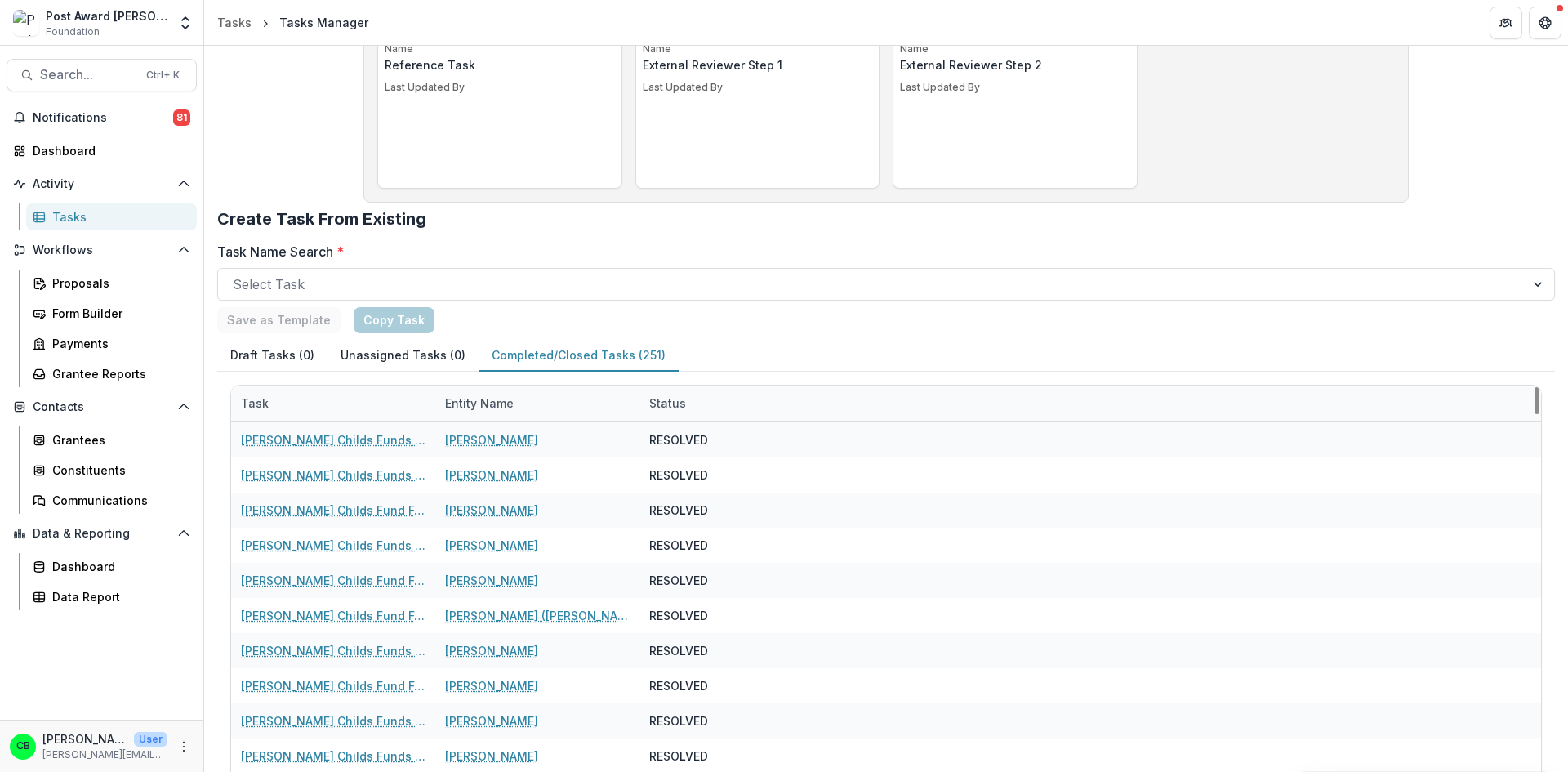
click at [486, 405] on div "Entity Name" at bounding box center [479, 403] width 88 height 17
click at [491, 439] on input at bounding box center [537, 440] width 196 height 26
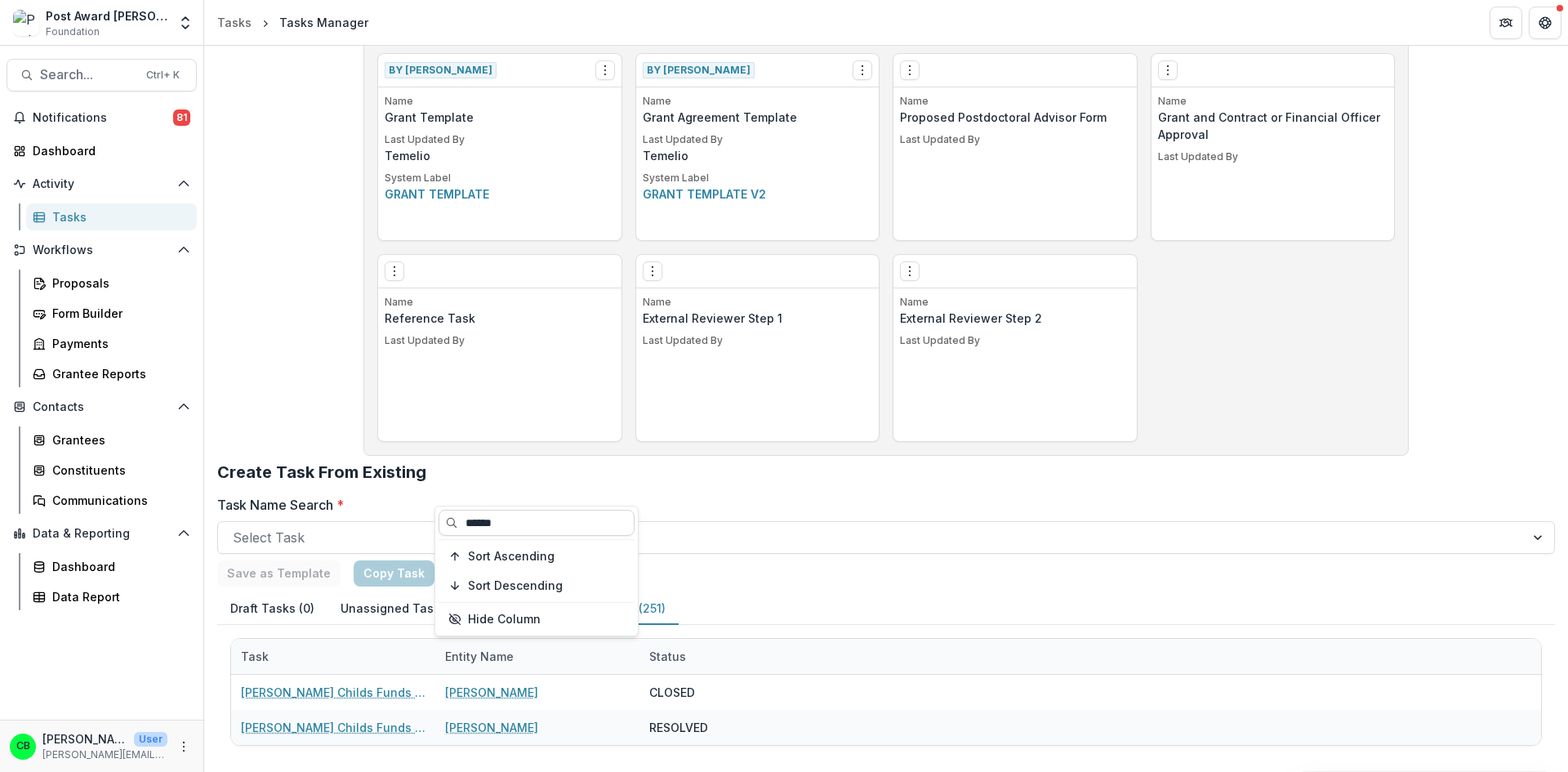
scroll to position [876, 0]
type input "******"
click at [730, 478] on h2 "Create Task From Existing" at bounding box center [886, 479] width 1338 height 33
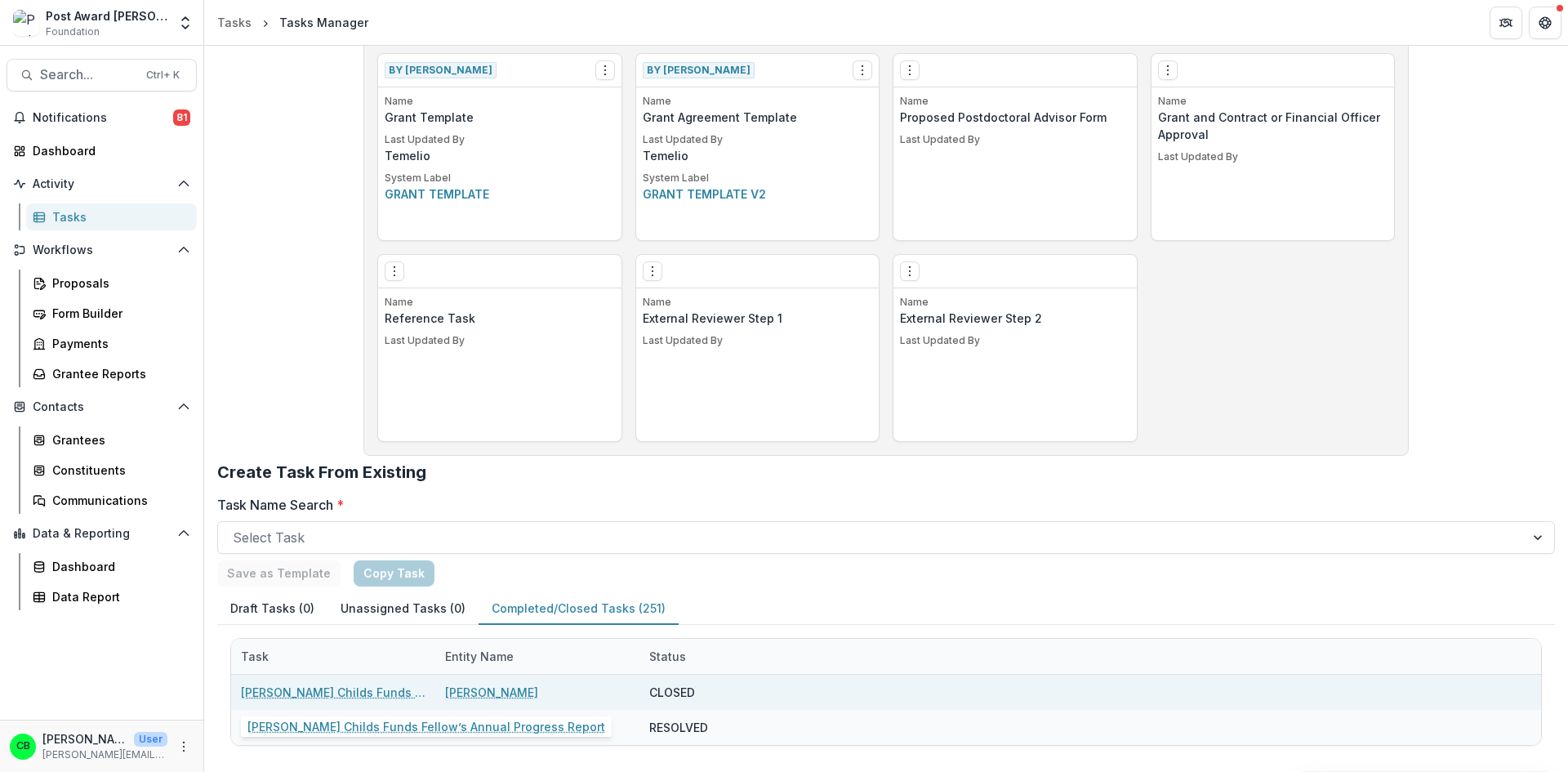
click at [378, 688] on link "[PERSON_NAME] Childs Funds Fellow’s Annual Progress Report" at bounding box center [333, 692] width 185 height 17
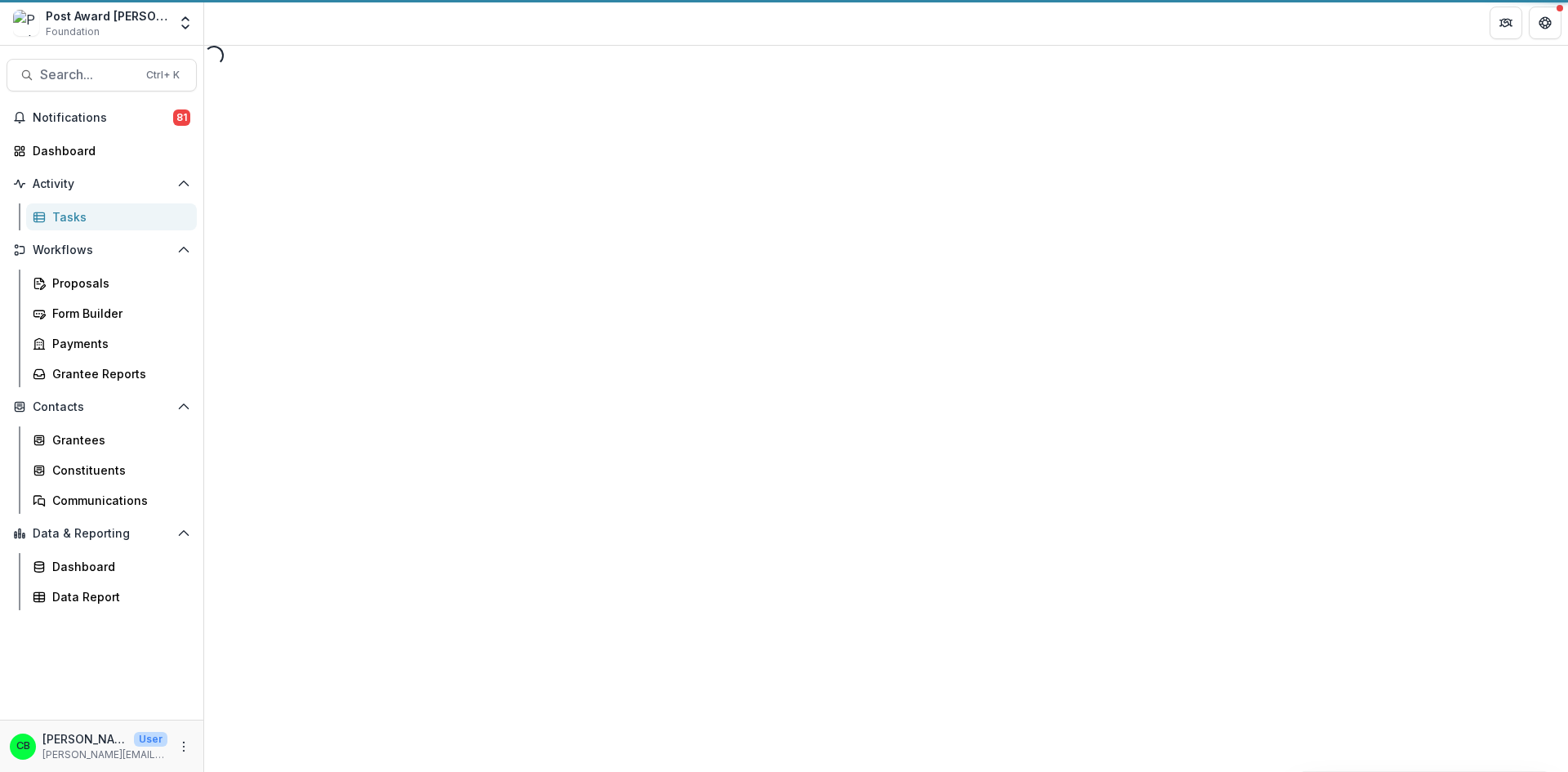
select select "********"
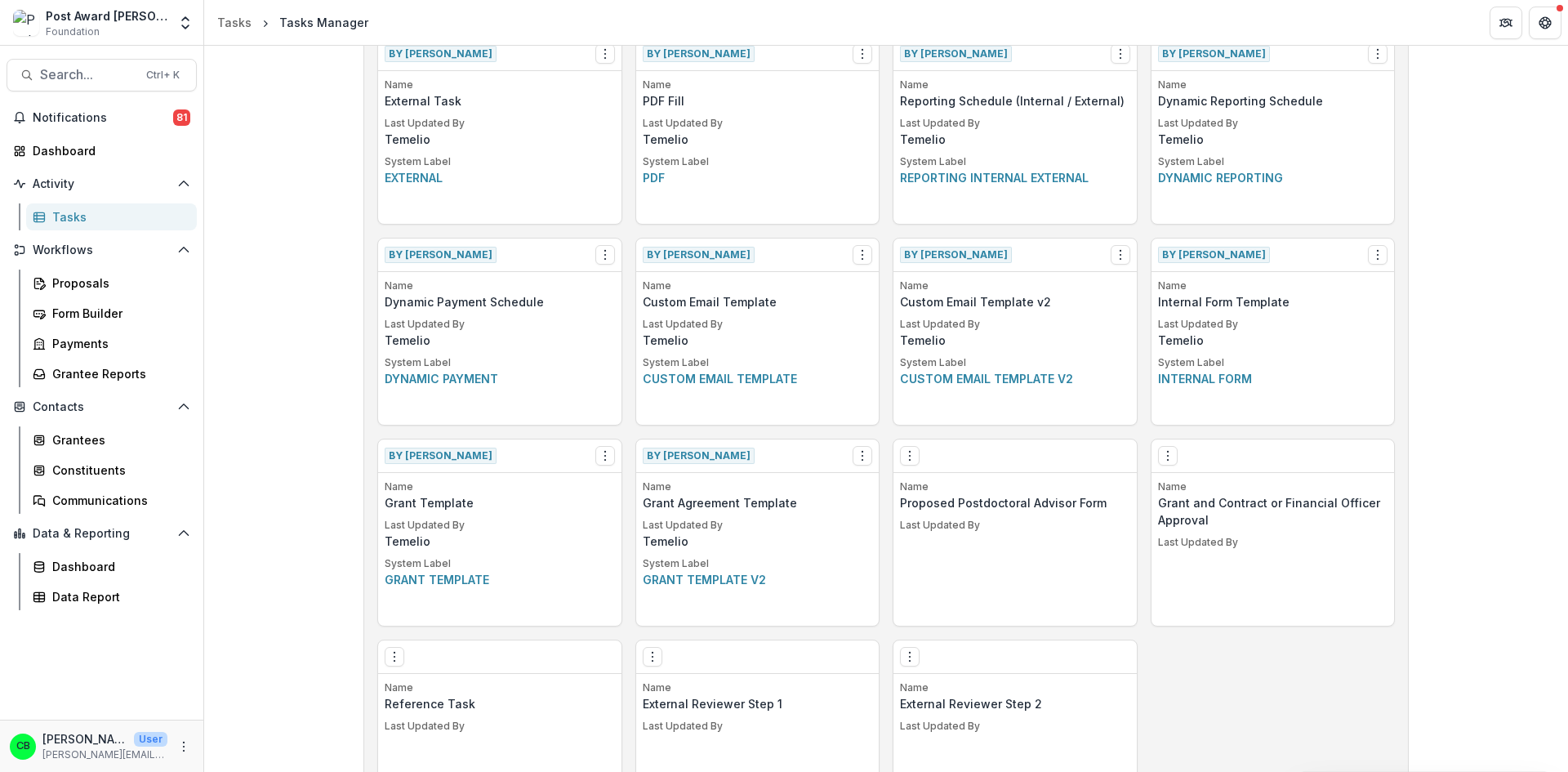
scroll to position [802, 0]
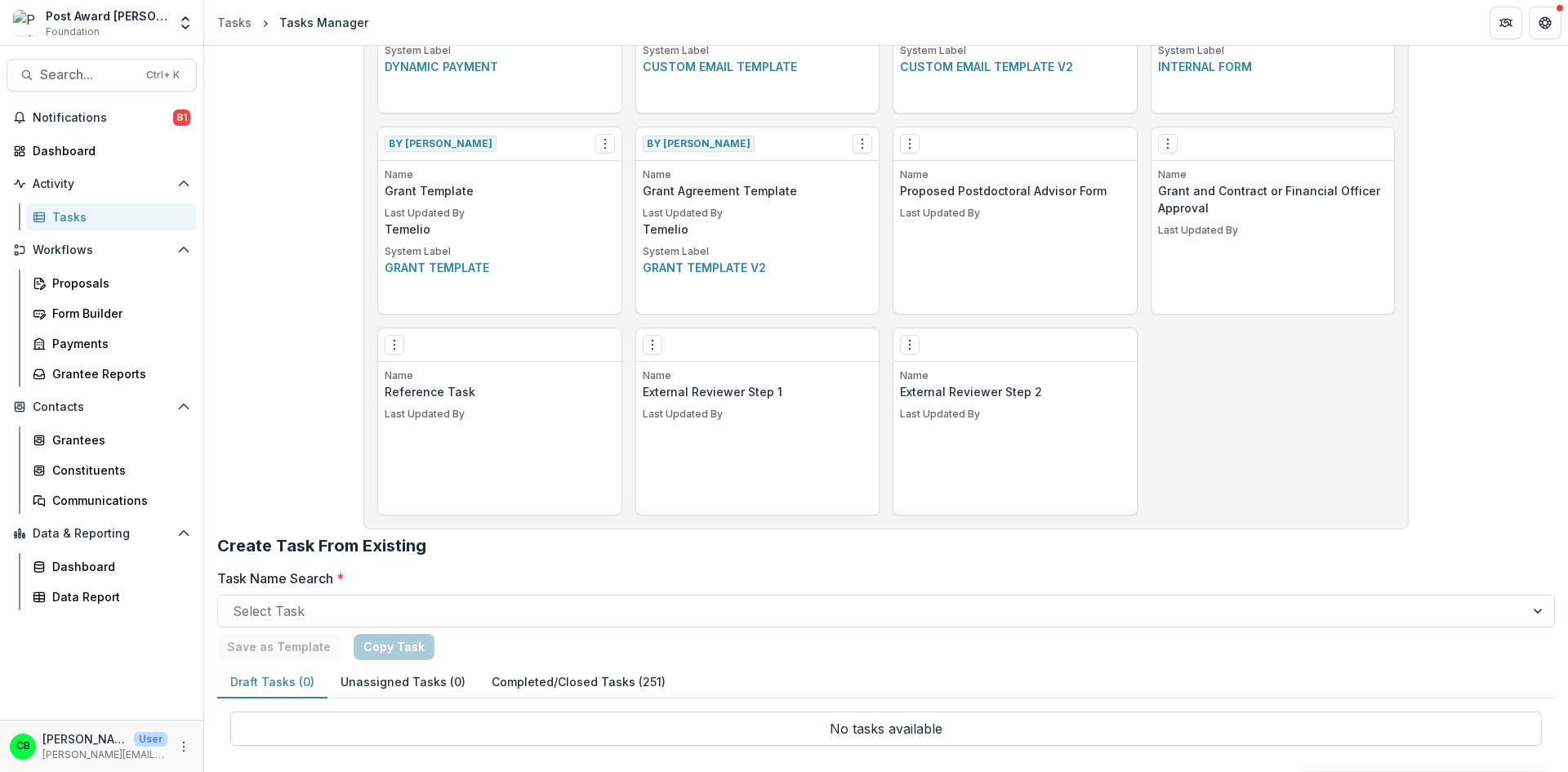
click at [514, 677] on button "Completed/Closed Tasks (251)" at bounding box center [578, 683] width 200 height 32
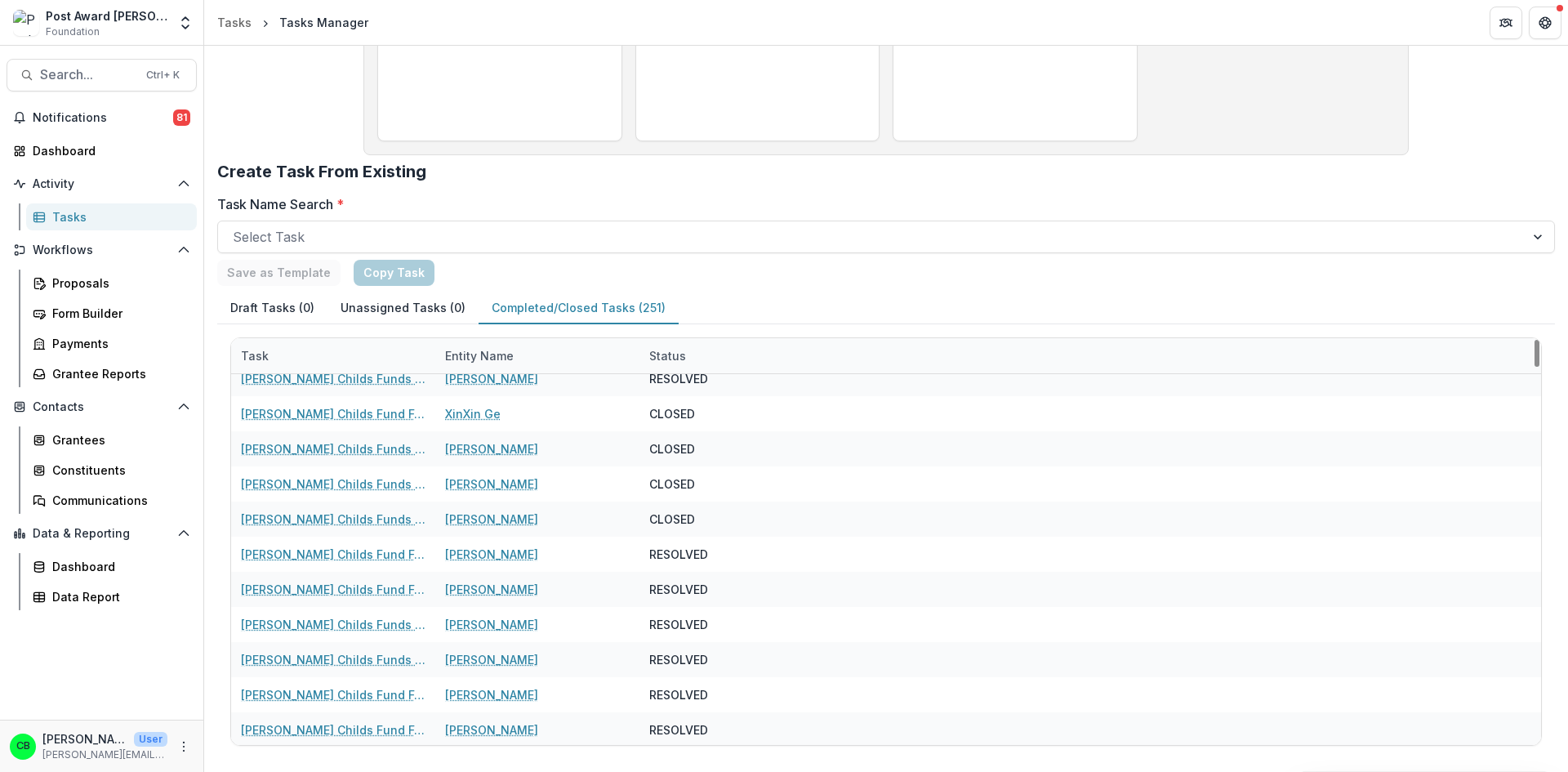
scroll to position [1552, 0]
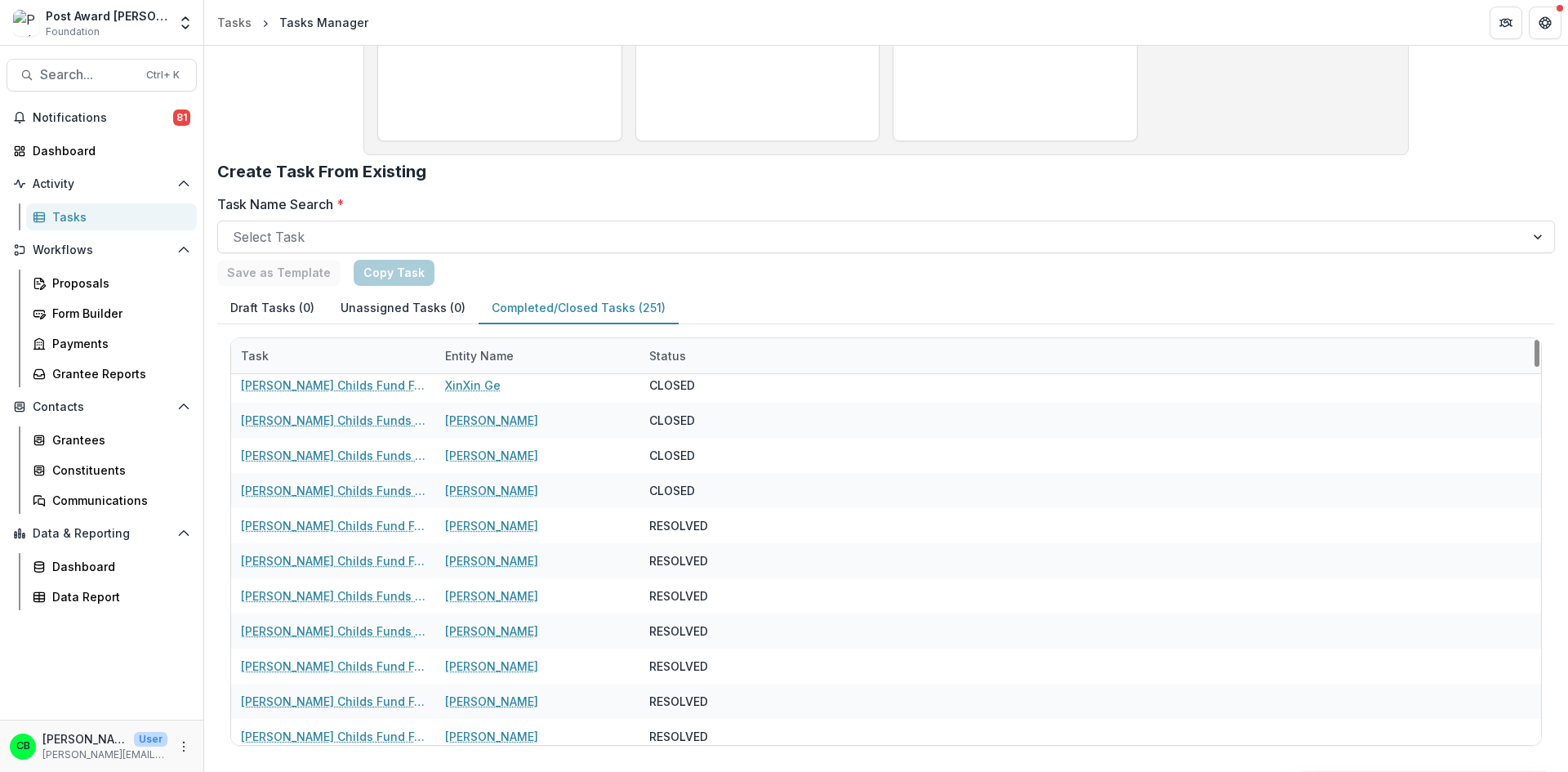
click at [470, 357] on div "Entity Name" at bounding box center [479, 356] width 88 height 17
click at [479, 390] on input at bounding box center [537, 393] width 196 height 26
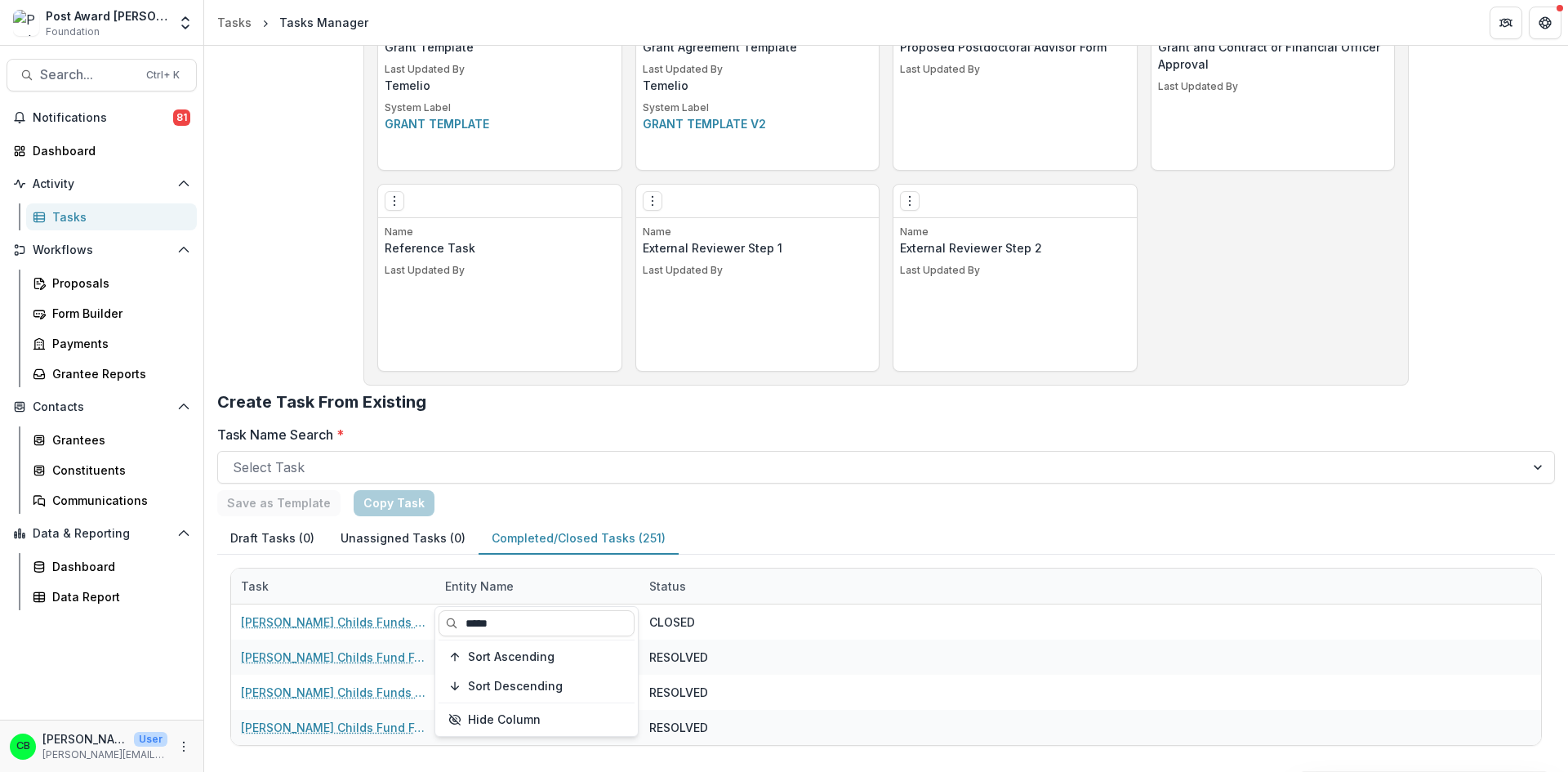
type input "*****"
click at [781, 500] on div "Save as Template Copy Task" at bounding box center [886, 503] width 1338 height 26
click at [493, 585] on div "Entity Name" at bounding box center [479, 586] width 88 height 17
click at [498, 622] on input "*****" at bounding box center [537, 623] width 196 height 26
drag, startPoint x: 498, startPoint y: 622, endPoint x: 464, endPoint y: 619, distance: 34.1
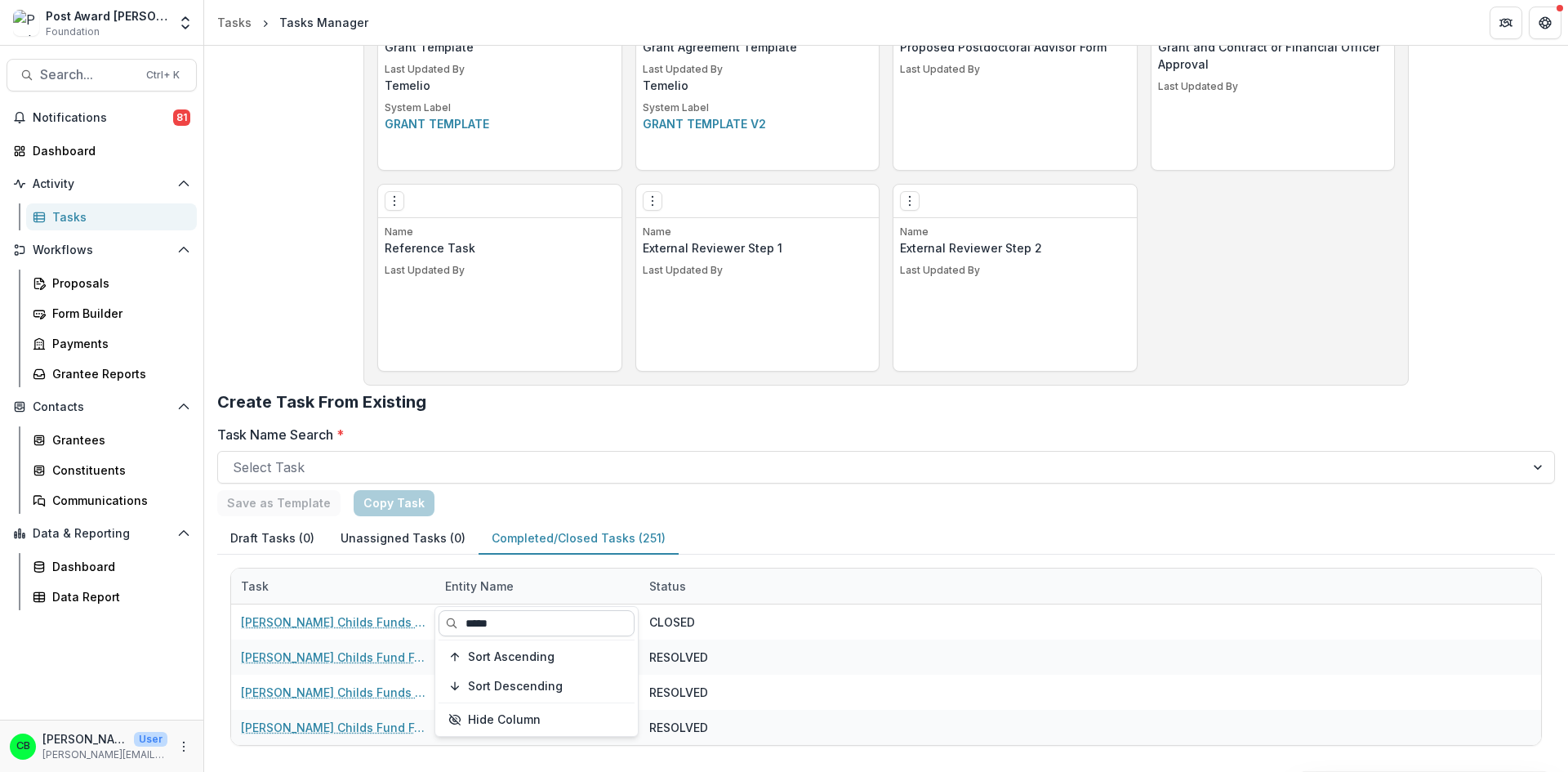
click at [464, 619] on input "*****" at bounding box center [537, 623] width 196 height 26
type input "*****"
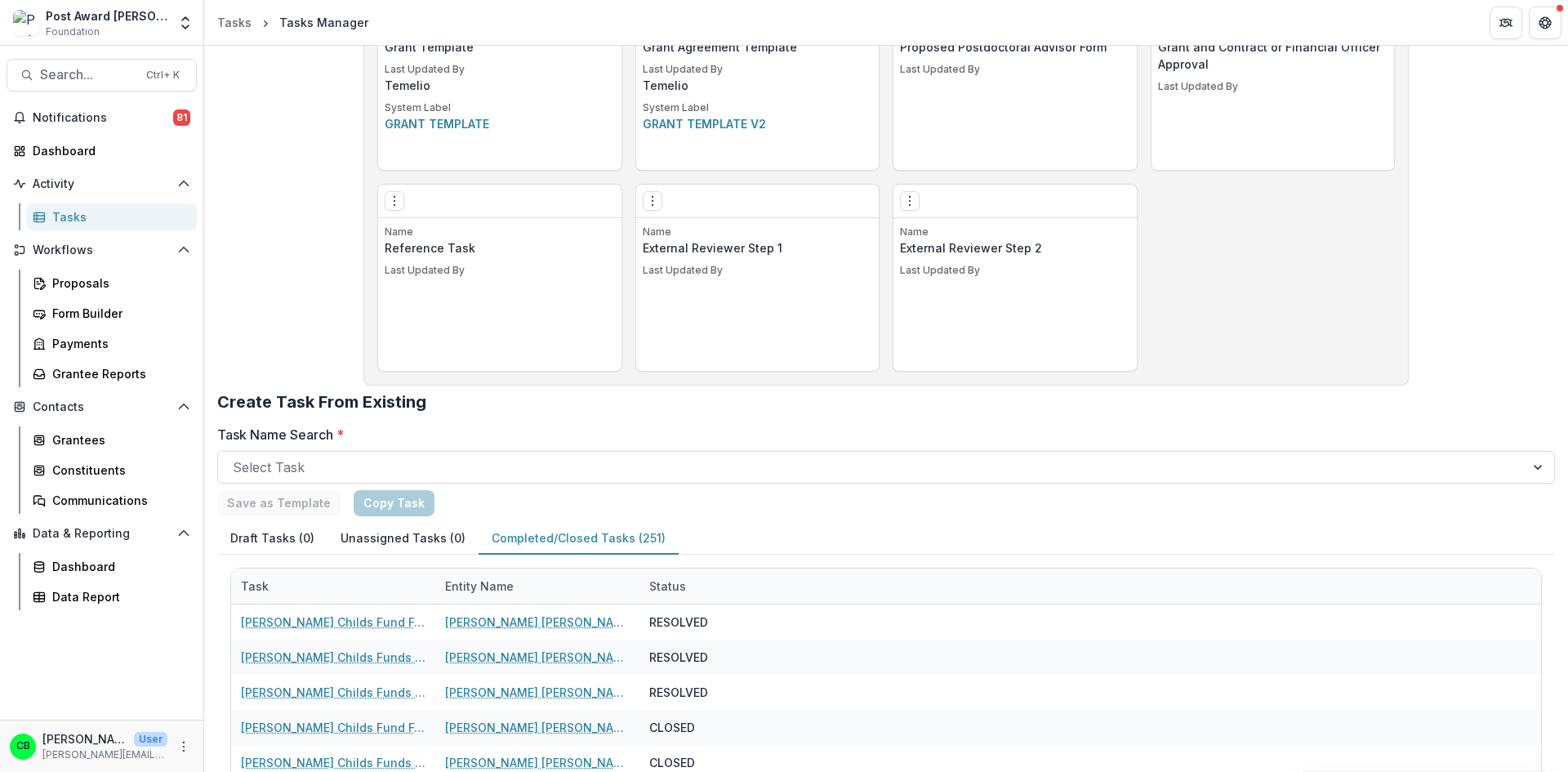
click at [614, 504] on div "Save as Template Copy Task" at bounding box center [886, 503] width 1338 height 26
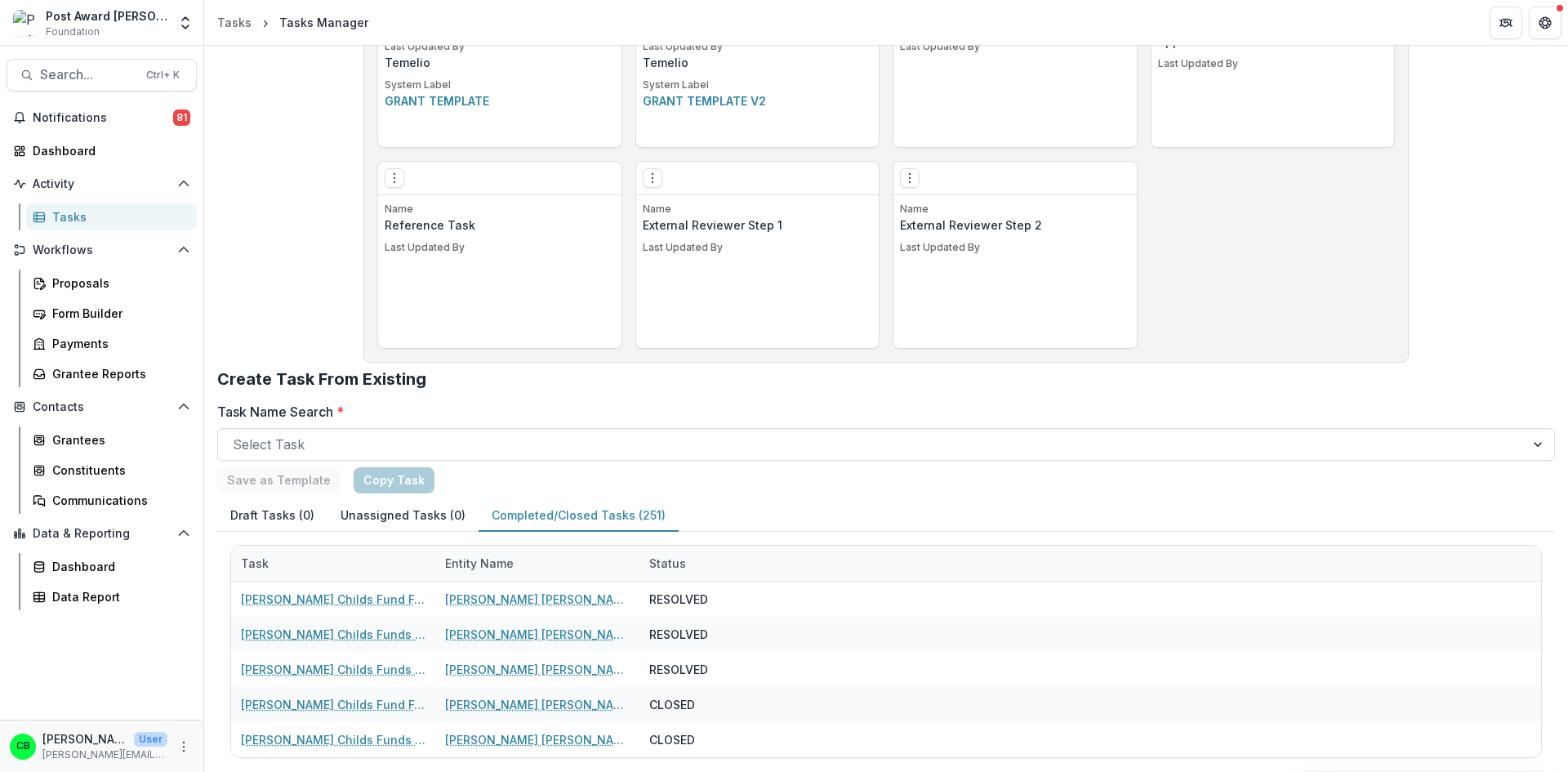
scroll to position [981, 0]
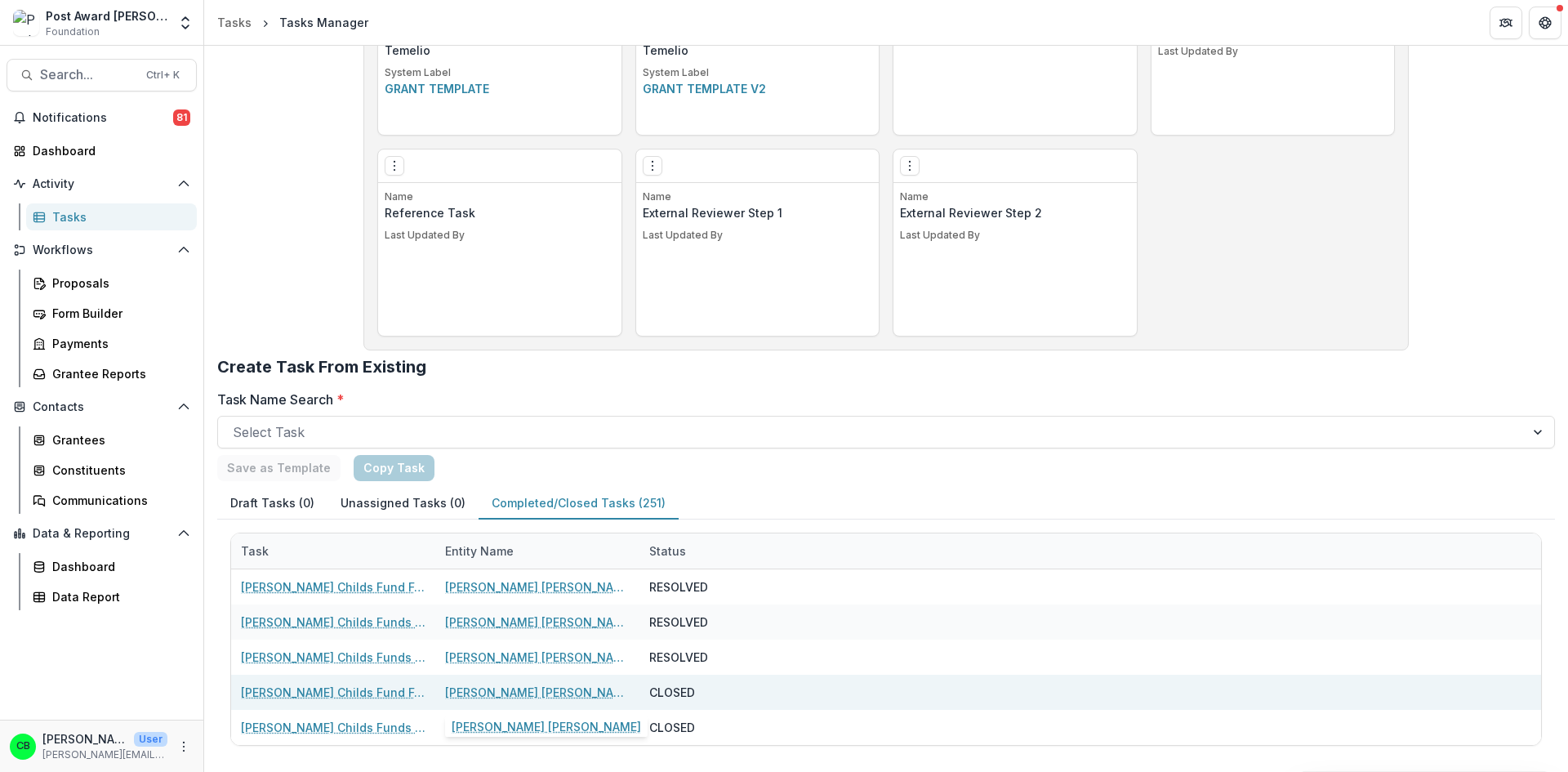
click at [511, 694] on link "[PERSON_NAME] [PERSON_NAME]" at bounding box center [537, 692] width 185 height 17
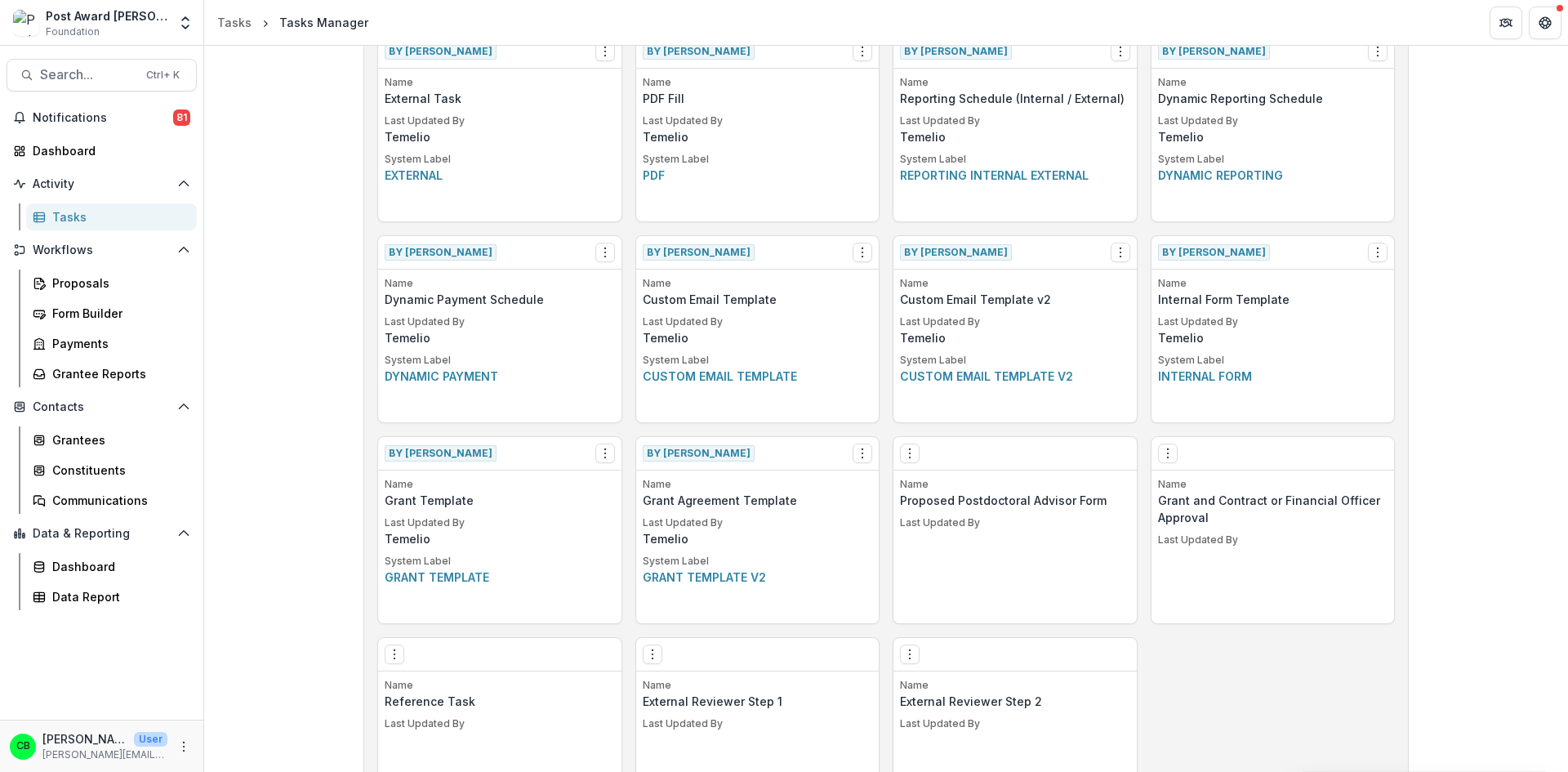
scroll to position [802, 0]
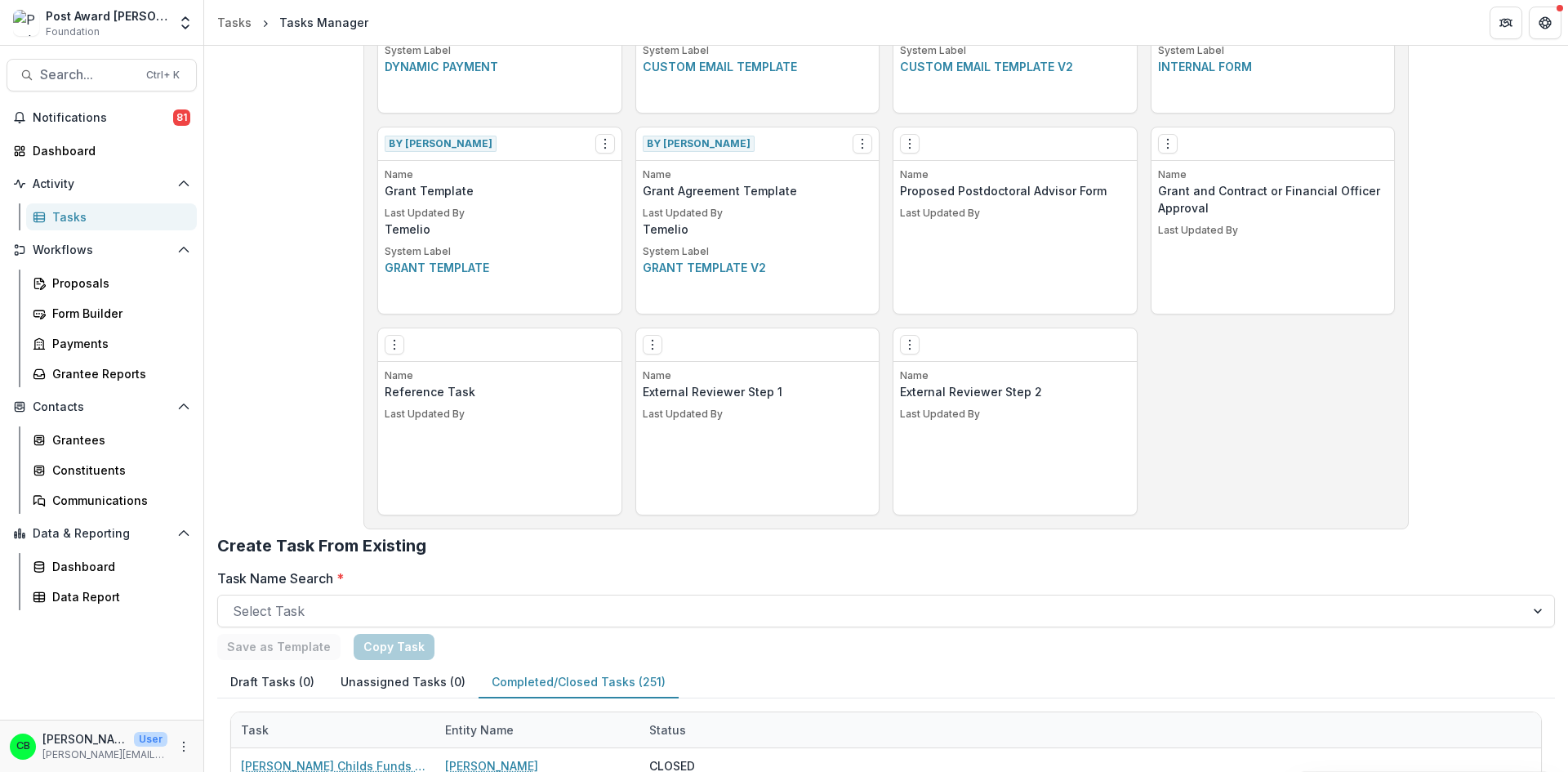
click at [560, 686] on button "Completed/Closed Tasks (251)" at bounding box center [578, 683] width 200 height 32
click at [537, 725] on div "Entity Name" at bounding box center [538, 730] width 204 height 35
click at [546, 594] on input at bounding box center [537, 596] width 196 height 26
type input "*****"
click at [736, 549] on h2 "Create Task From Existing" at bounding box center [886, 552] width 1338 height 33
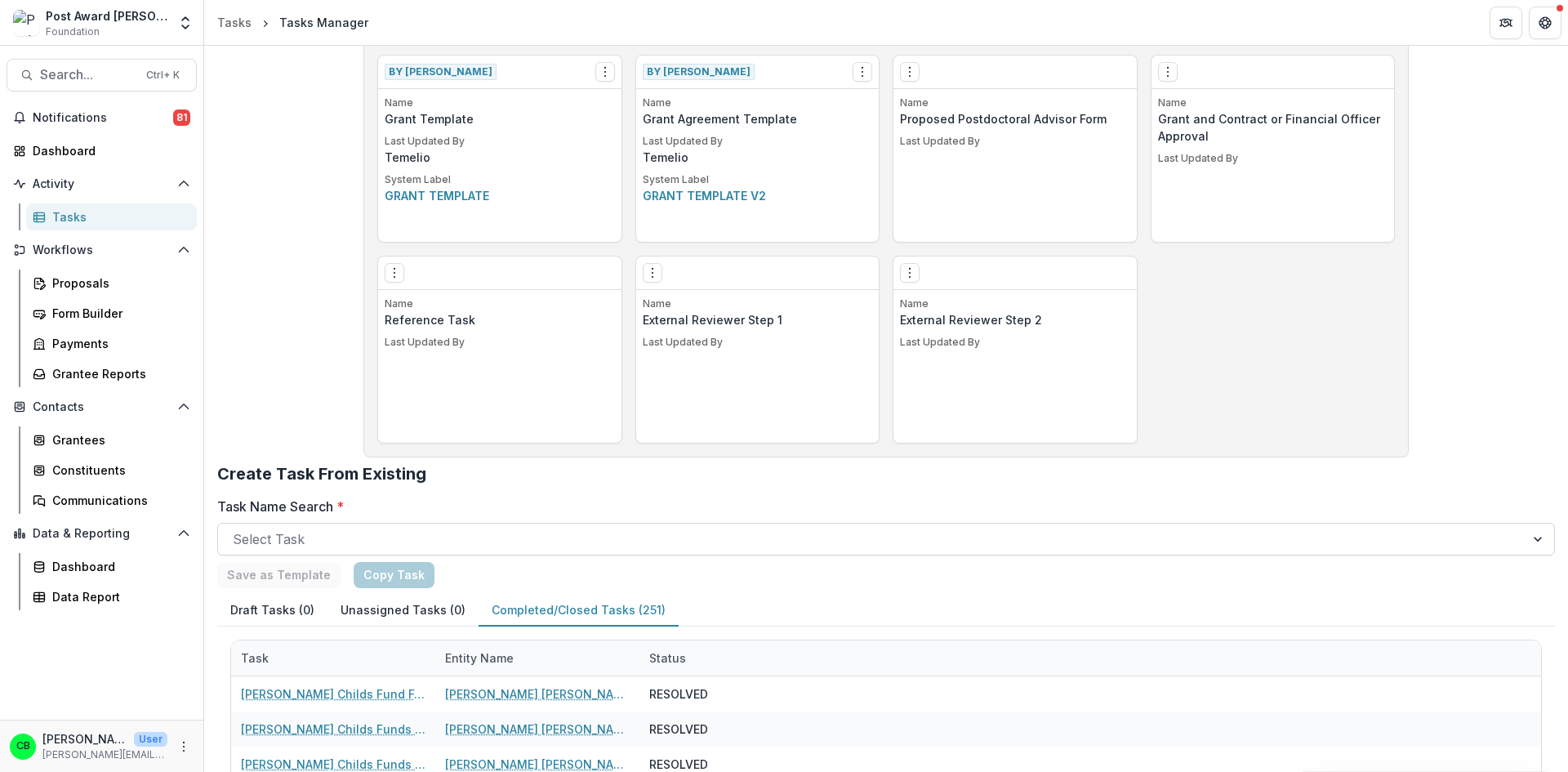
scroll to position [981, 0]
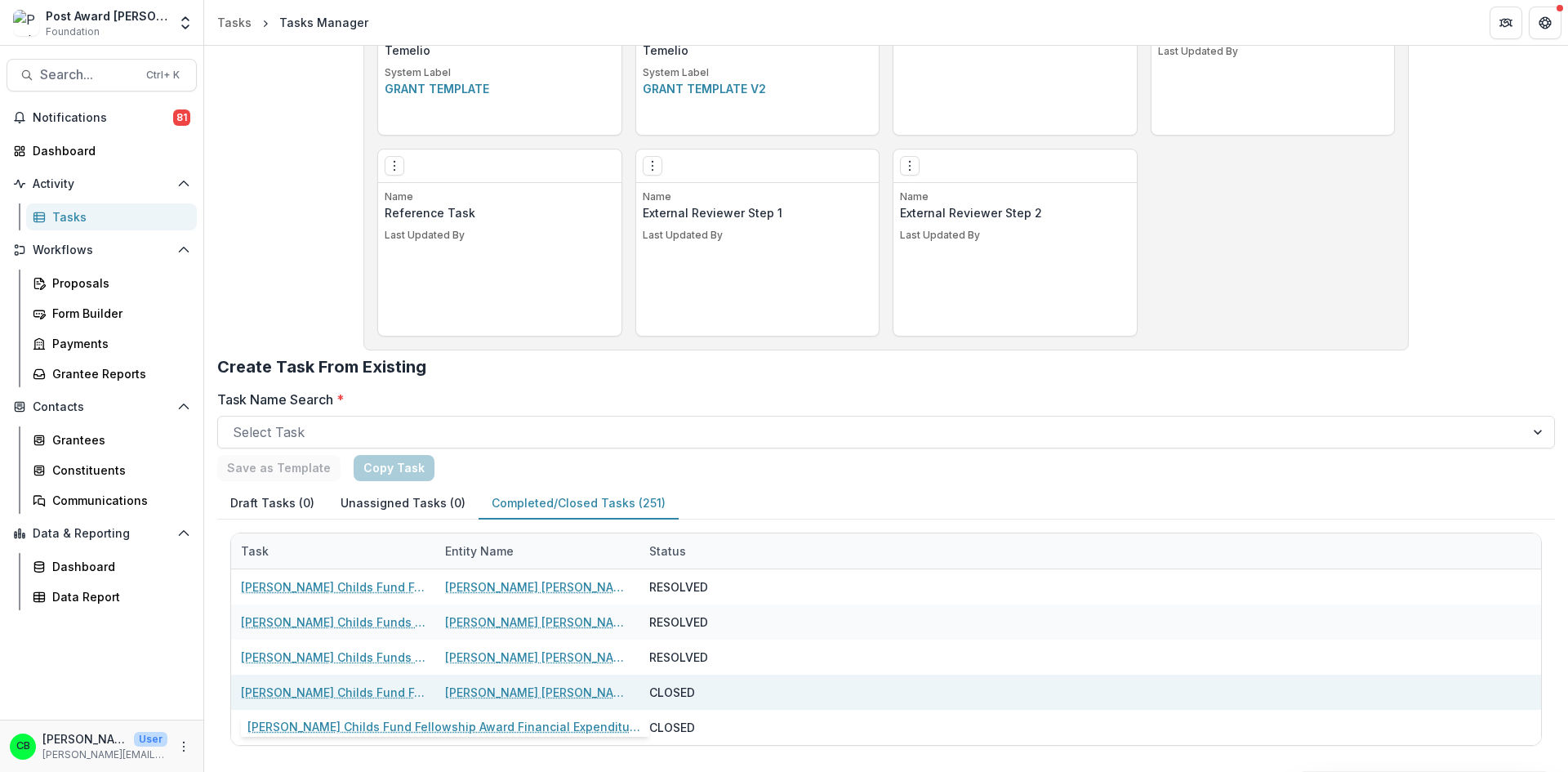
click at [336, 687] on link "[PERSON_NAME] Childs Fund Fellowship Award Financial Expenditure Report" at bounding box center [333, 692] width 185 height 17
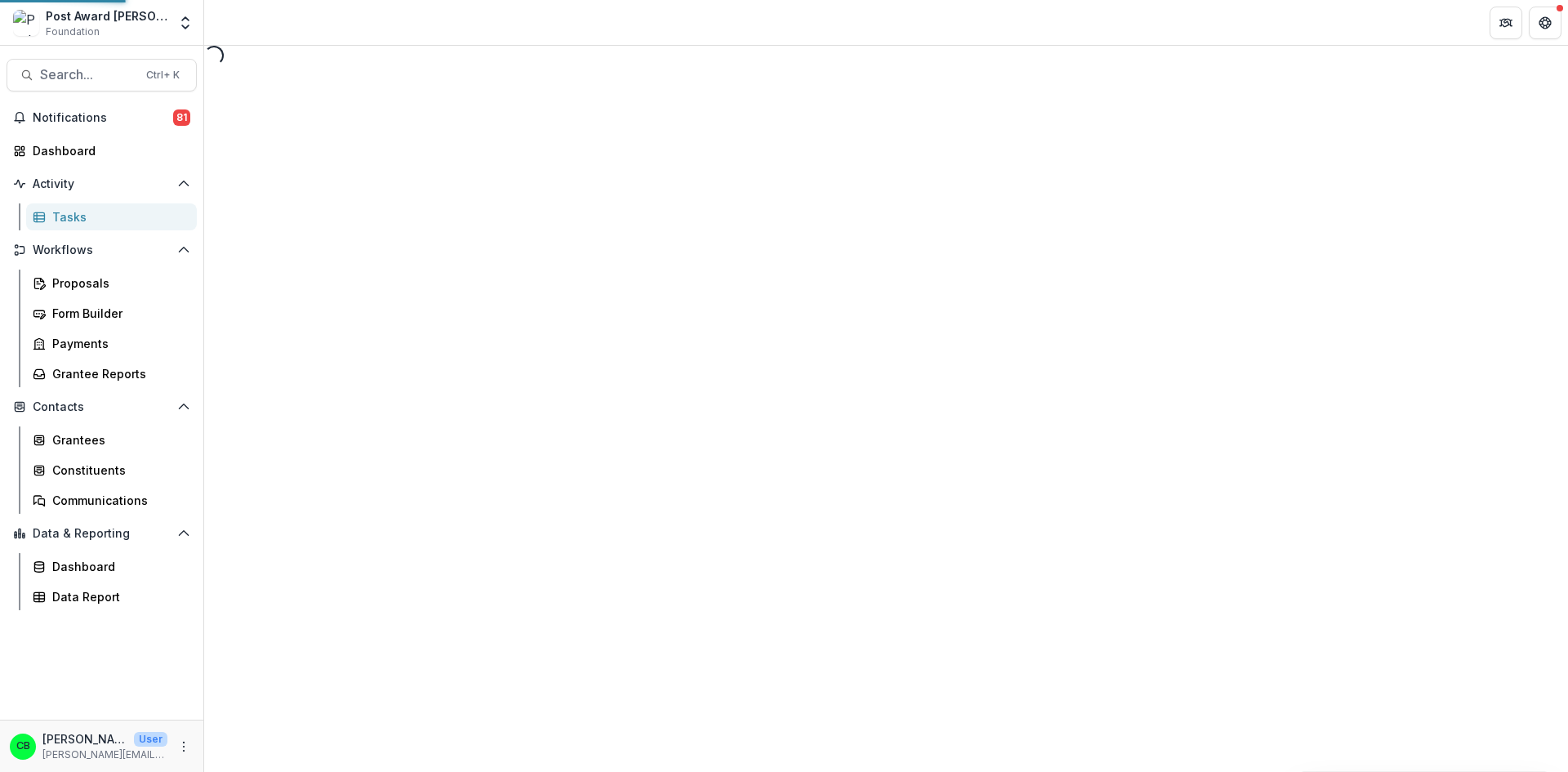
select select "********"
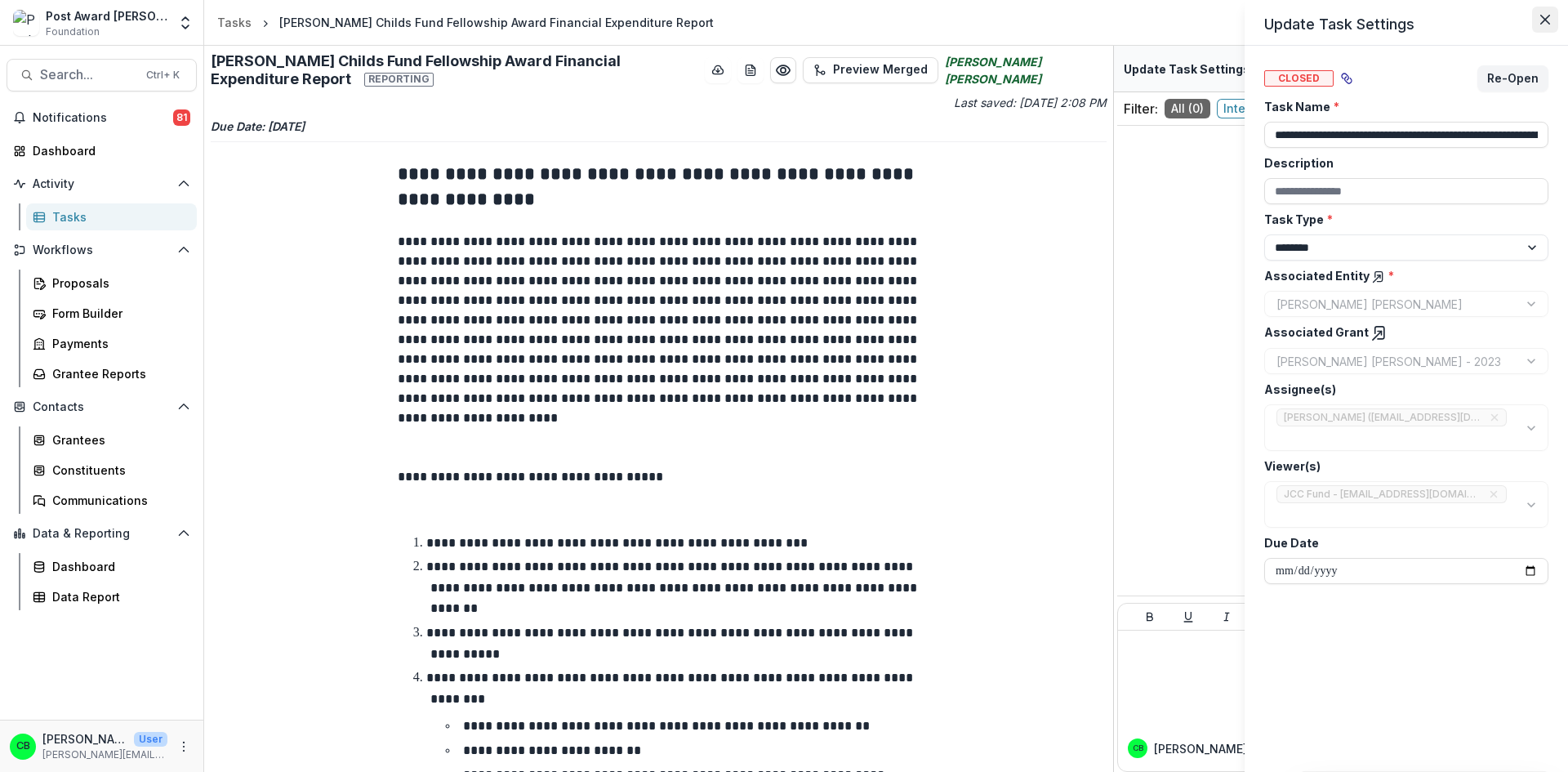
click at [1552, 15] on button "Close" at bounding box center [1544, 19] width 26 height 26
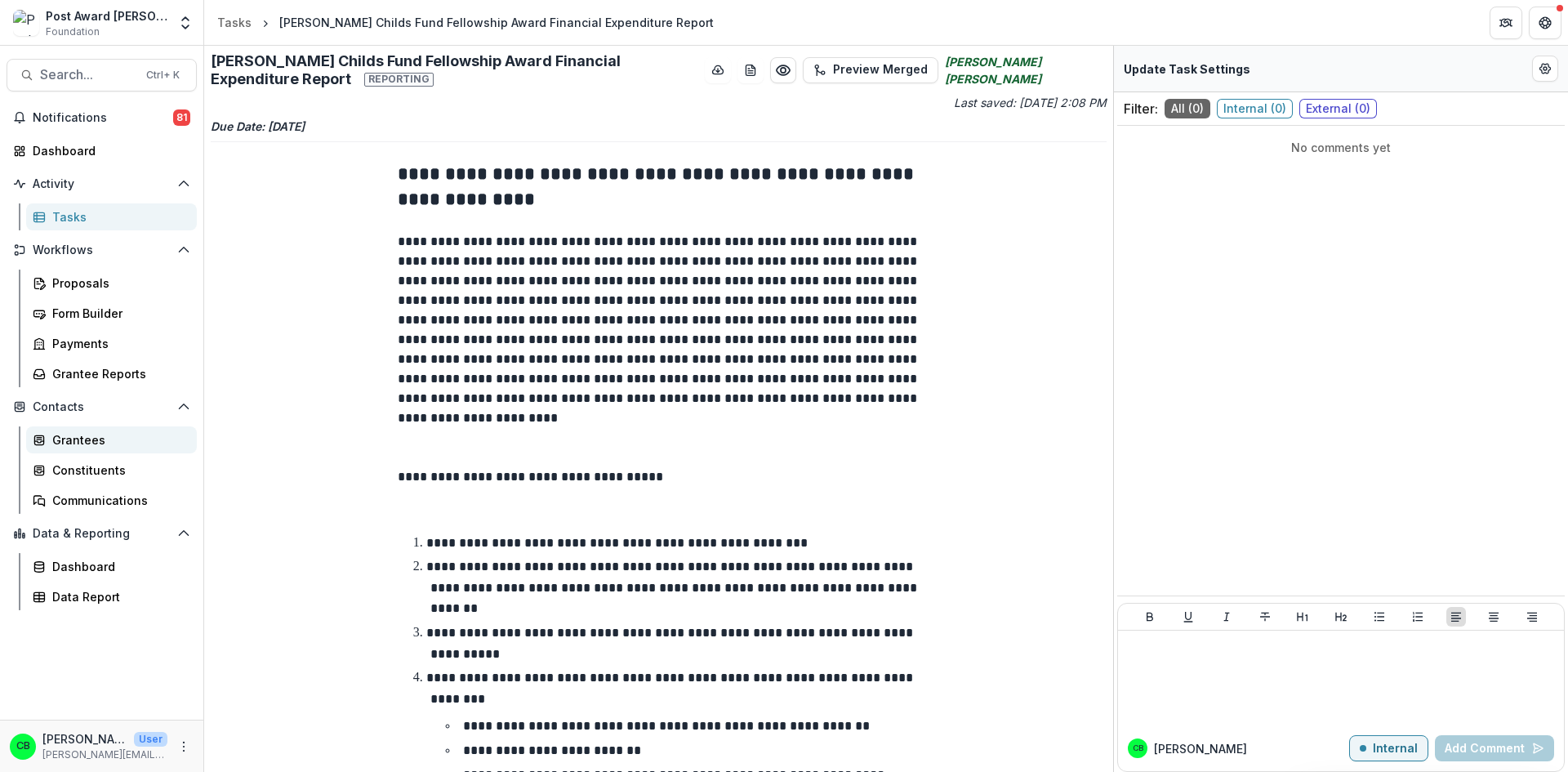
click at [93, 447] on div "Grantees" at bounding box center [118, 440] width 131 height 17
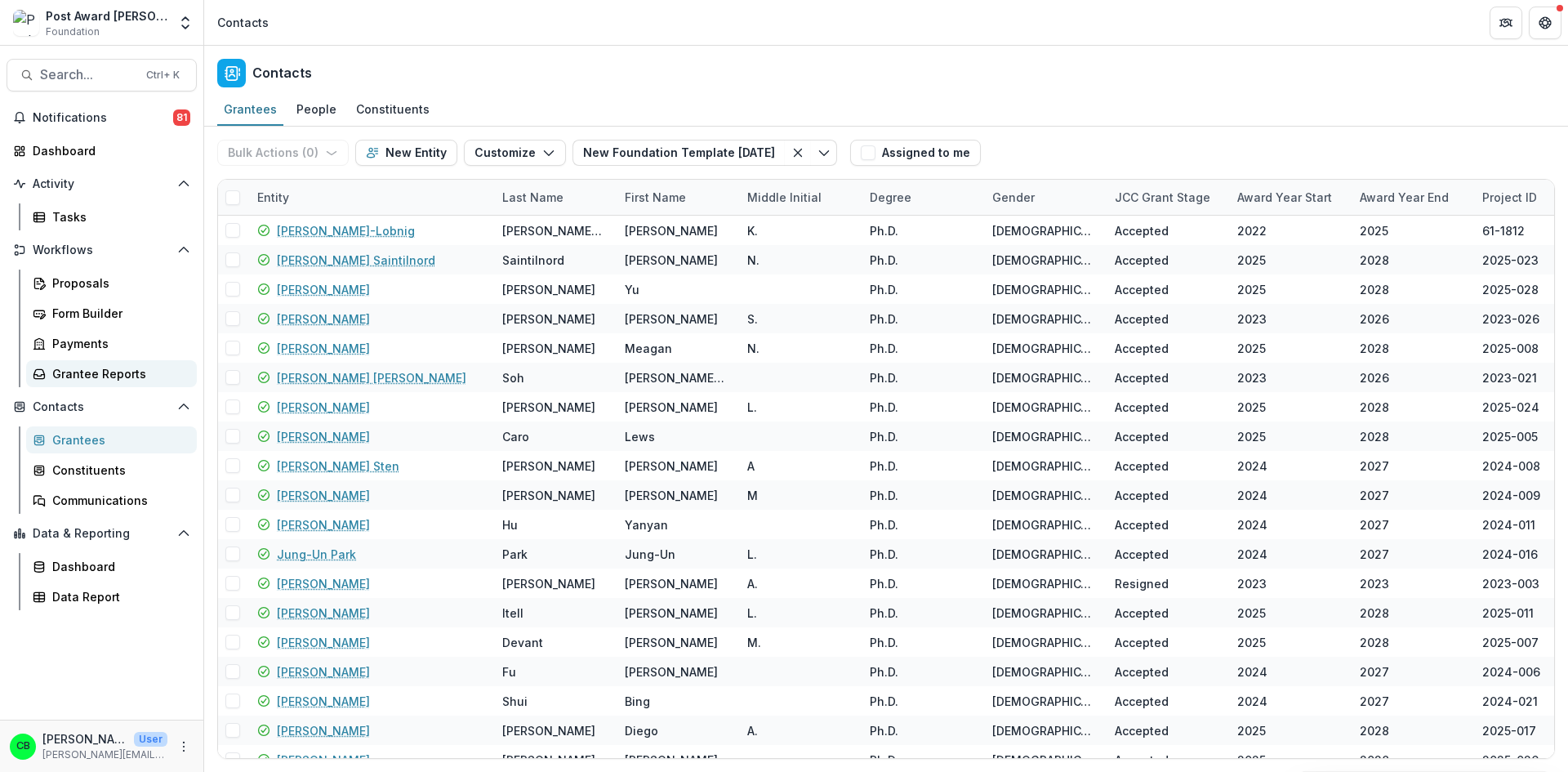
click at [103, 375] on div "Grantee Reports" at bounding box center [118, 373] width 131 height 17
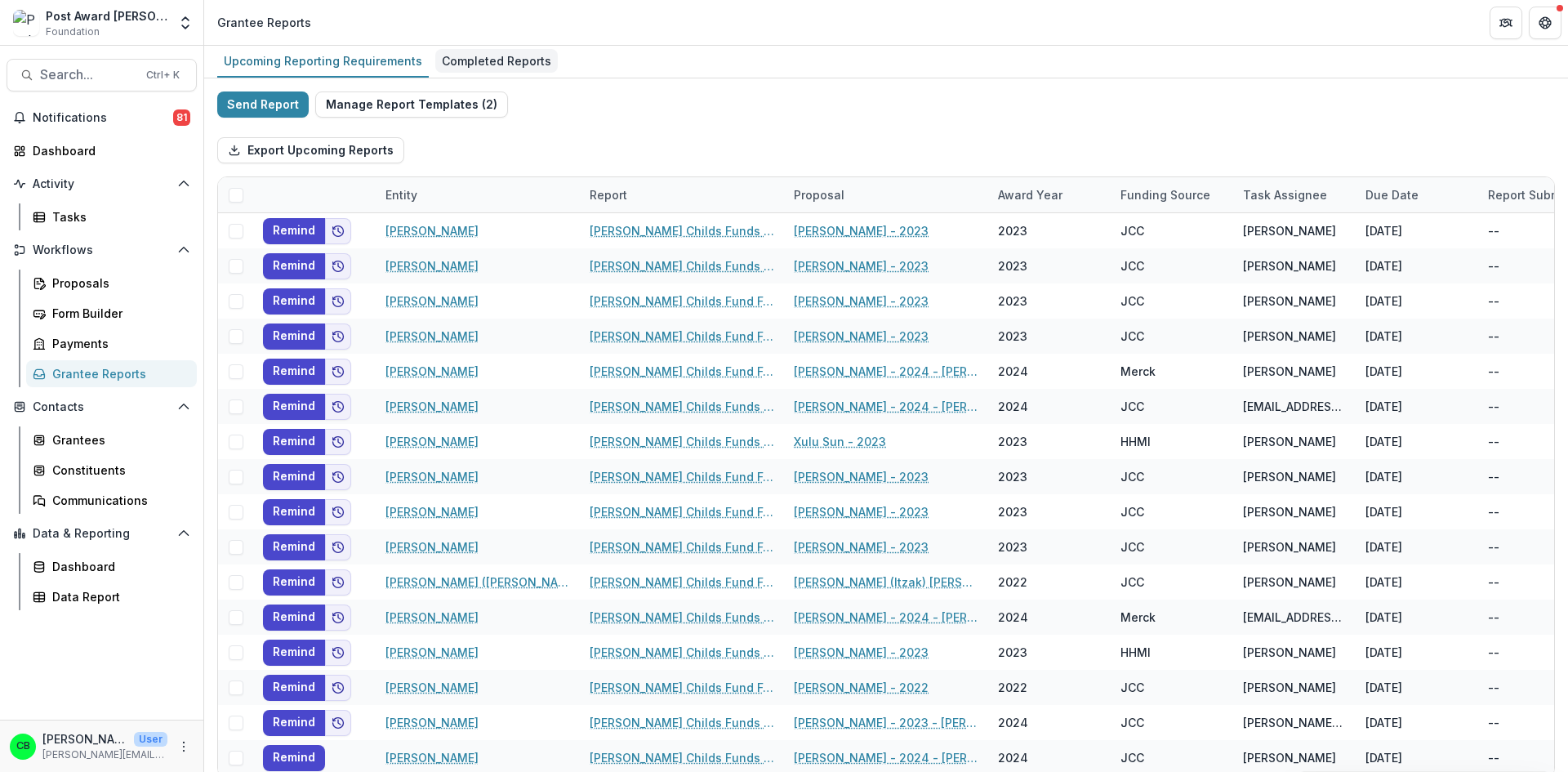
click at [502, 62] on div "Completed Reports" at bounding box center [496, 61] width 122 height 24
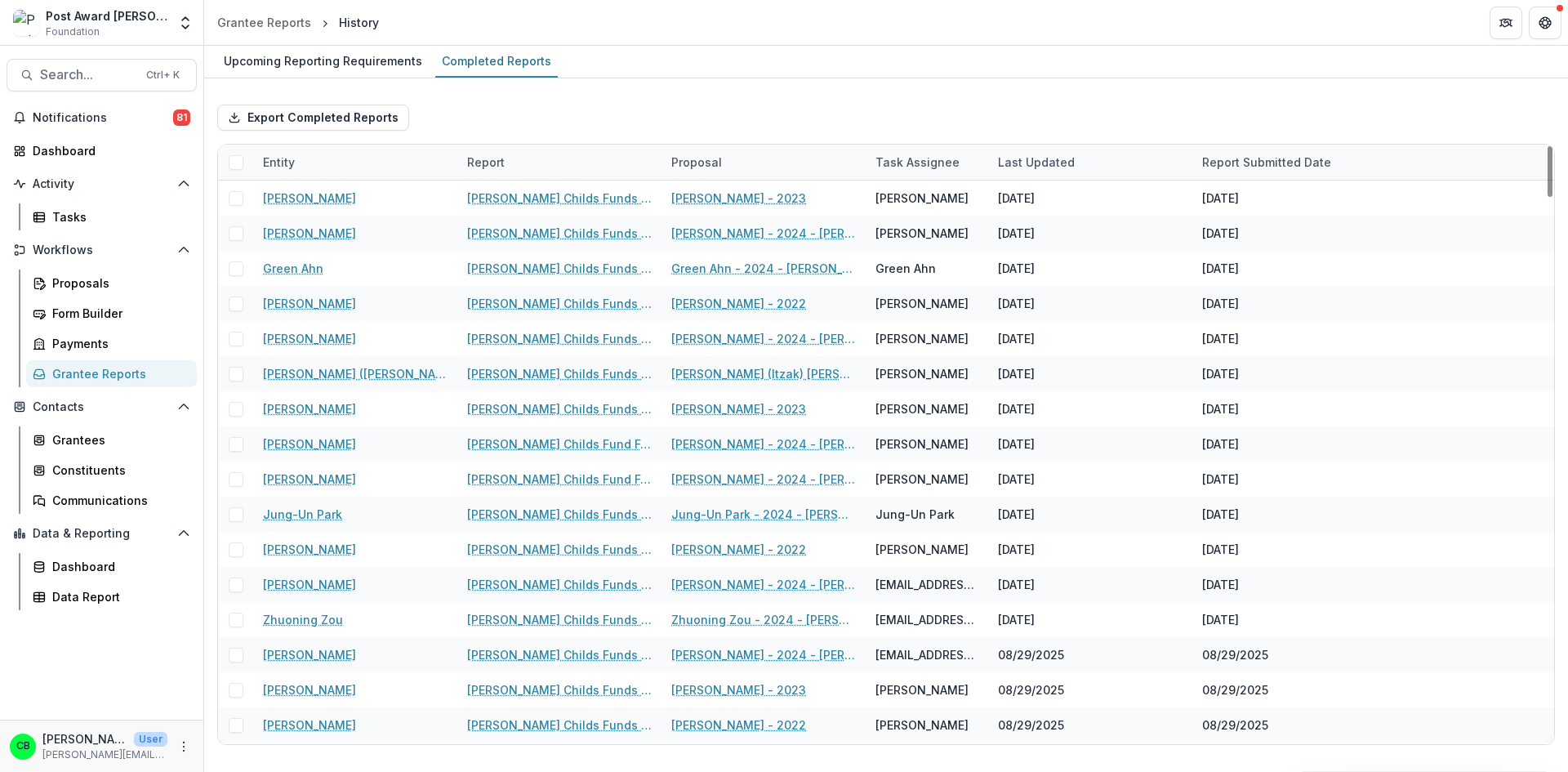
click at [315, 164] on div "Entity" at bounding box center [355, 163] width 204 height 35
click at [315, 206] on input at bounding box center [354, 199] width 196 height 26
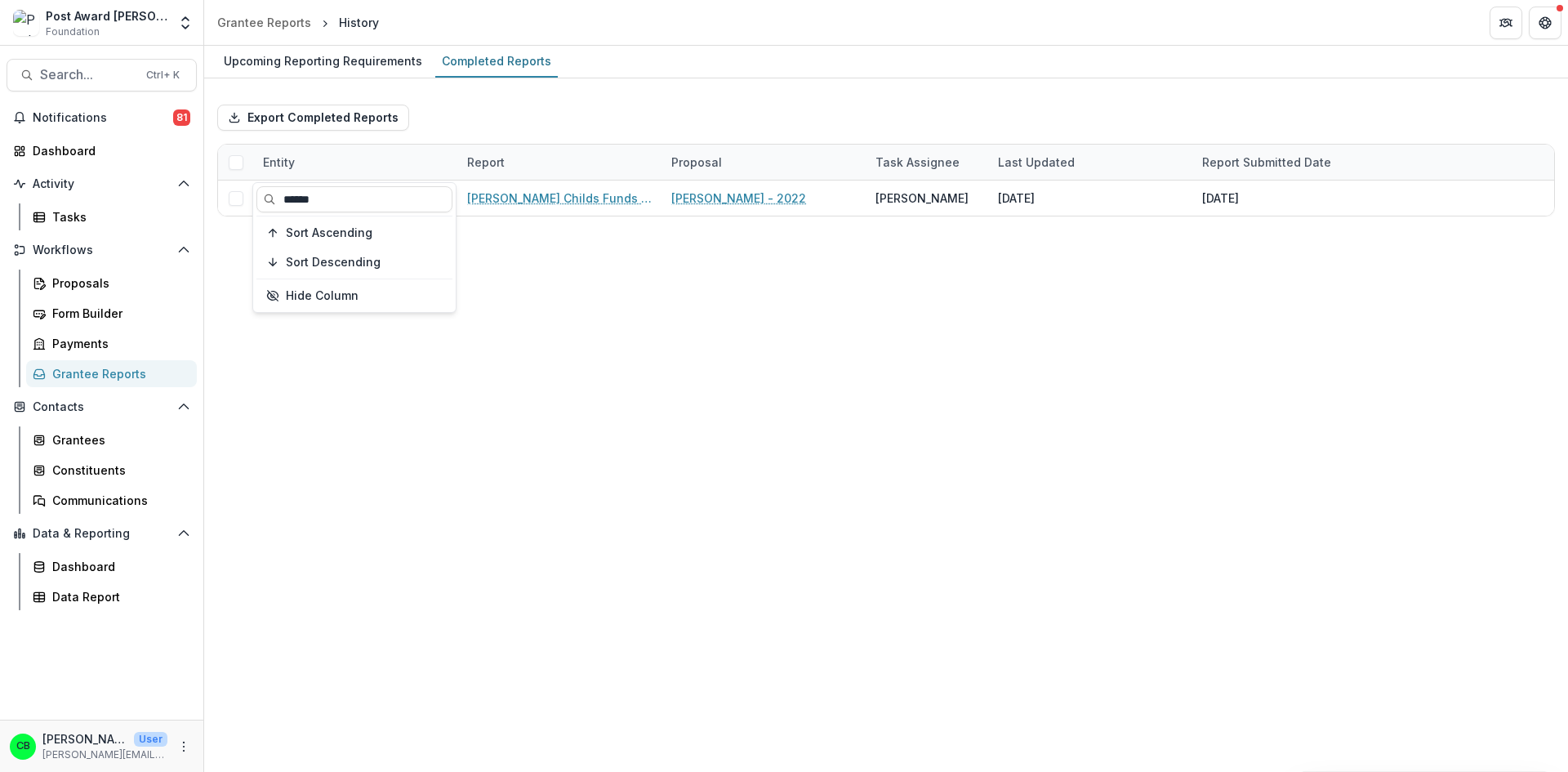
type input "******"
click at [708, 93] on div "Export Completed Reports" at bounding box center [886, 118] width 1338 height 52
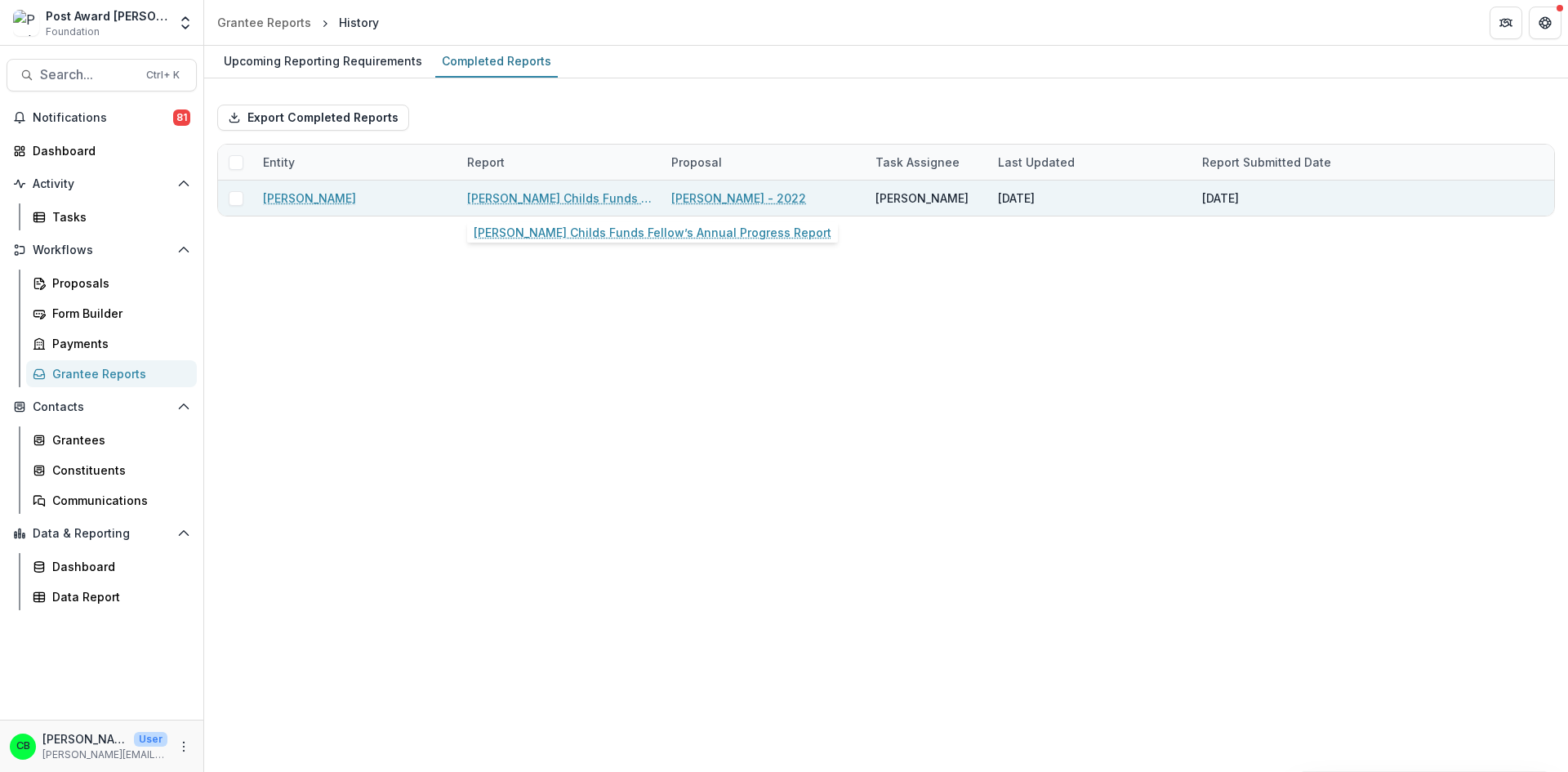
click at [575, 196] on link "[PERSON_NAME] Childs Funds Fellow’s Annual Progress Report" at bounding box center [559, 198] width 185 height 17
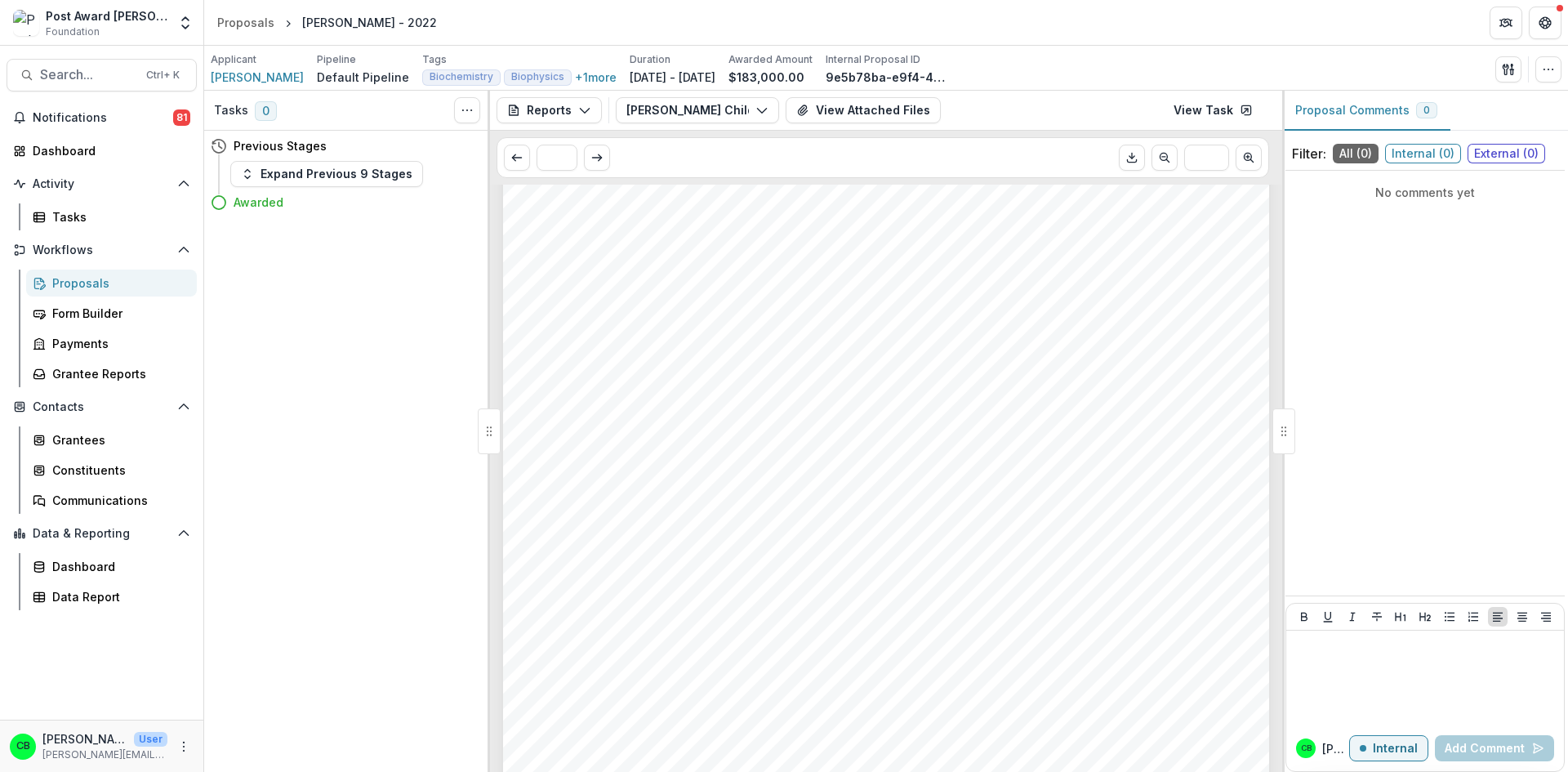
scroll to position [82, 0]
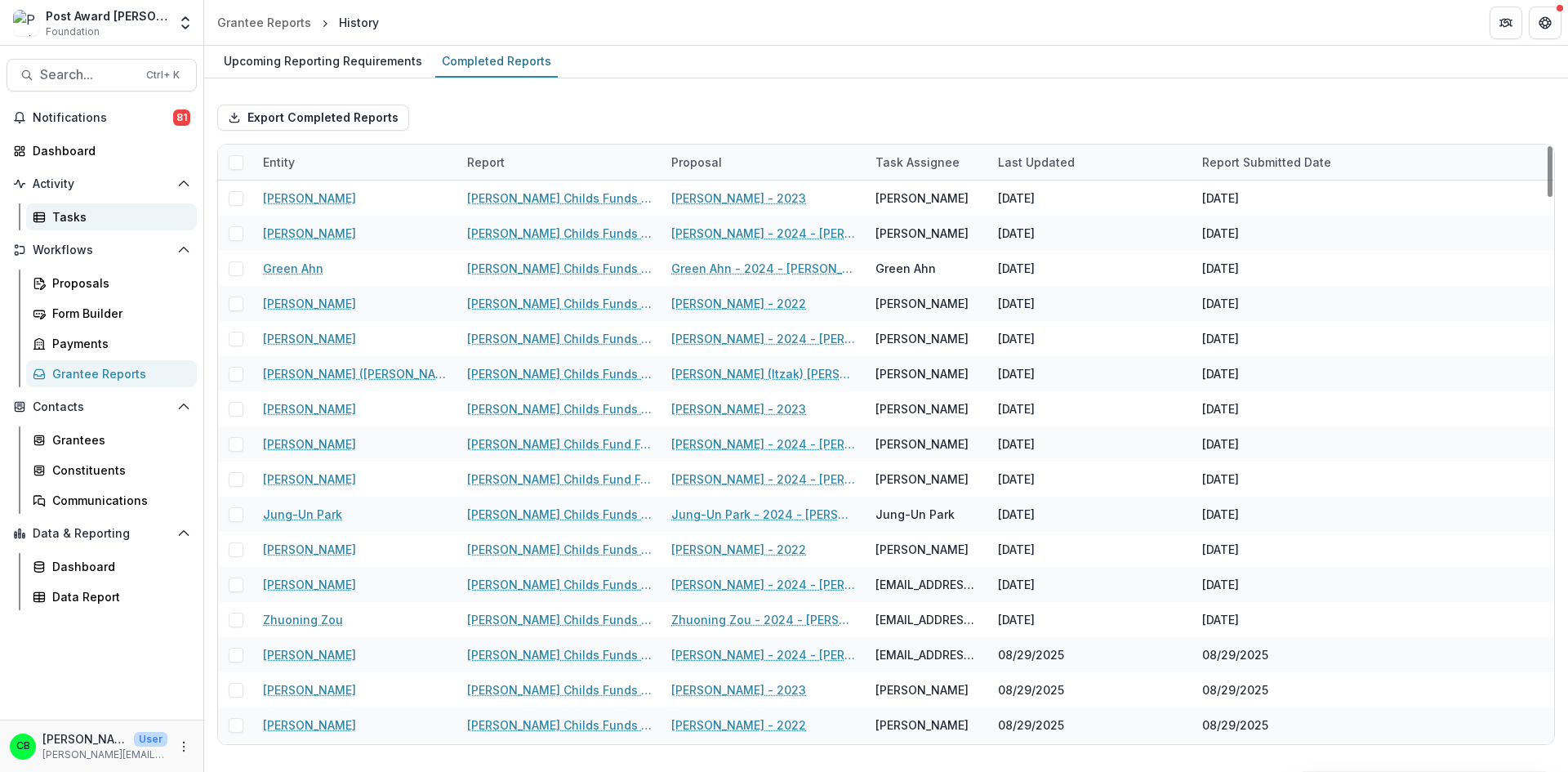
click at [72, 228] on link "Tasks" at bounding box center [111, 217] width 171 height 27
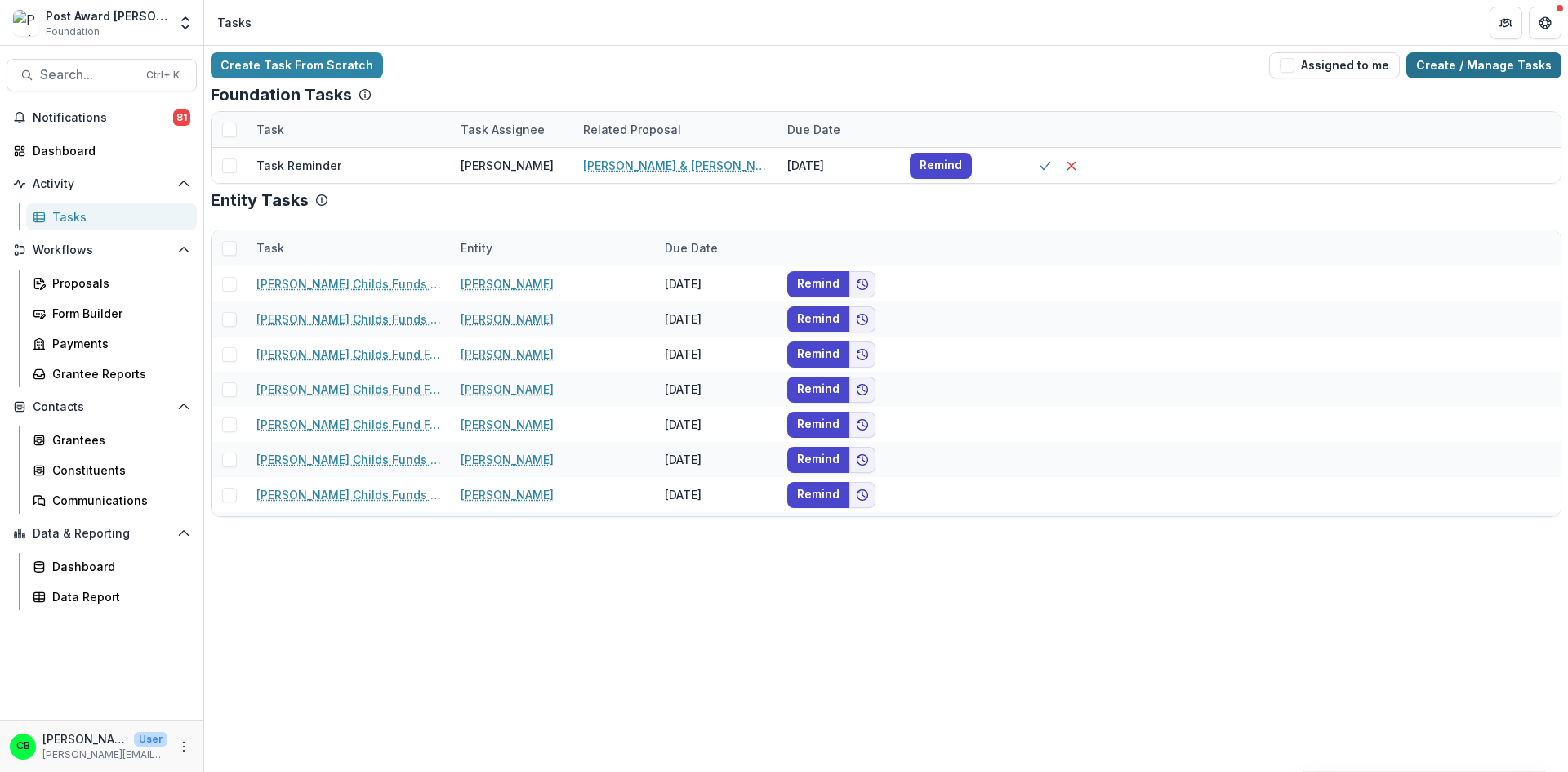
click at [1465, 63] on link "Create / Manage Tasks" at bounding box center [1484, 65] width 155 height 26
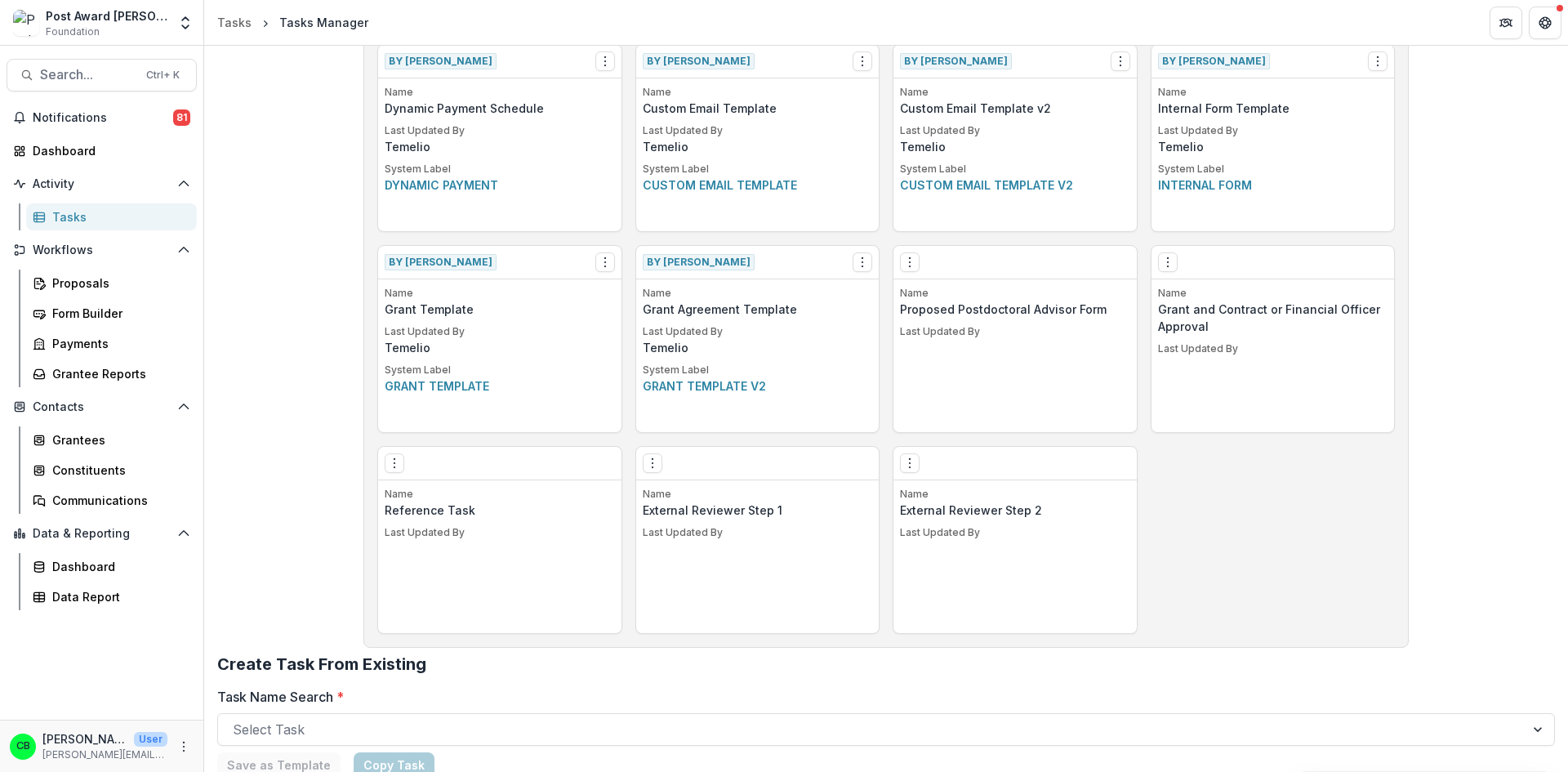
scroll to position [802, 0]
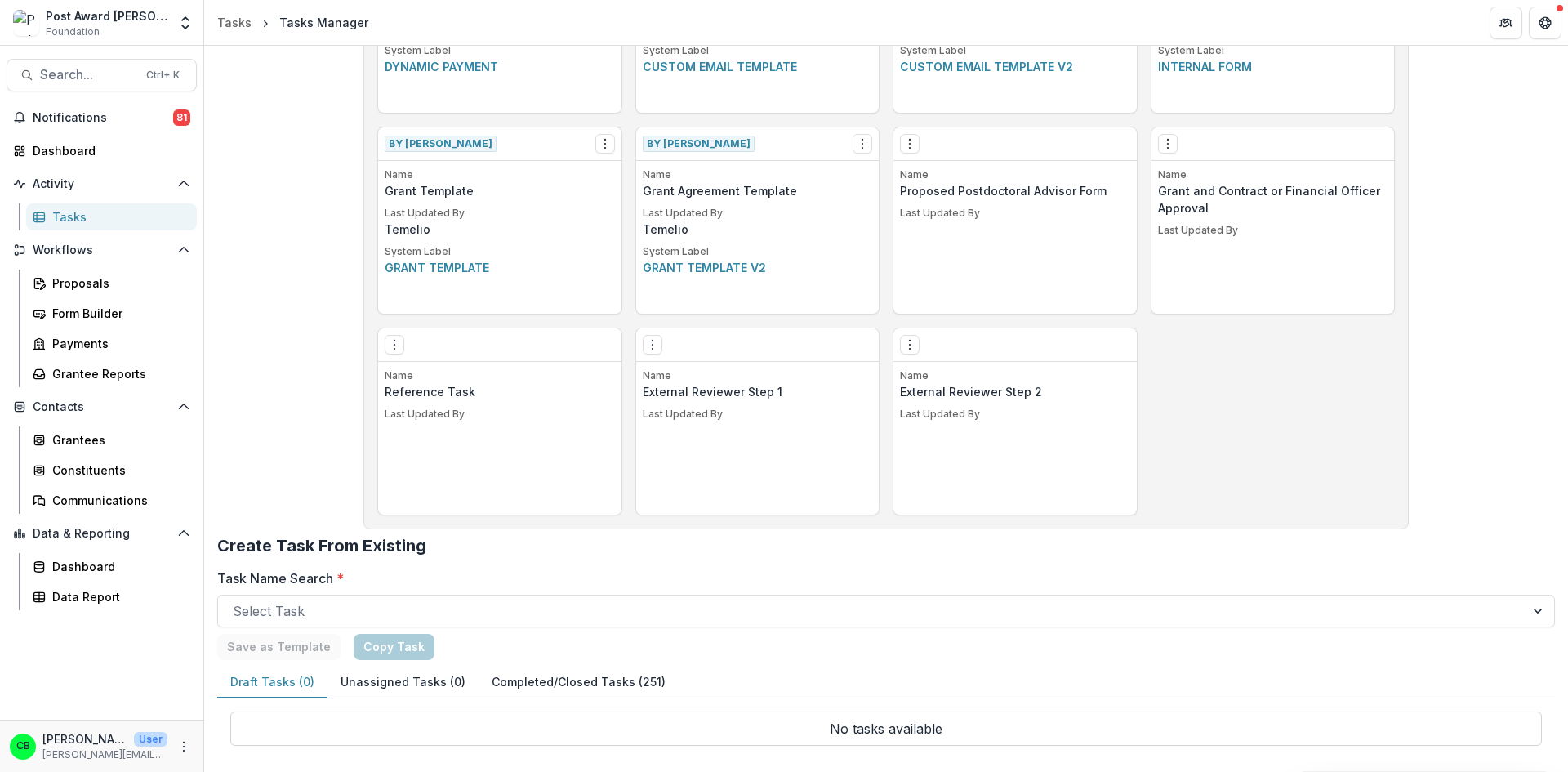
click at [530, 680] on button "Completed/Closed Tasks (251)" at bounding box center [578, 683] width 200 height 32
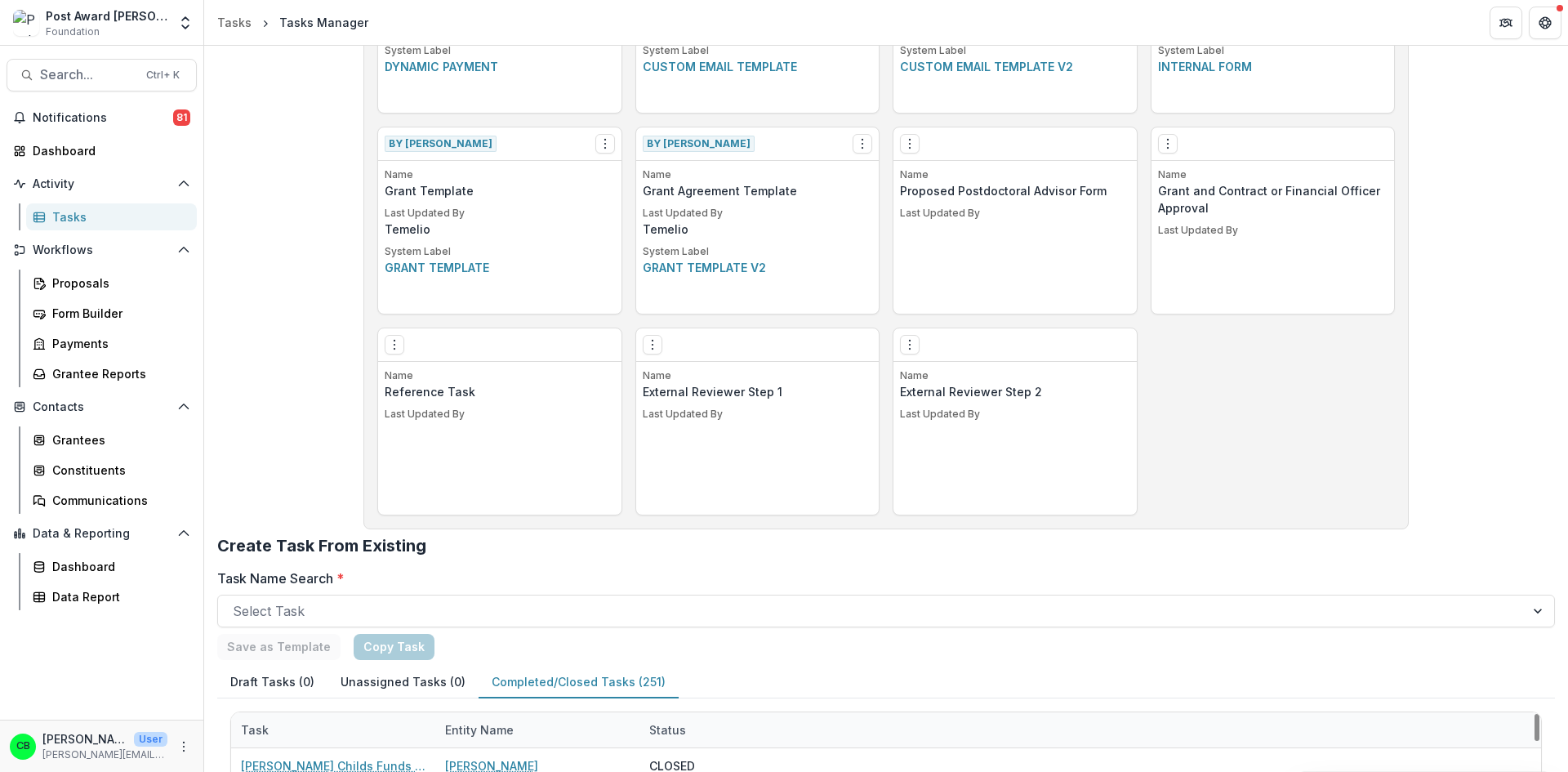
click at [525, 726] on div "Entity Name" at bounding box center [538, 730] width 204 height 35
click at [519, 598] on input at bounding box center [537, 596] width 196 height 26
type input "******"
click at [728, 539] on h2 "Create Task From Existing" at bounding box center [886, 552] width 1338 height 33
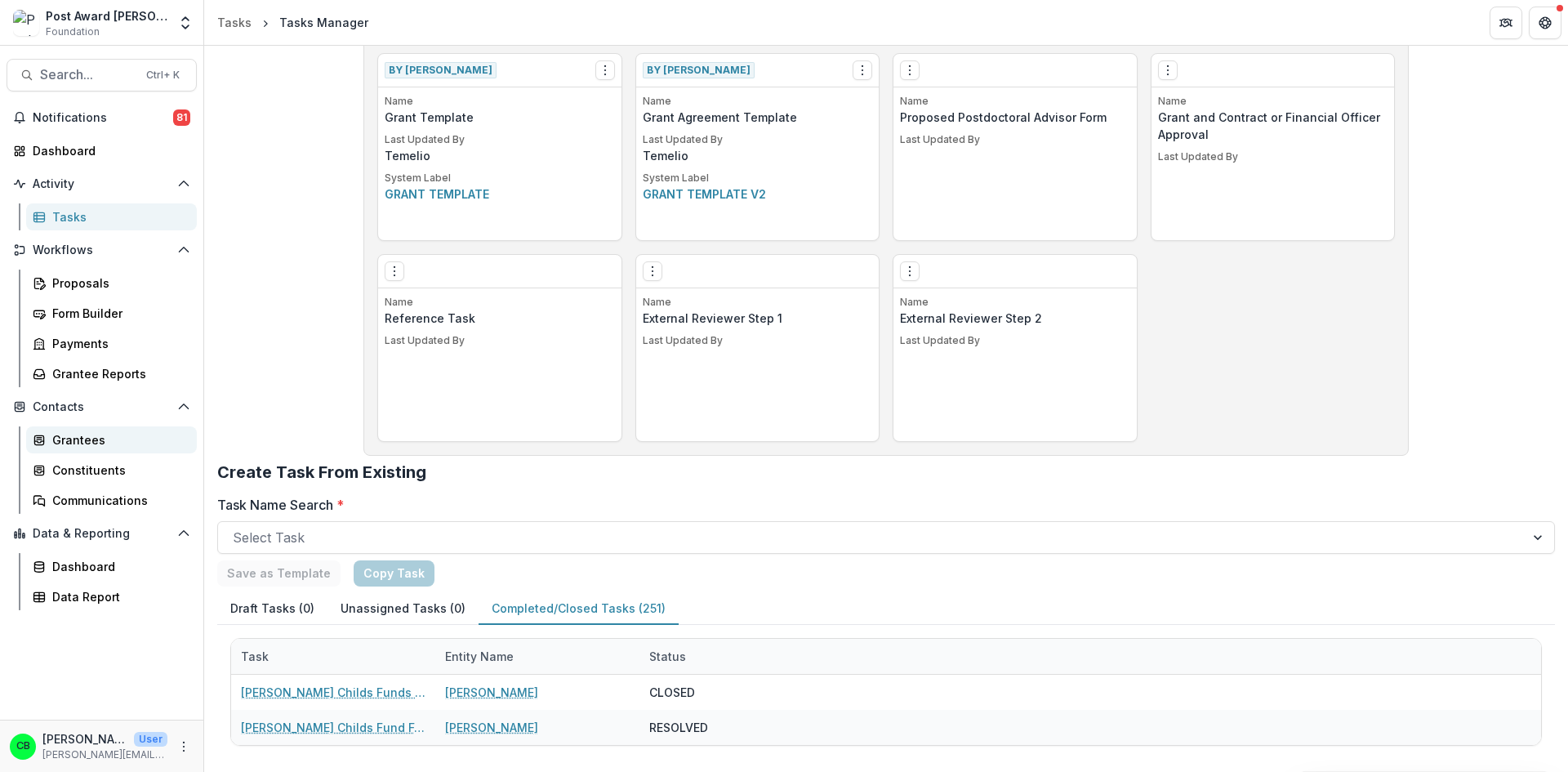
click at [67, 447] on div "Grantees" at bounding box center [118, 440] width 131 height 17
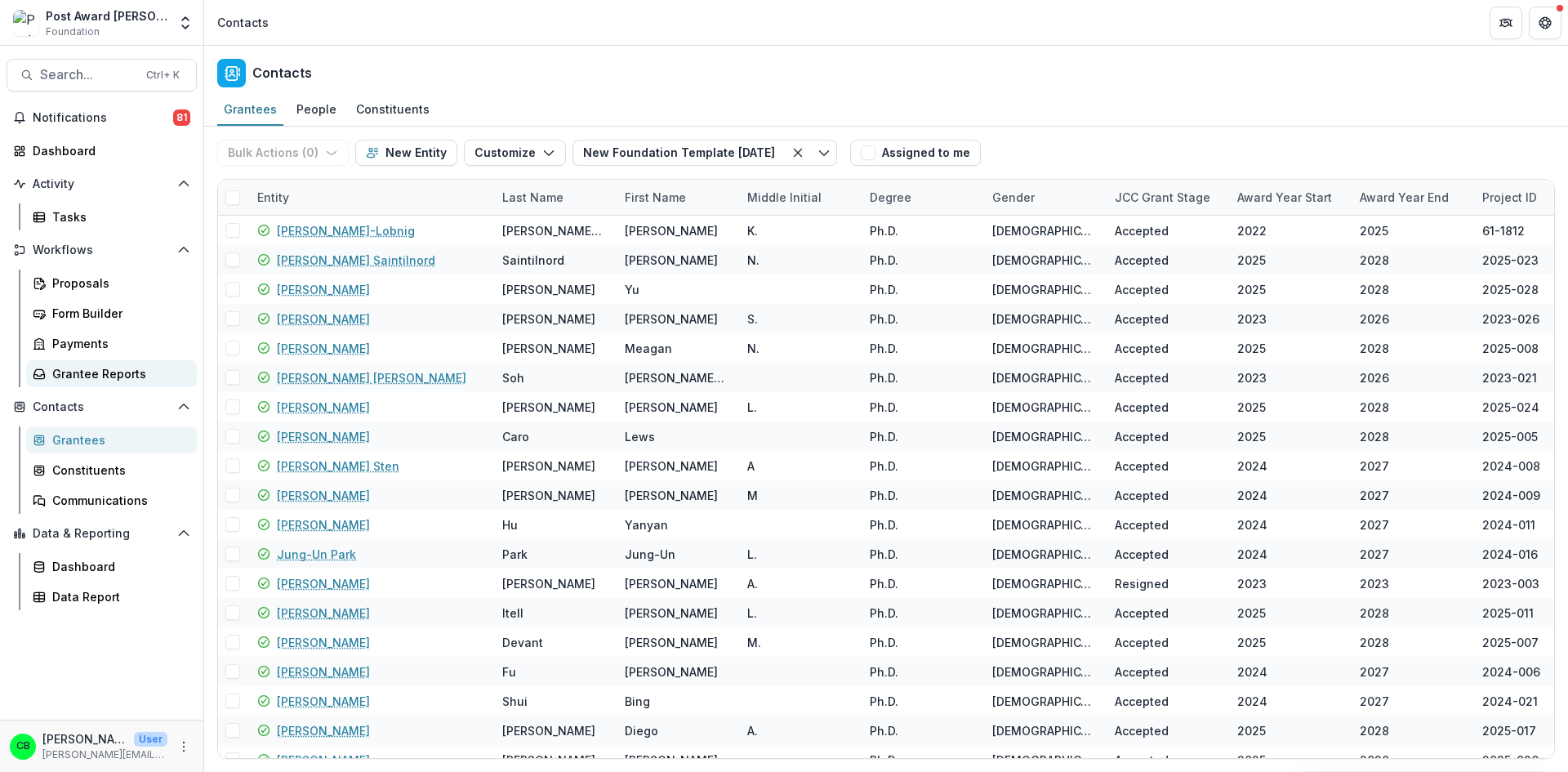
click at [86, 364] on link "Grantee Reports" at bounding box center [111, 373] width 171 height 27
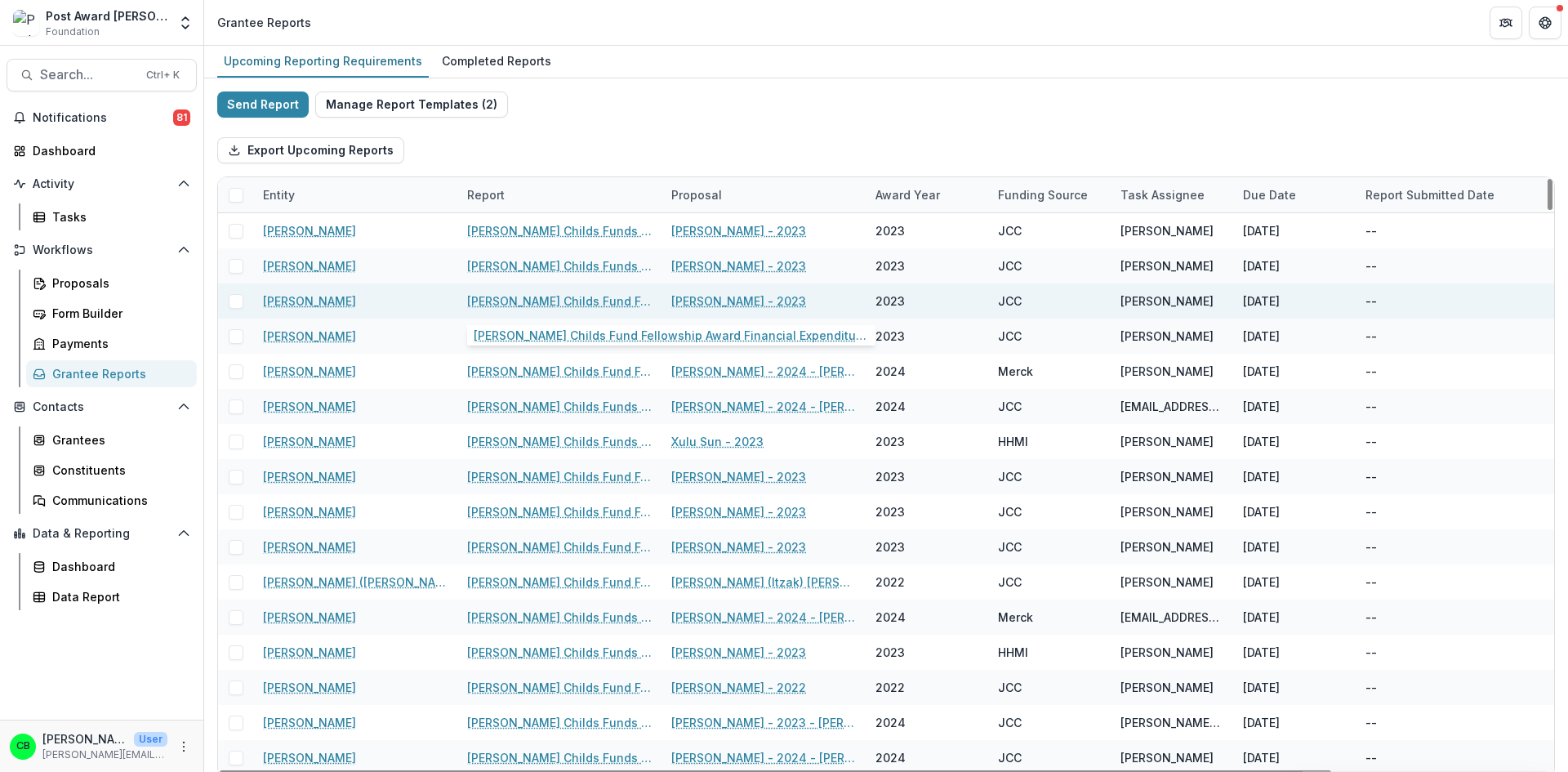
click at [560, 299] on link "[PERSON_NAME] Childs Fund Fellowship Award Financial Expenditure Report" at bounding box center [559, 301] width 185 height 17
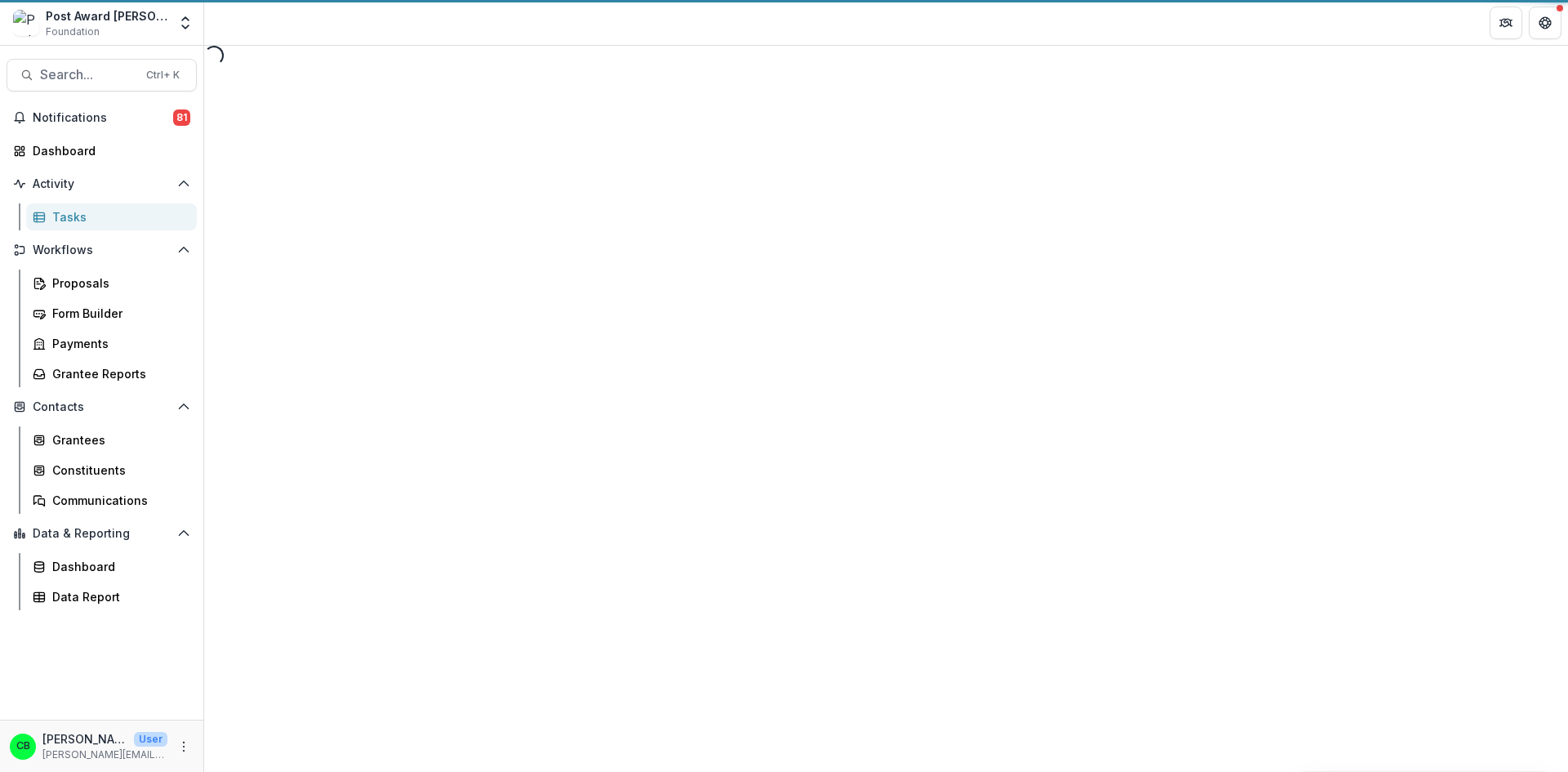
select select "********"
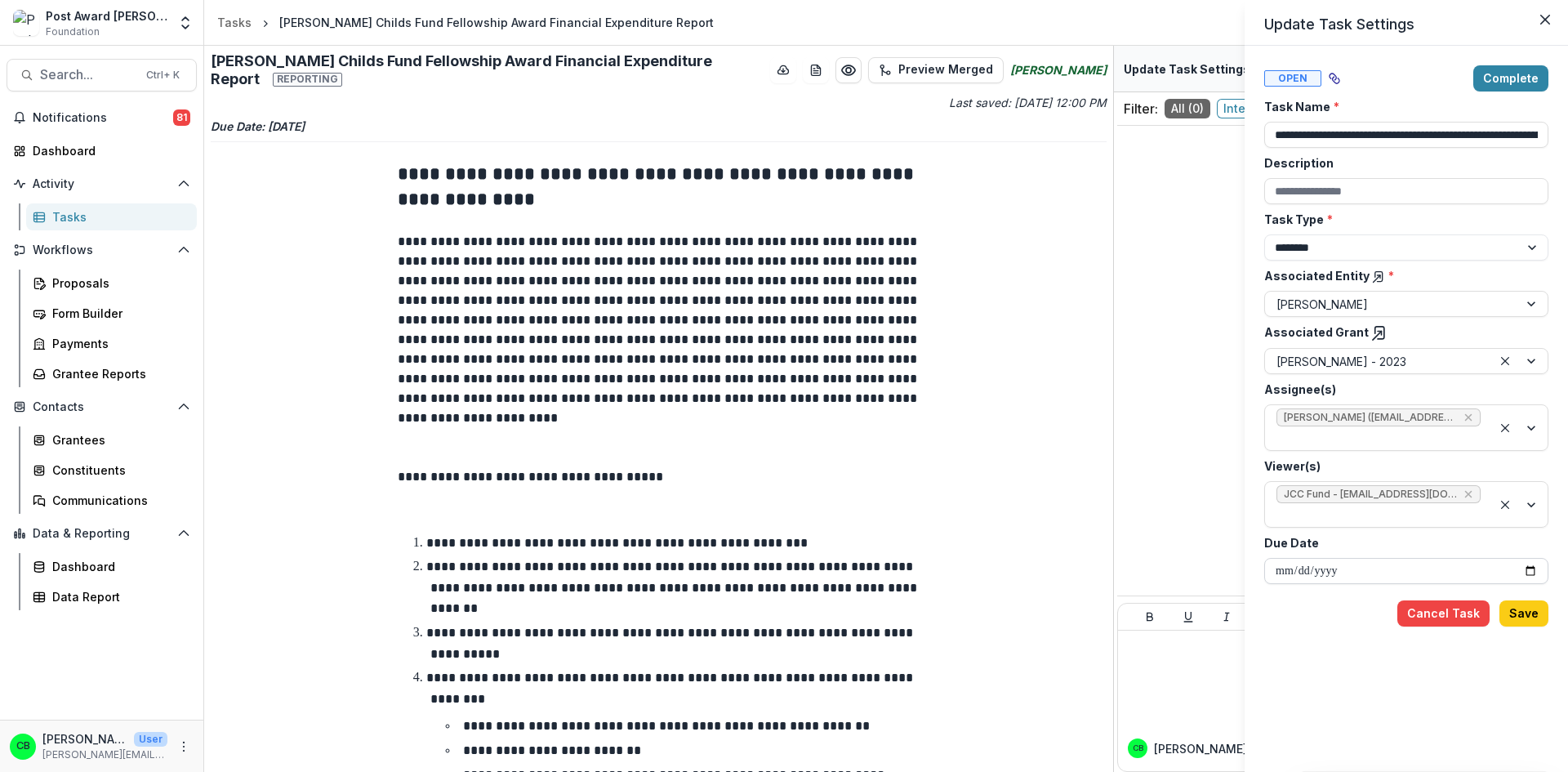
click at [1279, 558] on input "**********" at bounding box center [1406, 571] width 284 height 26
type input "**********"
click at [1524, 600] on button "Save" at bounding box center [1524, 613] width 49 height 26
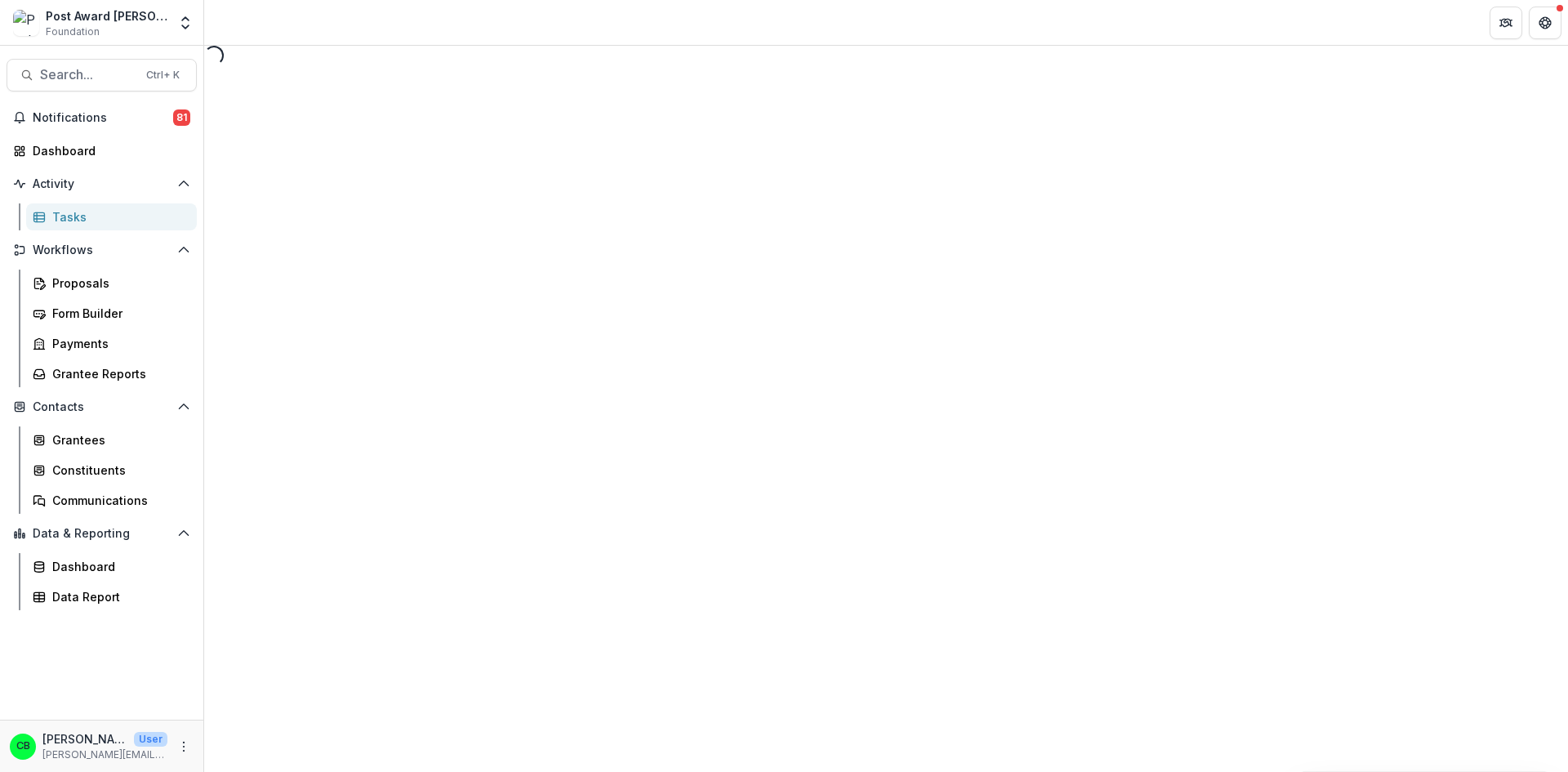
select select "********"
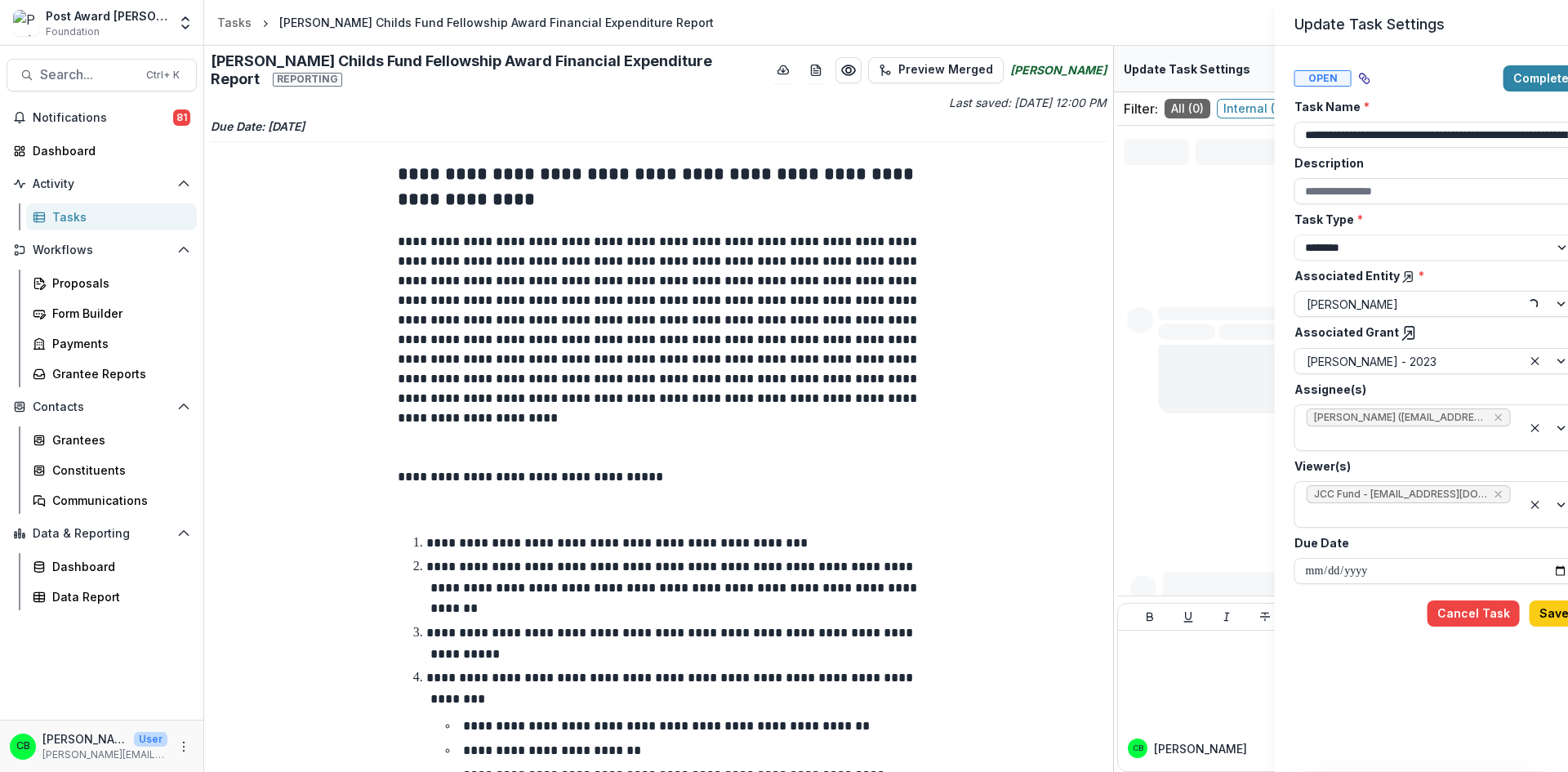
type input "**********"
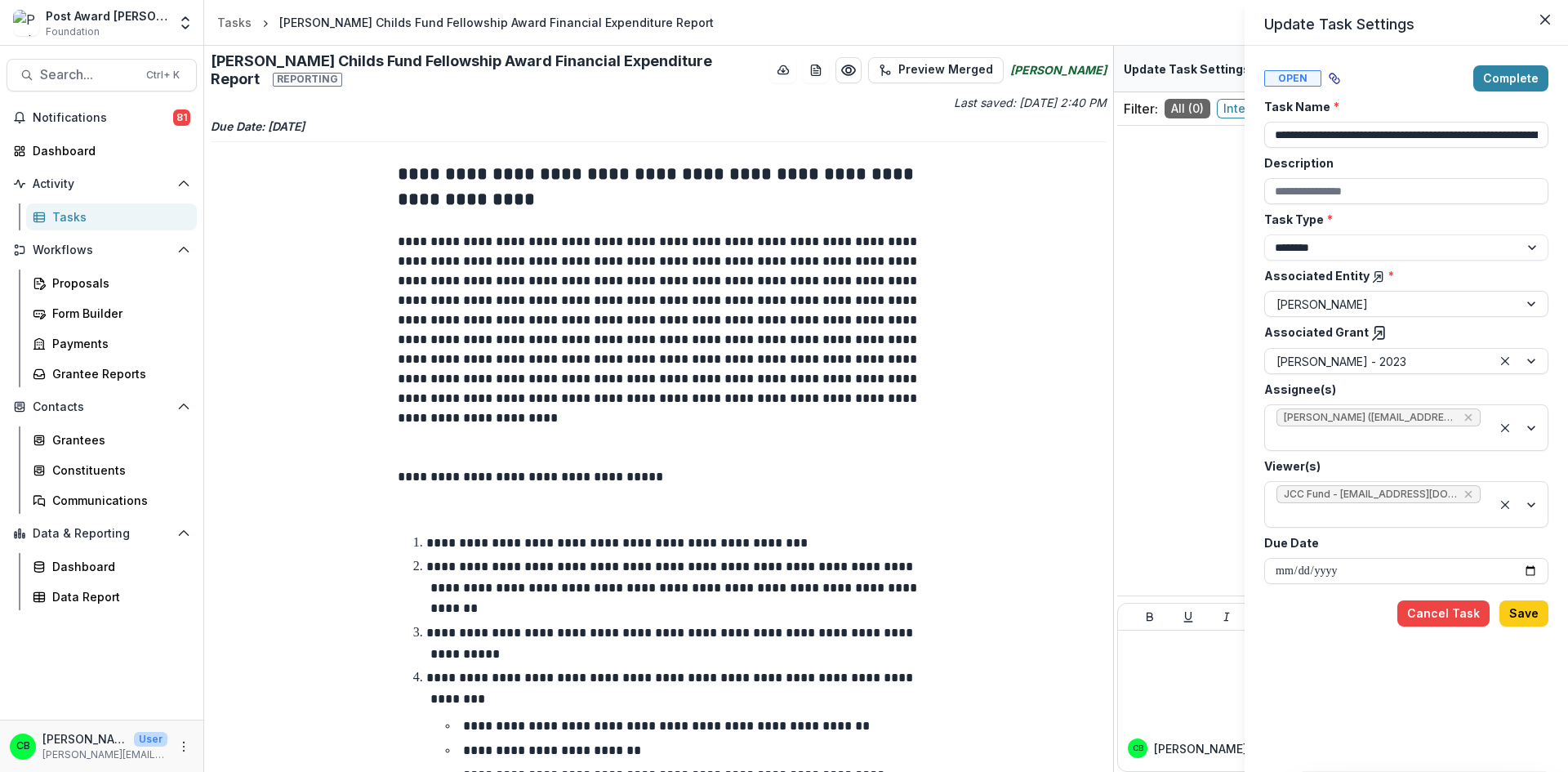
click at [74, 377] on div "**********" at bounding box center [784, 386] width 1568 height 772
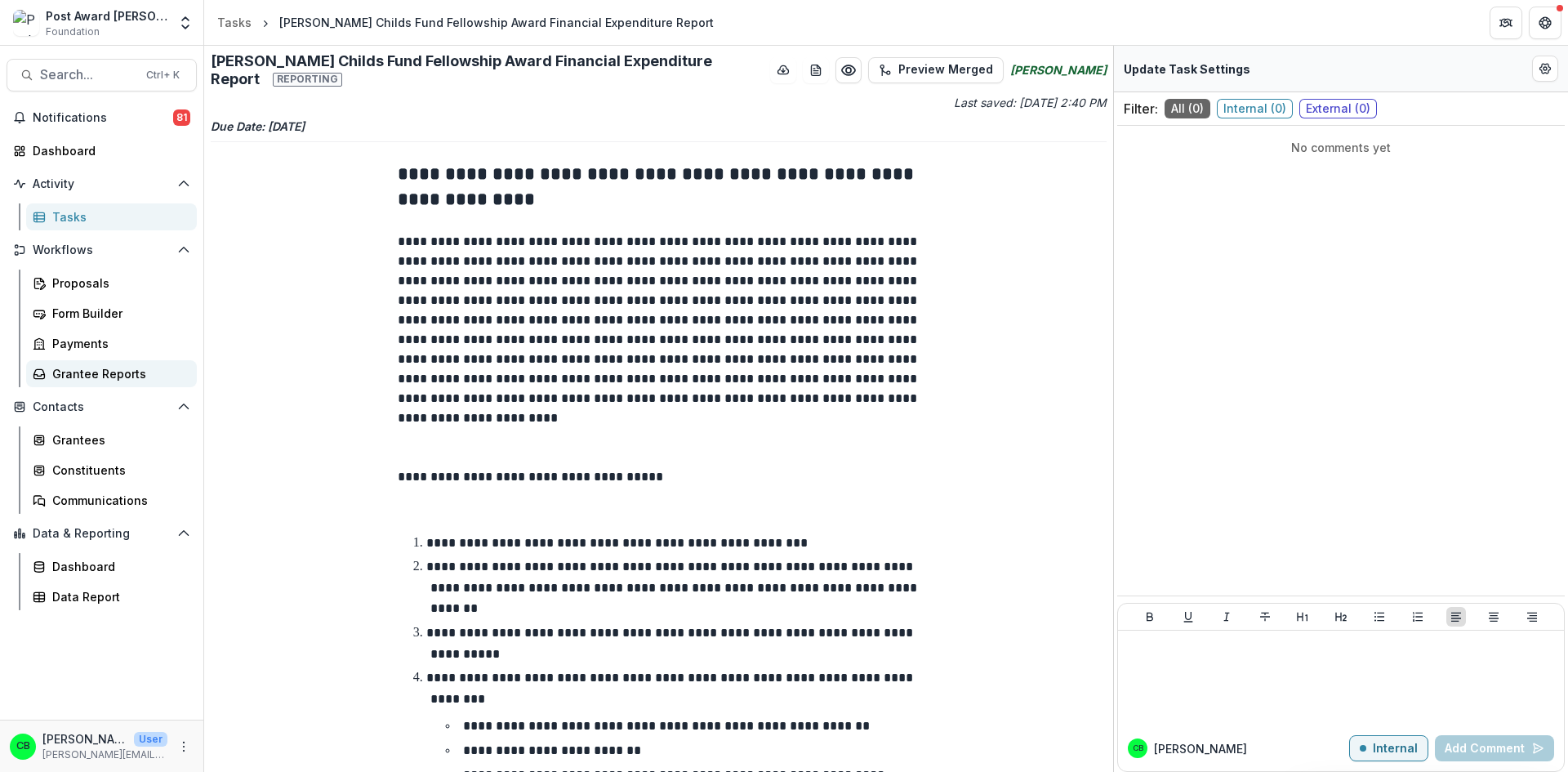
click at [90, 377] on div "Grantee Reports" at bounding box center [118, 373] width 131 height 17
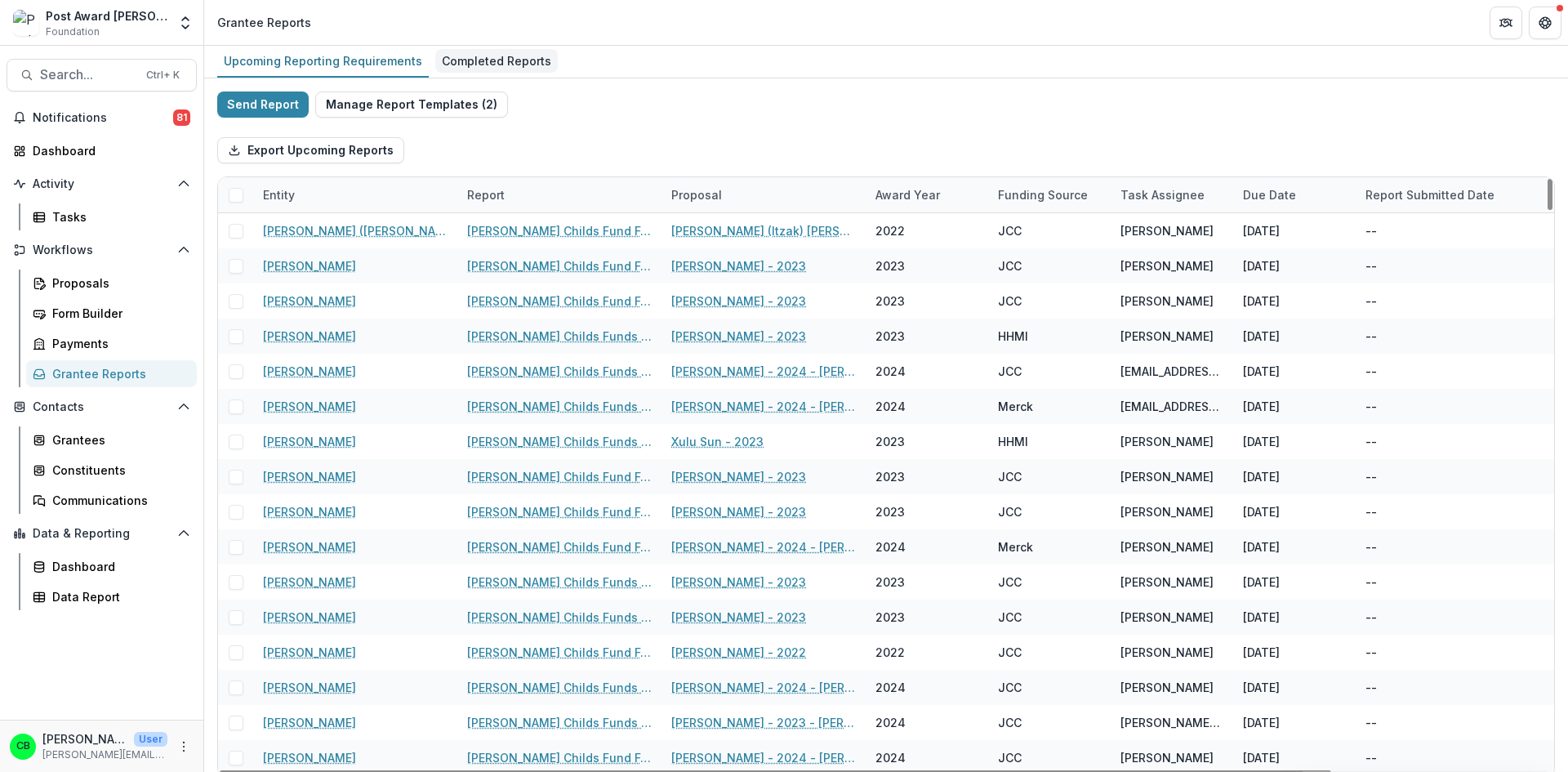
click at [513, 60] on div "Completed Reports" at bounding box center [496, 61] width 122 height 24
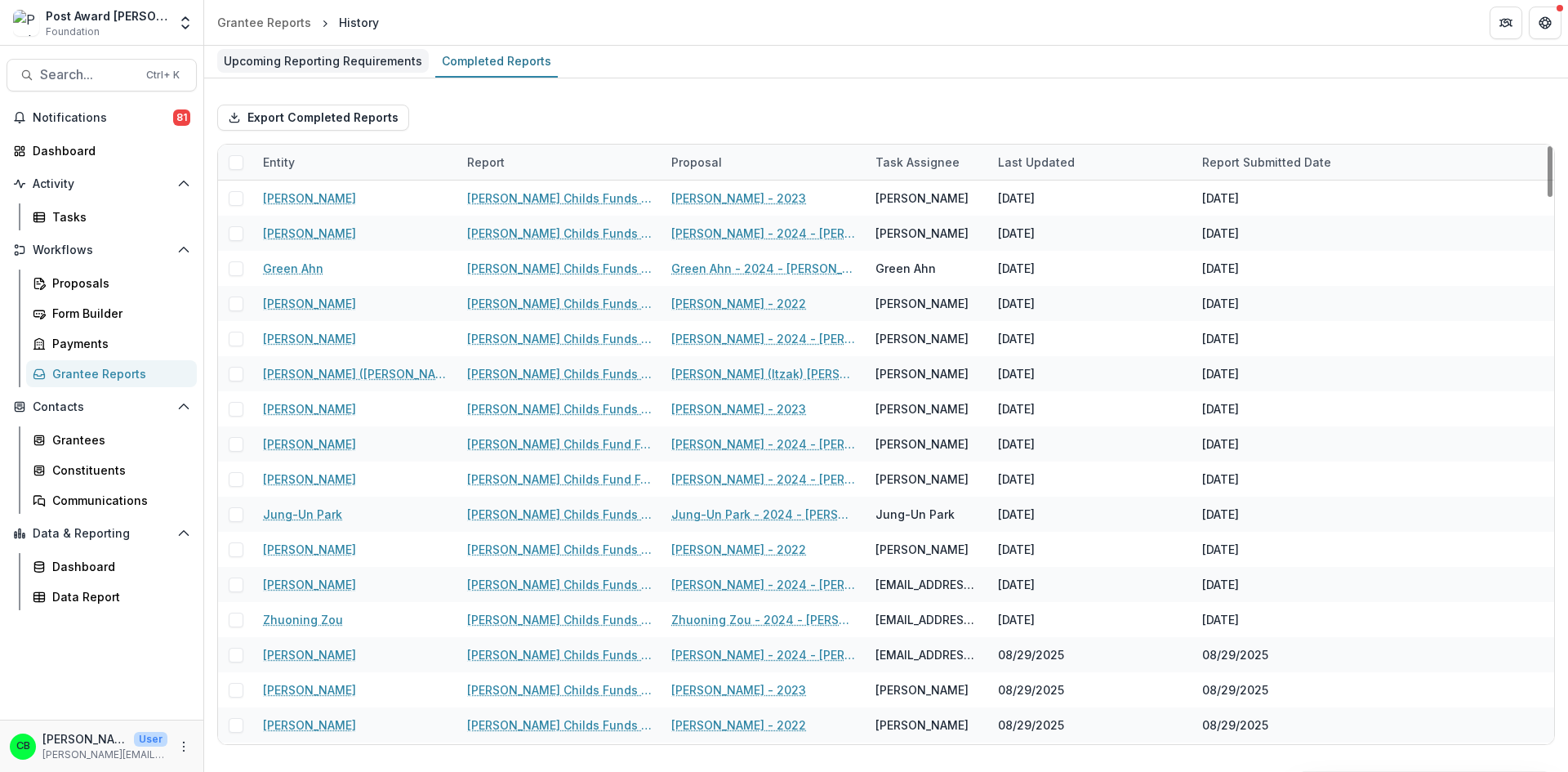
click at [340, 53] on div "Upcoming Reporting Requirements" at bounding box center [323, 61] width 211 height 24
